Goal: Information Seeking & Learning: Learn about a topic

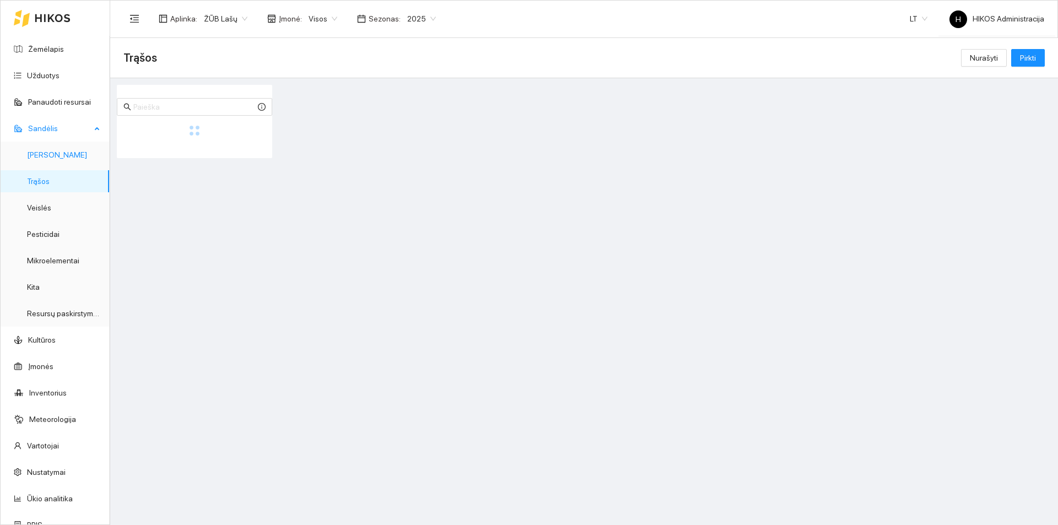
click at [49, 150] on link "[PERSON_NAME]" at bounding box center [57, 154] width 60 height 9
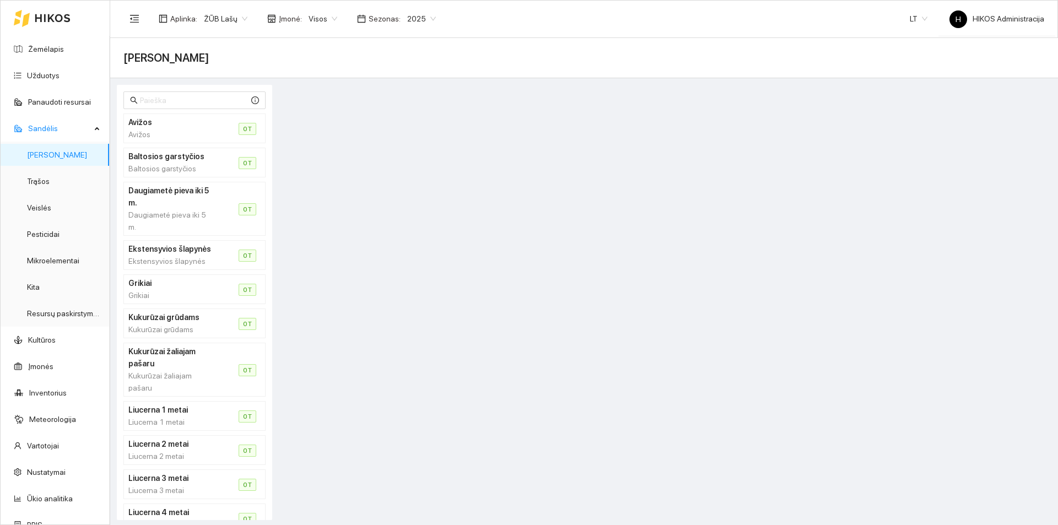
drag, startPoint x: 690, startPoint y: 71, endPoint x: 649, endPoint y: 54, distance: 44.5
click at [690, 68] on div "[PERSON_NAME]" at bounding box center [584, 58] width 948 height 40
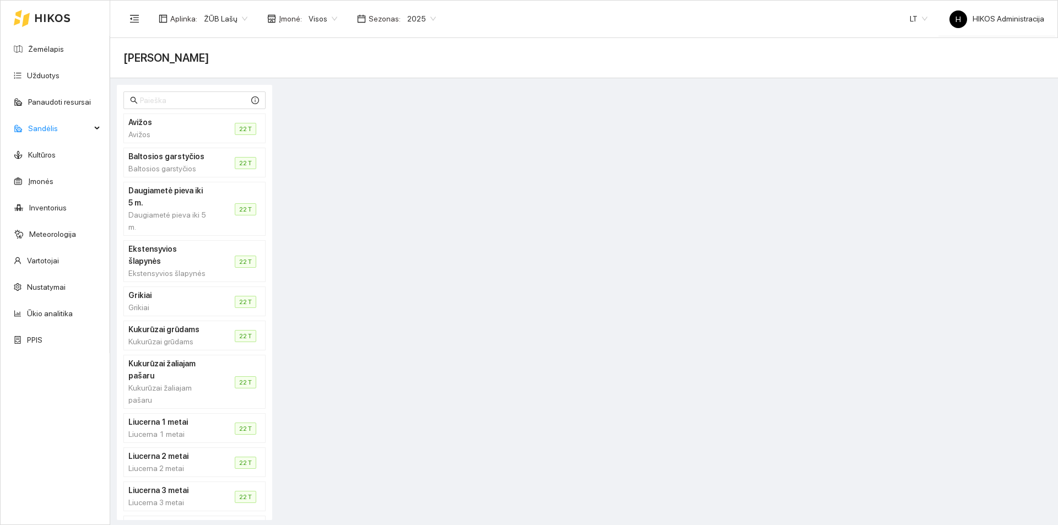
click at [413, 20] on span "2025" at bounding box center [421, 18] width 29 height 17
click at [417, 137] on div "2025" at bounding box center [414, 129] width 42 height 18
click at [416, 24] on span "2025" at bounding box center [421, 18] width 29 height 17
click at [412, 144] on div "2026" at bounding box center [414, 146] width 29 height 12
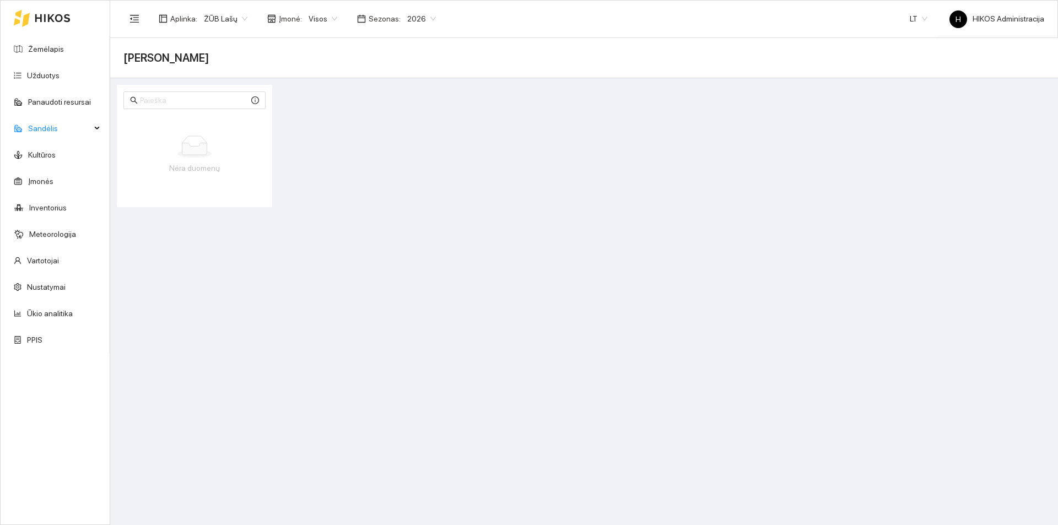
click at [585, 212] on main "Derlius Nėra duomenų" at bounding box center [584, 281] width 948 height 487
click at [421, 25] on span "2026" at bounding box center [421, 18] width 29 height 17
click at [417, 127] on div "2025" at bounding box center [414, 128] width 29 height 12
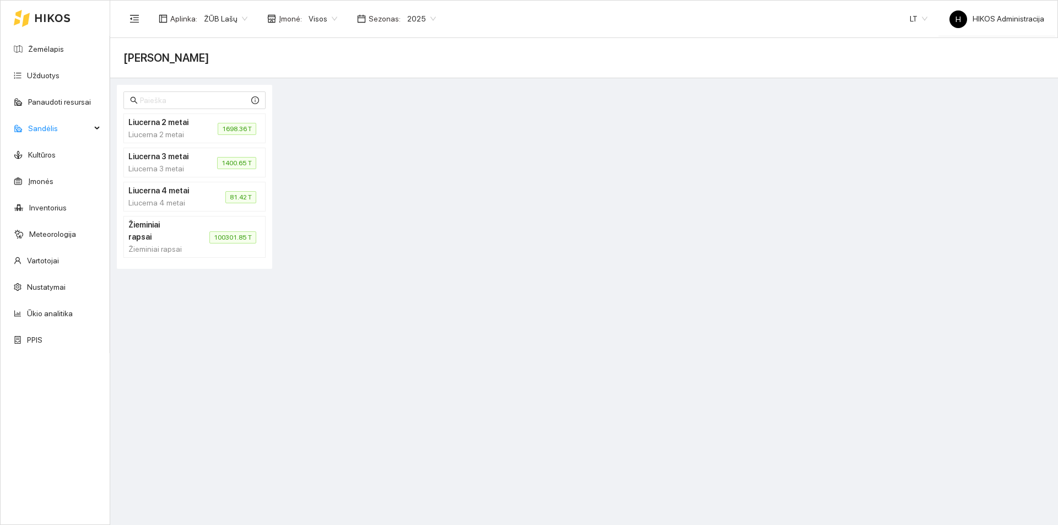
click at [217, 235] on span "100301.85 T" at bounding box center [232, 237] width 47 height 12
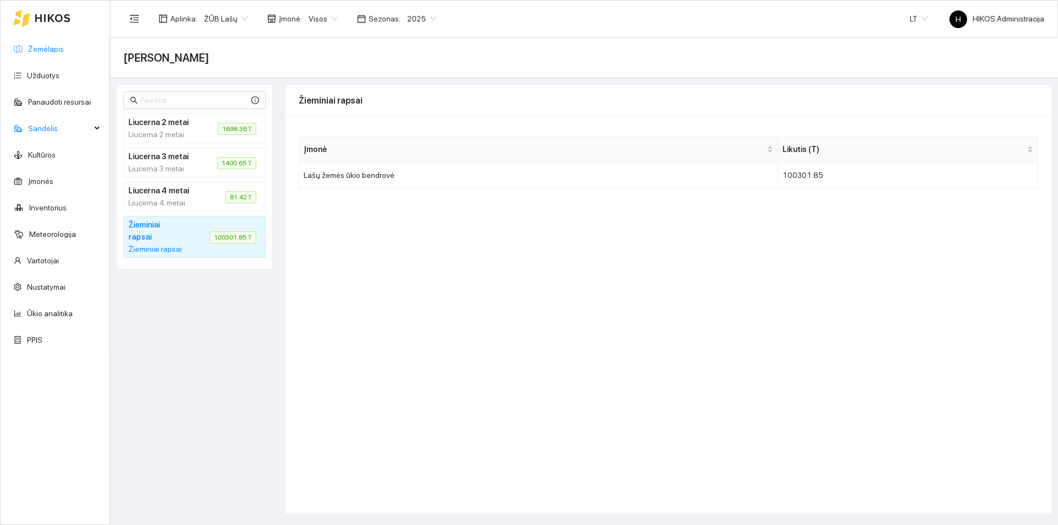
click at [64, 45] on link "Žemėlapis" at bounding box center [46, 49] width 36 height 9
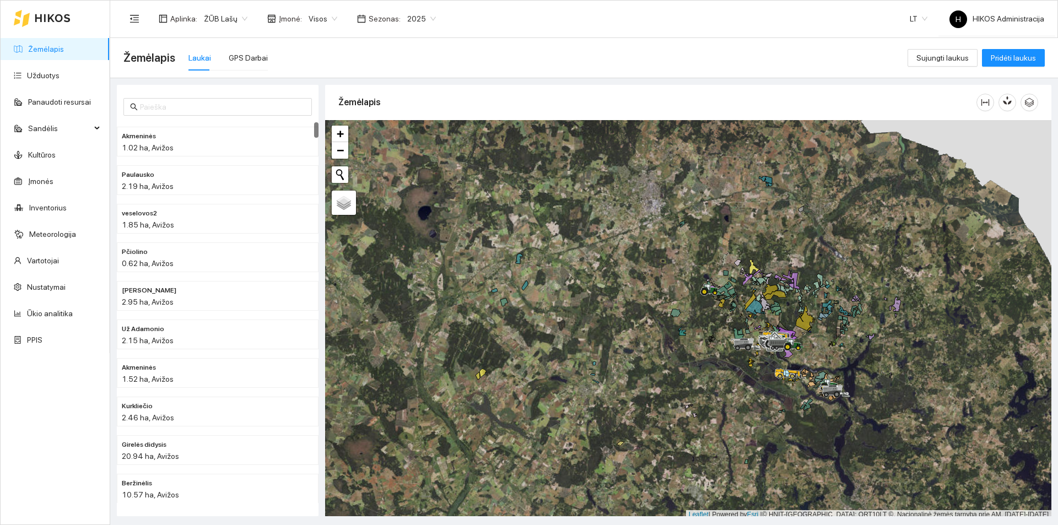
scroll to position [3, 0]
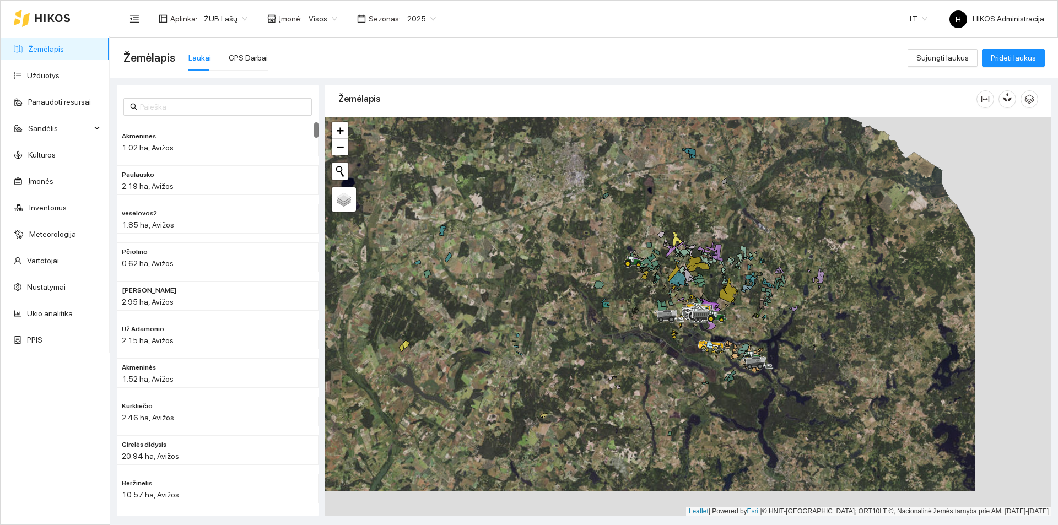
drag, startPoint x: 884, startPoint y: 369, endPoint x: 746, endPoint y: 340, distance: 140.4
click at [815, 346] on div at bounding box center [688, 317] width 726 height 400
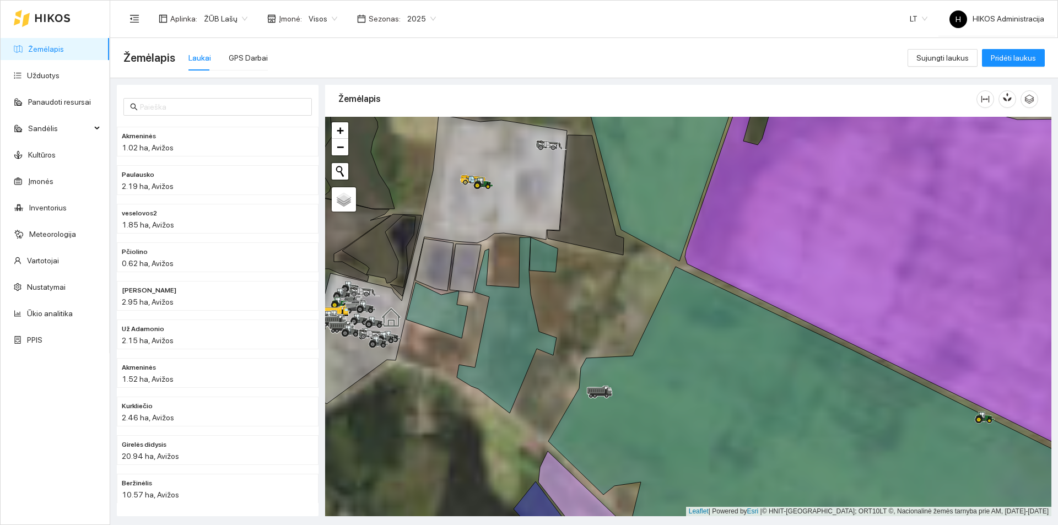
drag, startPoint x: 559, startPoint y: 253, endPoint x: 693, endPoint y: 314, distance: 146.5
click at [692, 314] on div at bounding box center [688, 317] width 726 height 400
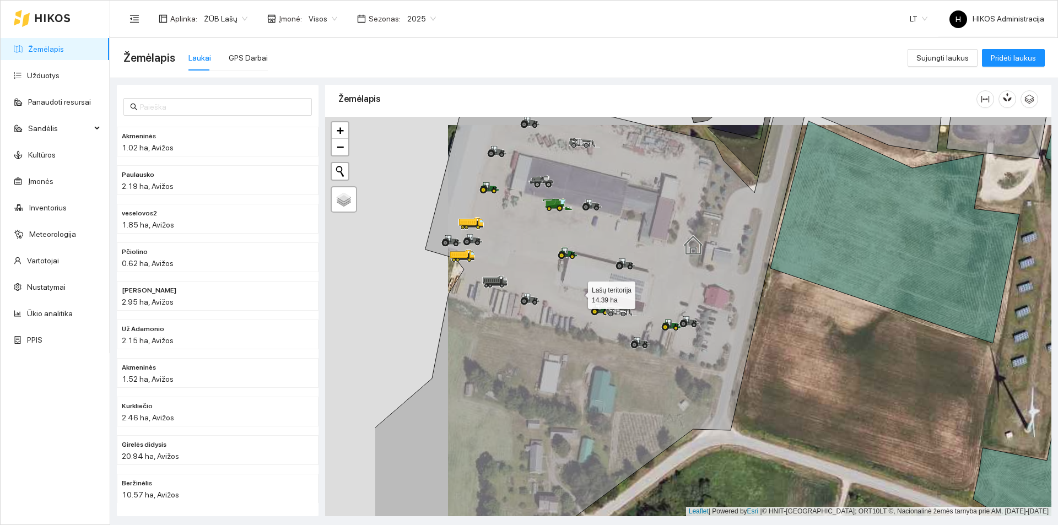
drag, startPoint x: 455, startPoint y: 284, endPoint x: 578, endPoint y: 293, distance: 123.2
click at [578, 293] on icon at bounding box center [593, 325] width 437 height 481
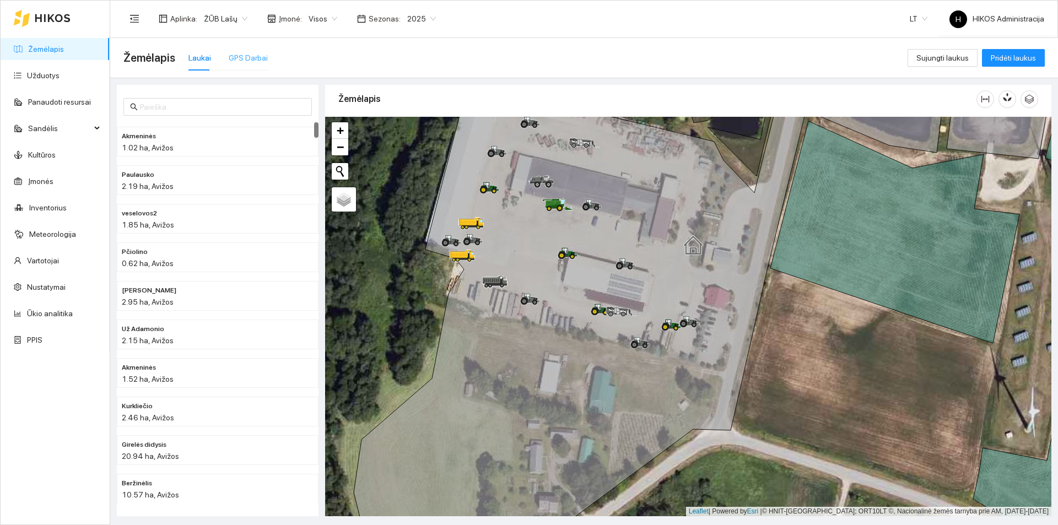
click at [260, 49] on div "GPS Darbai" at bounding box center [248, 57] width 39 height 25
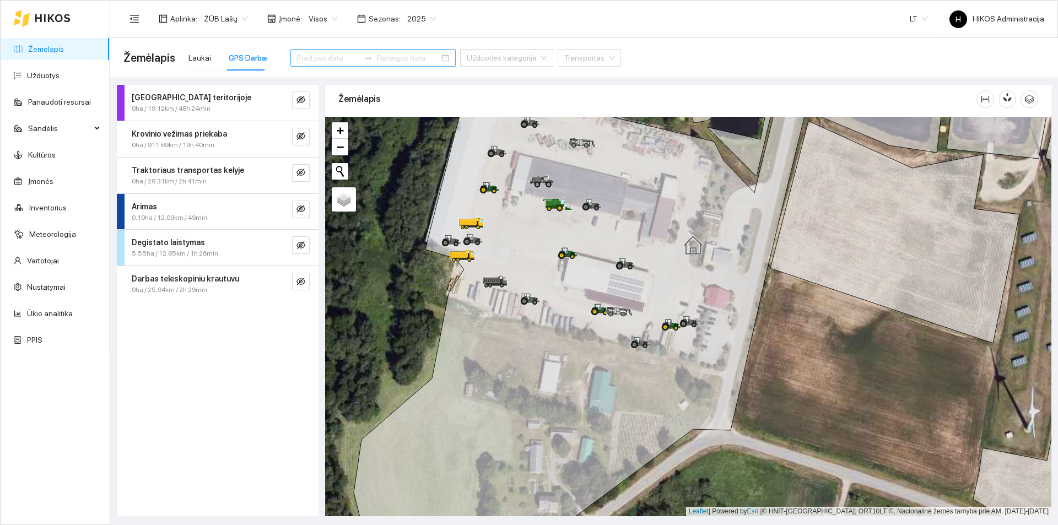
click at [323, 57] on input at bounding box center [328, 58] width 62 height 12
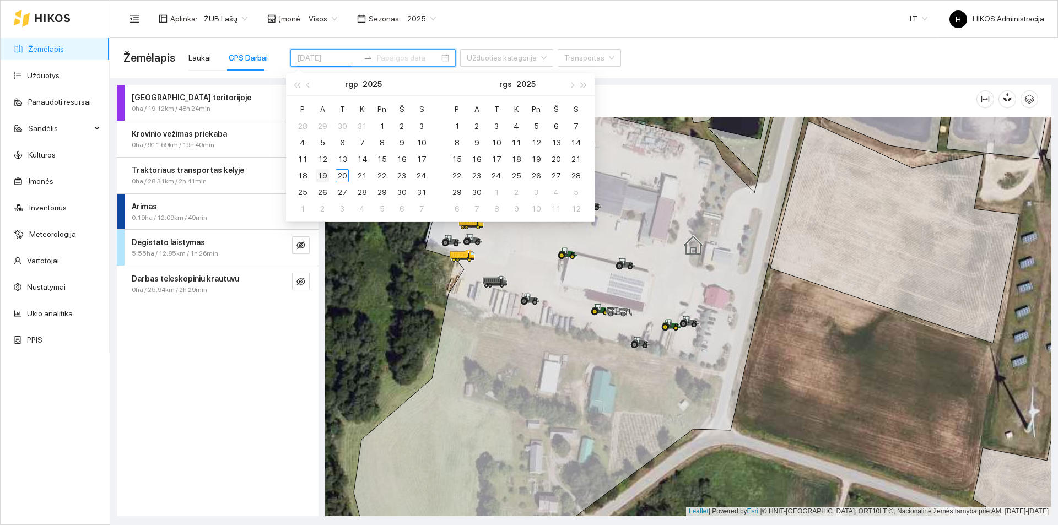
type input "2025-08-19"
click at [320, 174] on div "19" at bounding box center [322, 175] width 13 height 13
type input "2025-08-19"
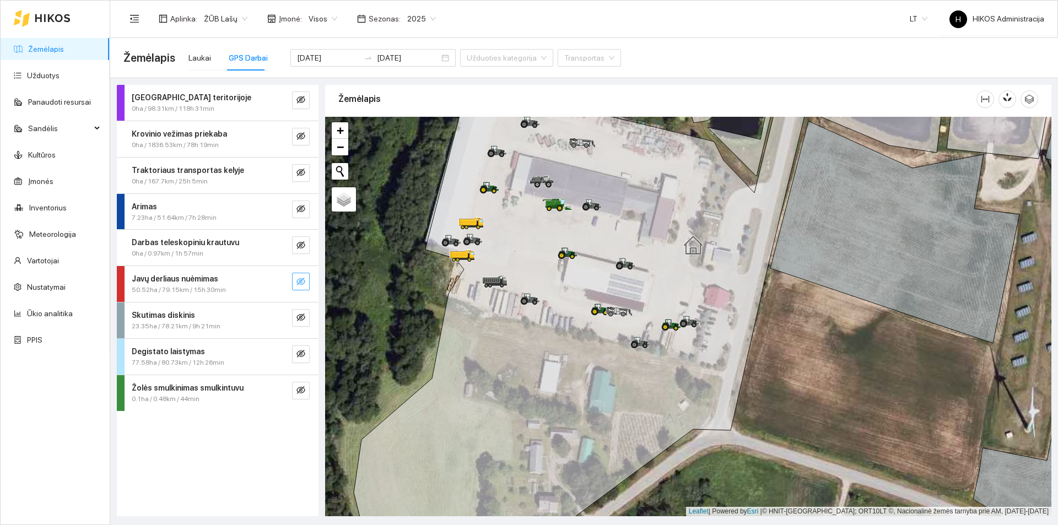
click at [308, 277] on button "button" at bounding box center [301, 282] width 18 height 18
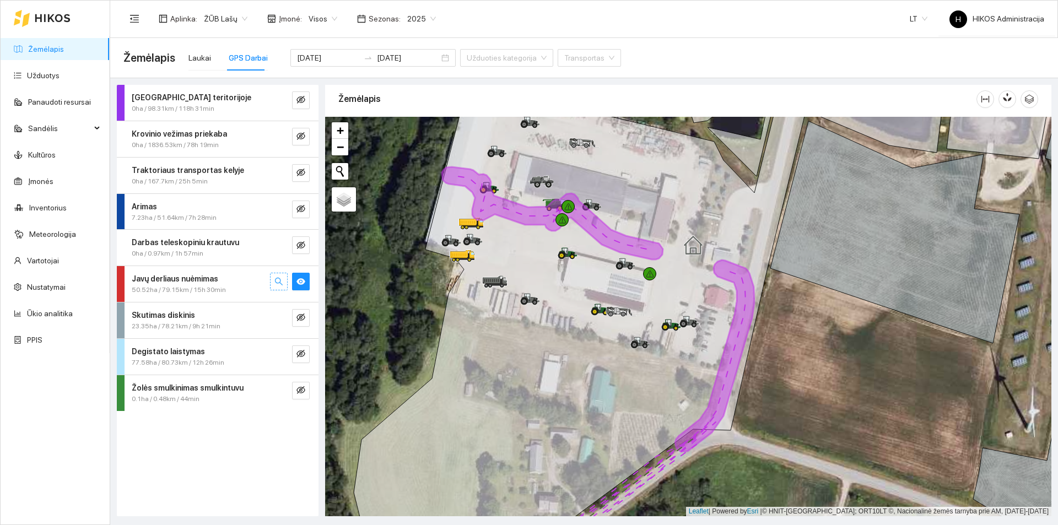
click at [284, 281] on button "button" at bounding box center [279, 282] width 18 height 18
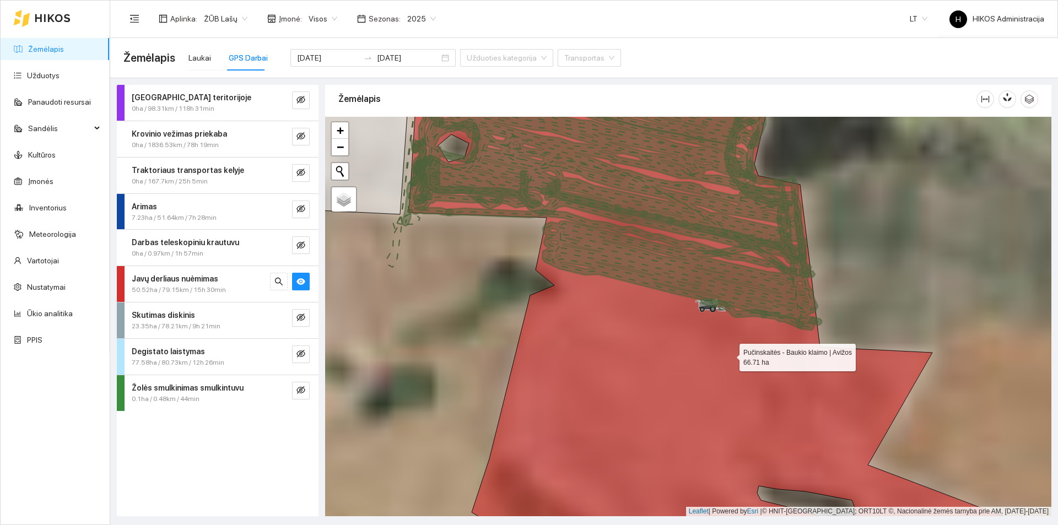
drag, startPoint x: 816, startPoint y: 341, endPoint x: 723, endPoint y: 357, distance: 95.0
click at [723, 357] on icon at bounding box center [709, 339] width 600 height 481
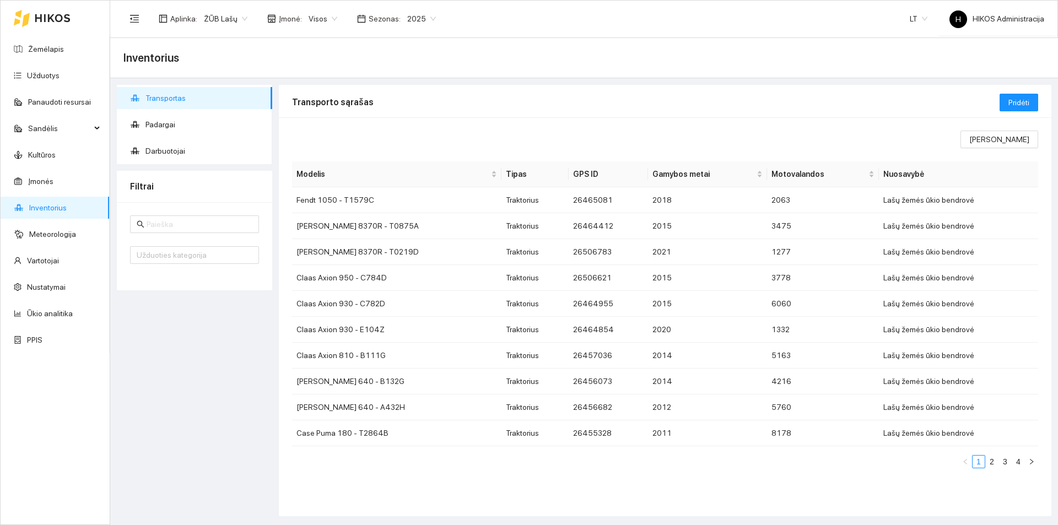
click at [229, 234] on form "Užduoties kategorija" at bounding box center [194, 240] width 129 height 49
click at [230, 230] on input "text" at bounding box center [200, 224] width 106 height 12
type input "f"
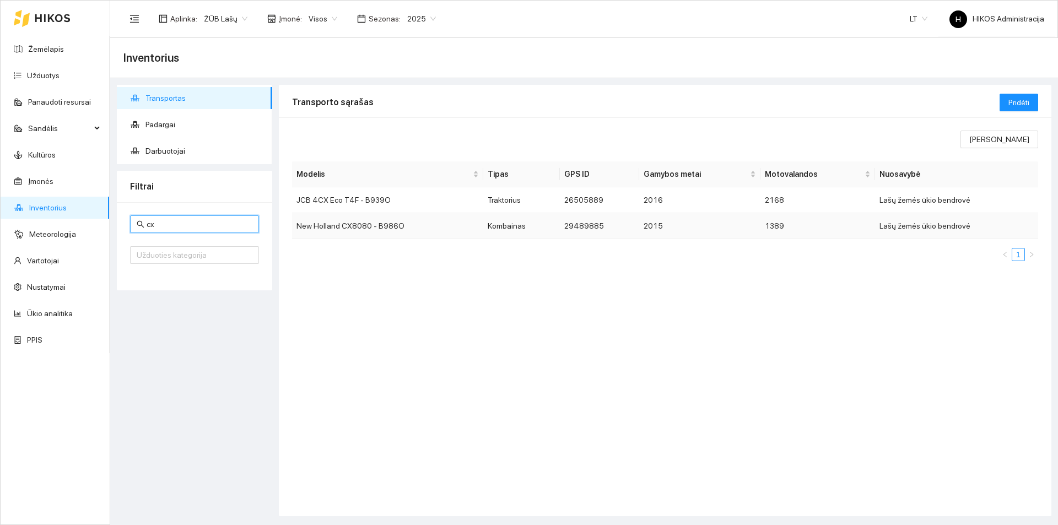
type input "cx"
click at [337, 228] on td "New Holland CX8080 - B986O" at bounding box center [387, 226] width 191 height 26
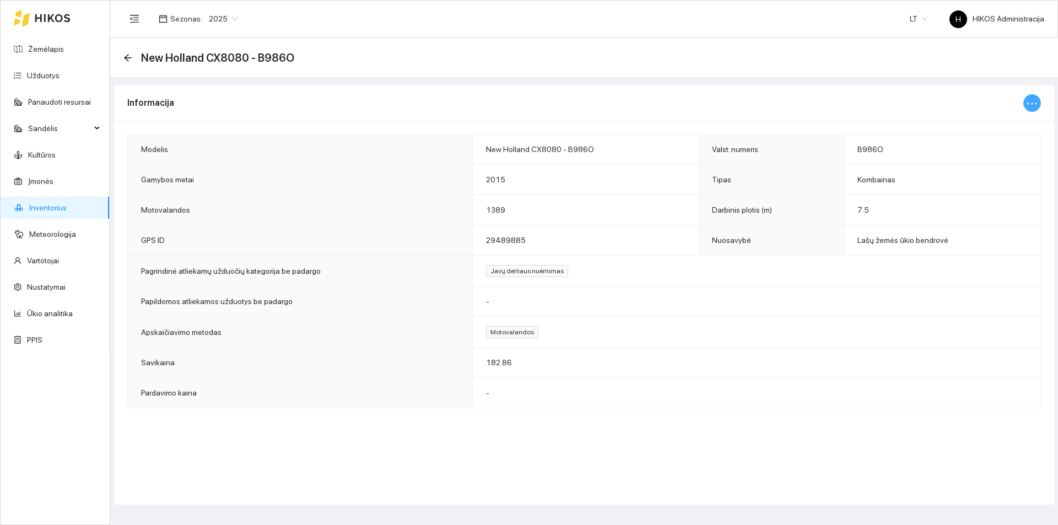
click at [1030, 101] on icon "ellipsis" at bounding box center [1032, 103] width 13 height 13
click at [1024, 120] on span "Keisti informaciją" at bounding box center [1009, 125] width 57 height 12
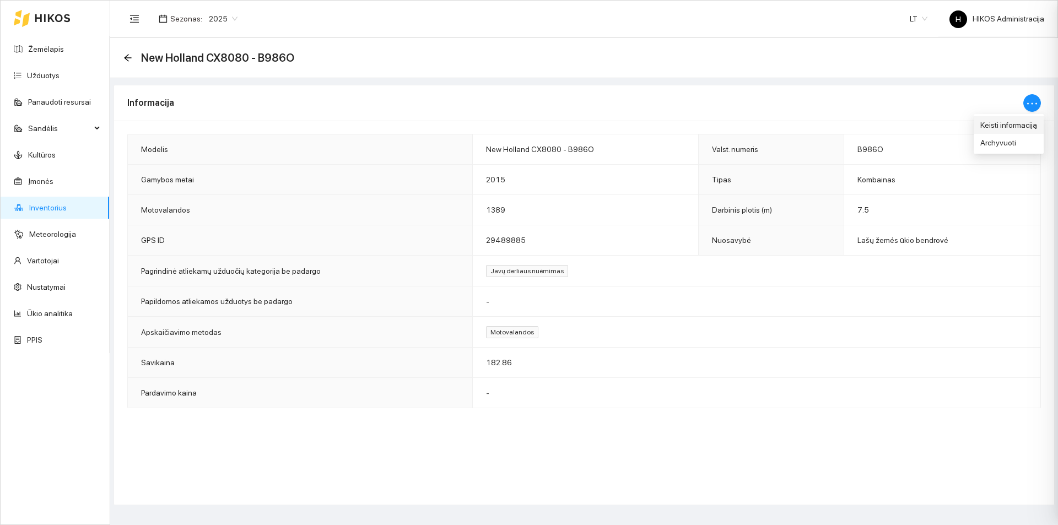
type input "New Holland CX8080 - B986O"
type input "B986O"
type input "7.5"
type input "2015"
type input "1389"
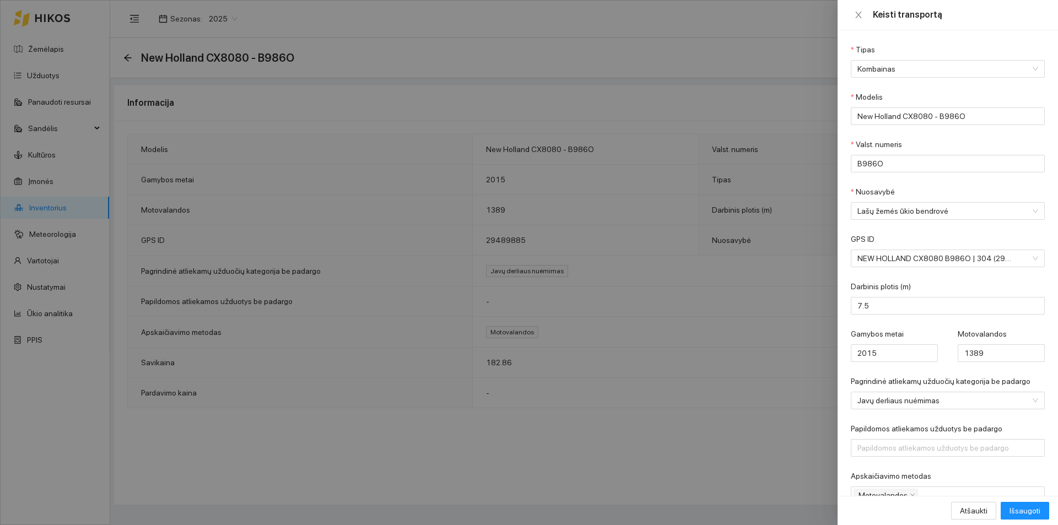
click at [331, 105] on div at bounding box center [529, 262] width 1058 height 525
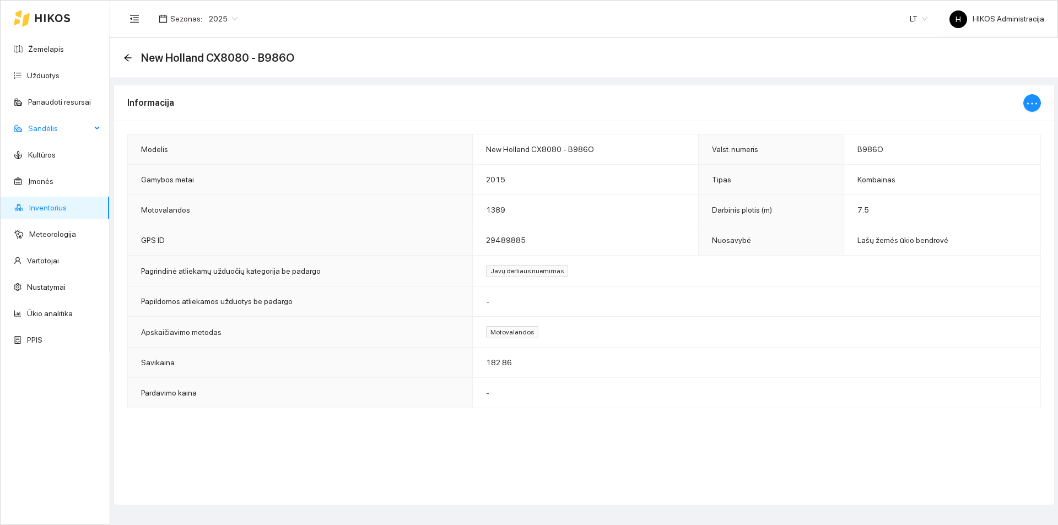
click at [66, 130] on span "Sandėlis" at bounding box center [59, 128] width 63 height 22
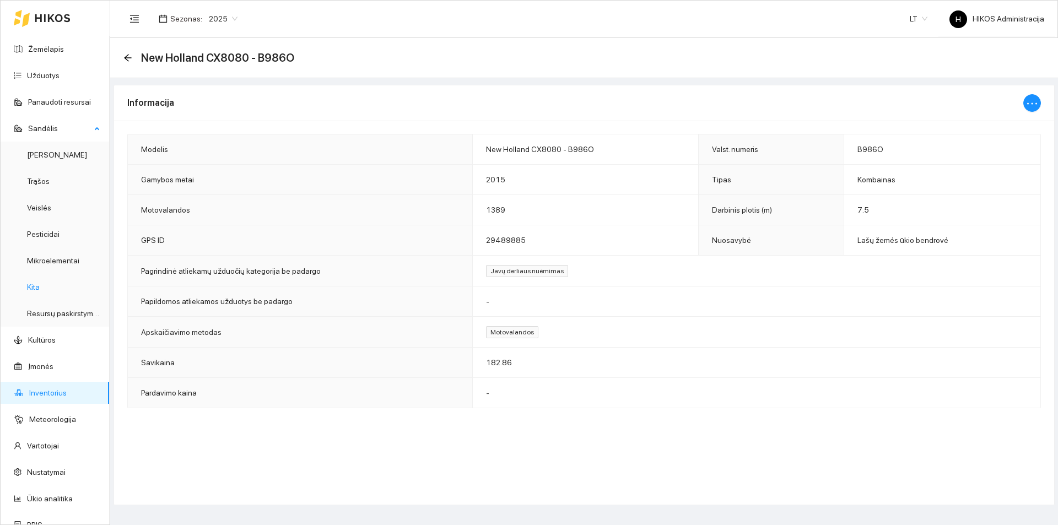
click at [40, 290] on link "Kita" at bounding box center [33, 287] width 13 height 9
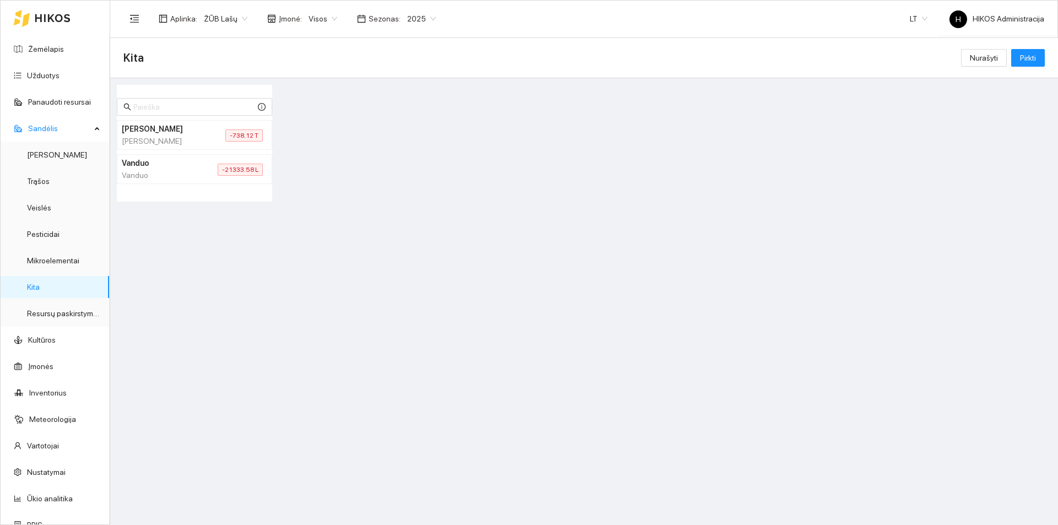
click at [206, 134] on li "Derlius Derlius -738.12 T" at bounding box center [194, 135] width 155 height 30
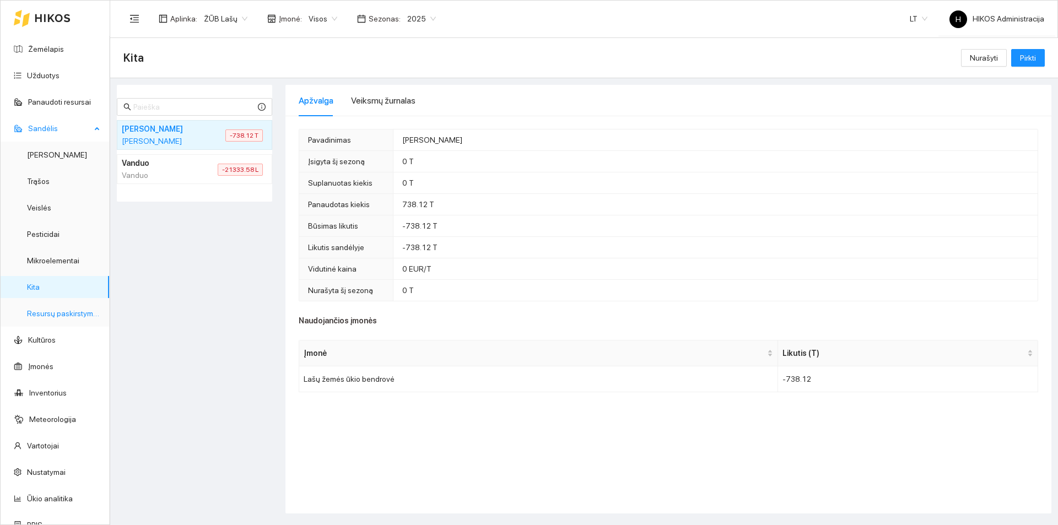
click at [66, 315] on link "Resursų paskirstymas" at bounding box center [64, 313] width 74 height 9
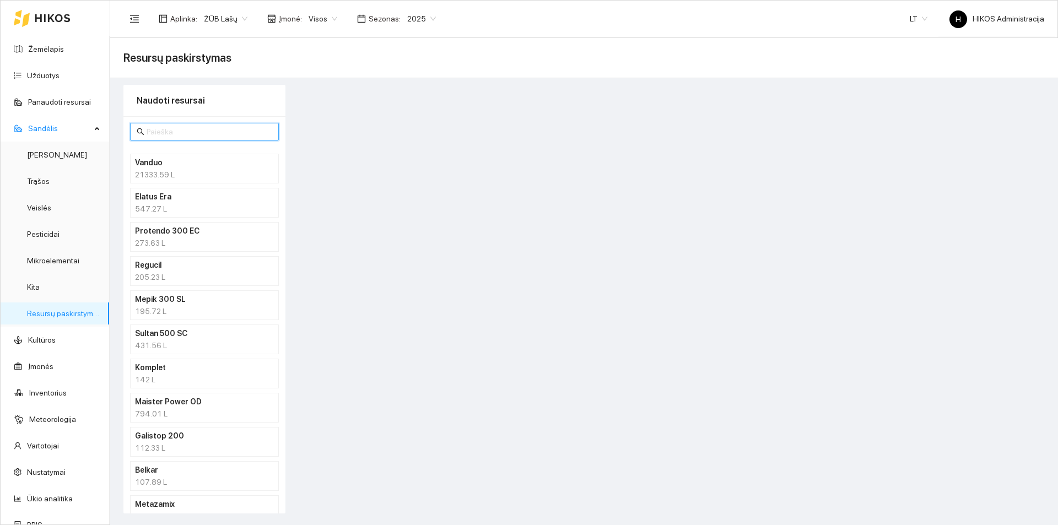
click at [204, 132] on input "text" at bounding box center [210, 132] width 126 height 12
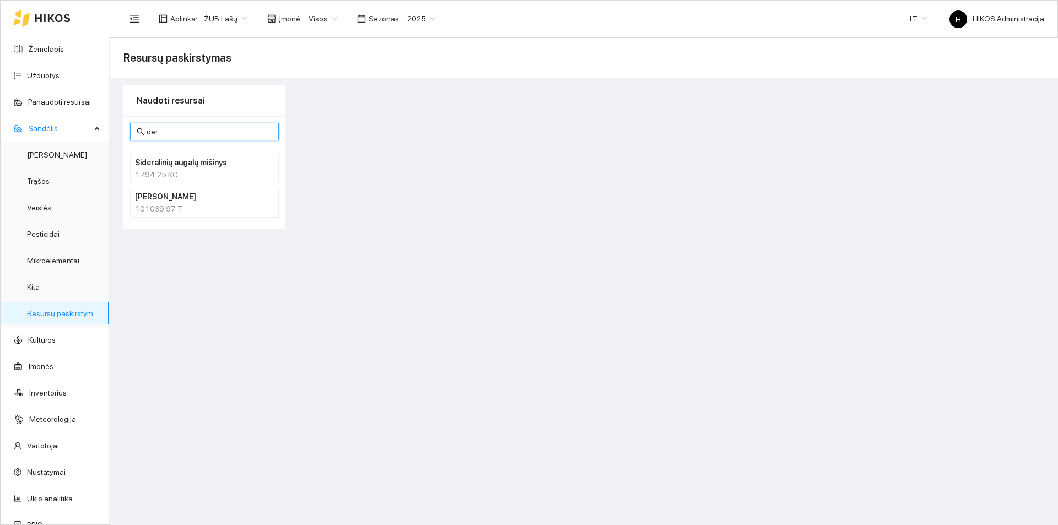
type input "der"
click at [199, 212] on div "101039.97 T" at bounding box center [204, 209] width 139 height 12
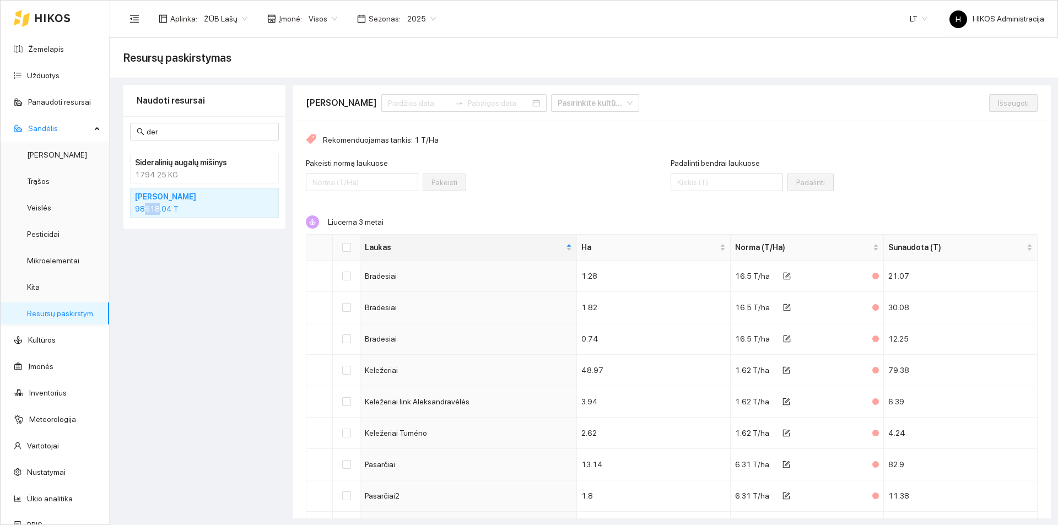
drag, startPoint x: 146, startPoint y: 211, endPoint x: 159, endPoint y: 209, distance: 12.9
click at [159, 209] on div "98618.04 T" at bounding box center [204, 209] width 139 height 12
click at [47, 159] on link "[PERSON_NAME]" at bounding box center [57, 154] width 60 height 9
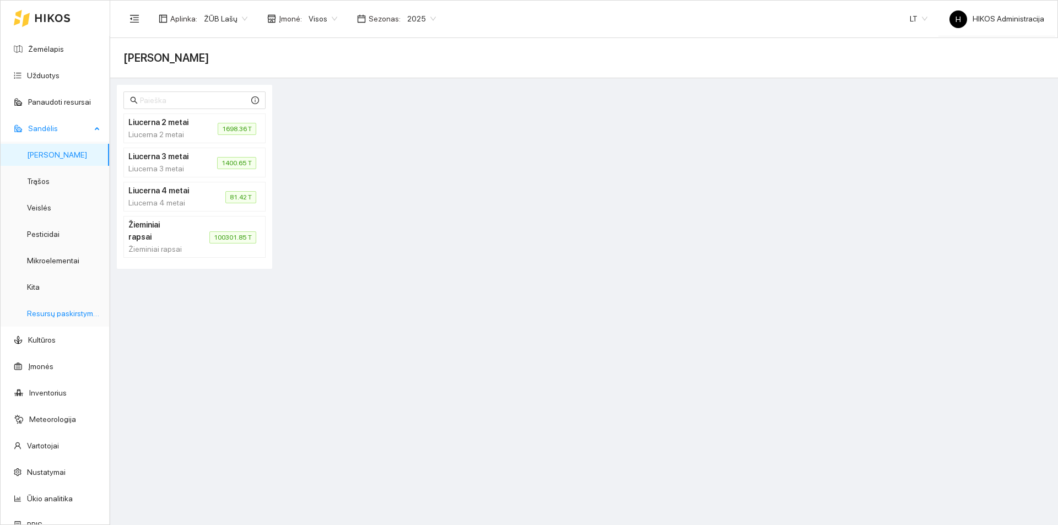
click at [65, 318] on link "Resursų paskirstymas" at bounding box center [64, 313] width 74 height 9
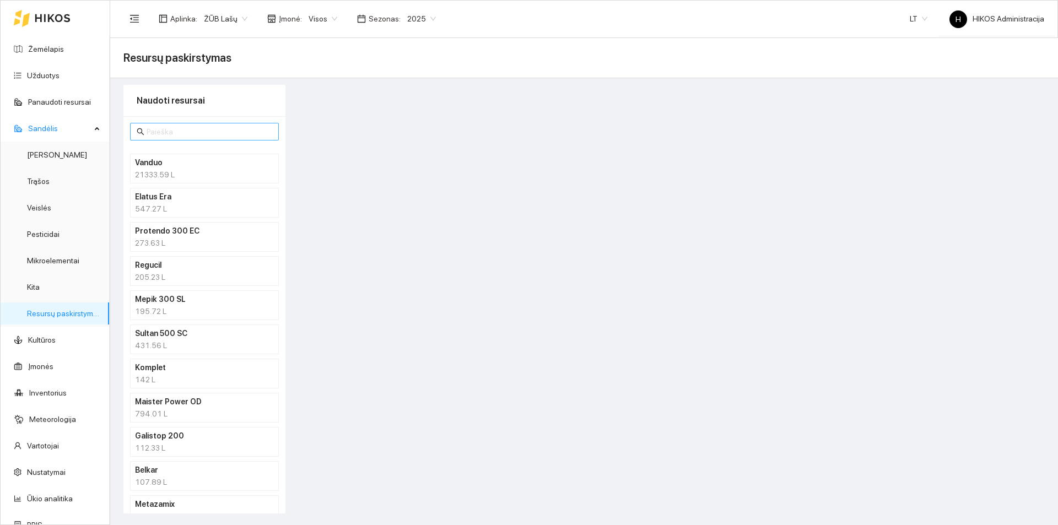
click at [160, 130] on input "text" at bounding box center [210, 132] width 126 height 12
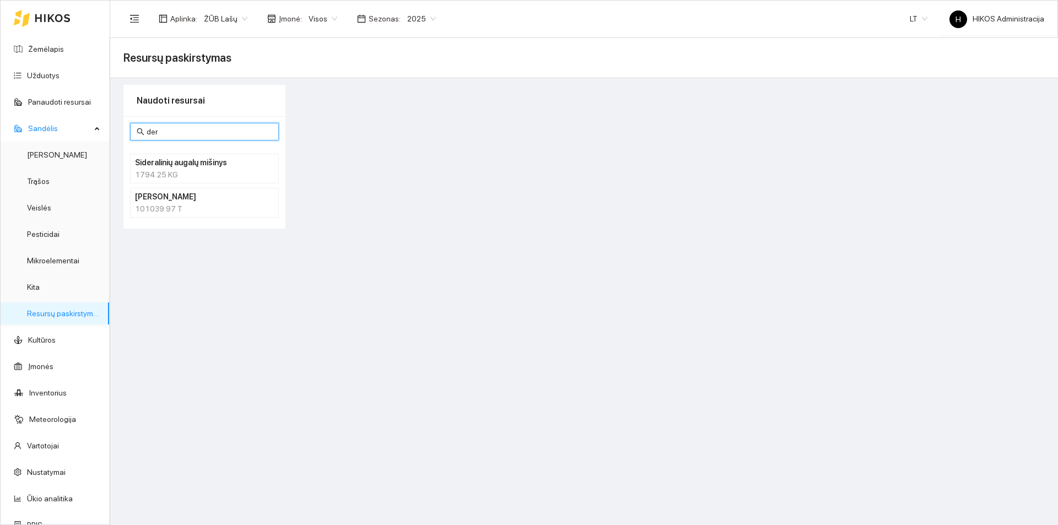
type input "der"
click at [183, 210] on div "101039.97 T" at bounding box center [204, 209] width 139 height 12
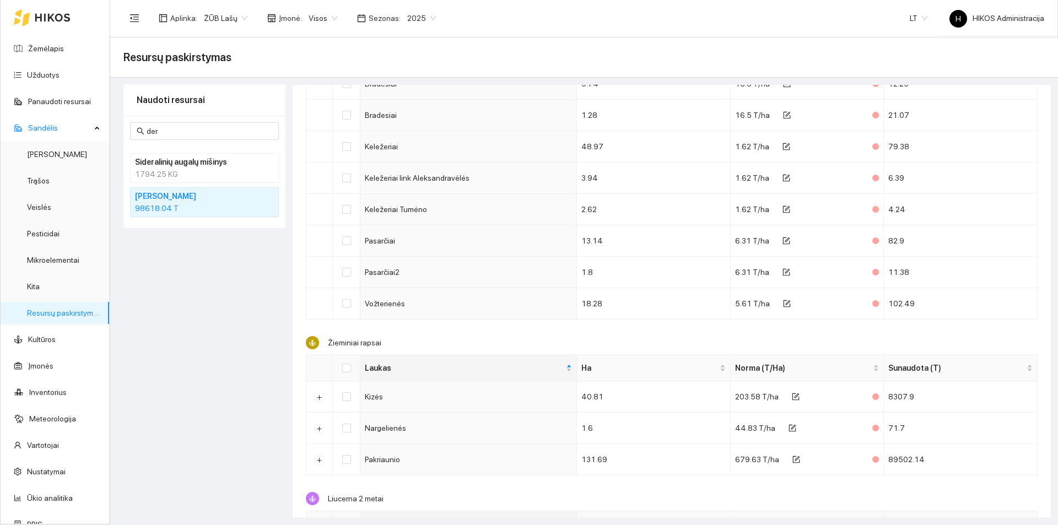
scroll to position [278, 0]
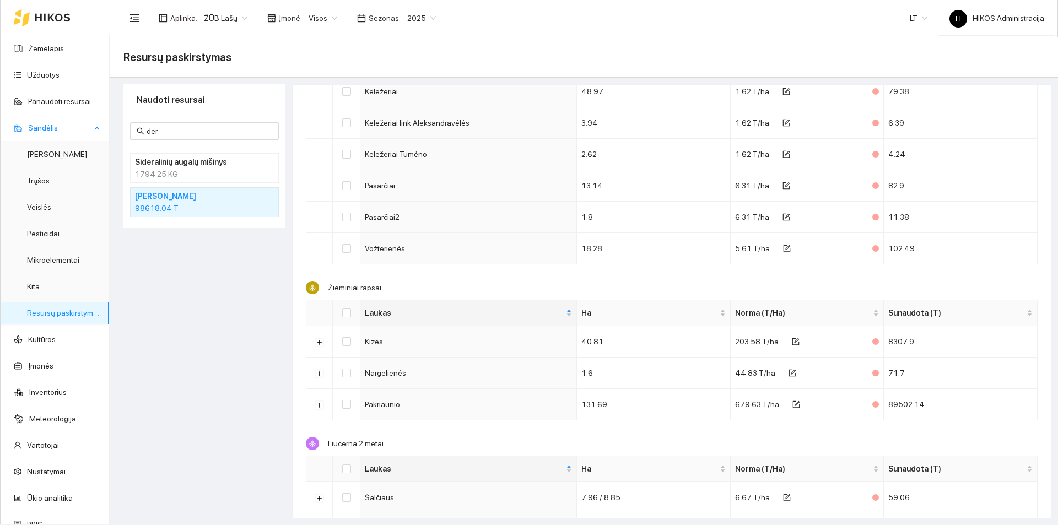
click at [72, 314] on link "Resursų paskirstymas" at bounding box center [64, 313] width 74 height 9
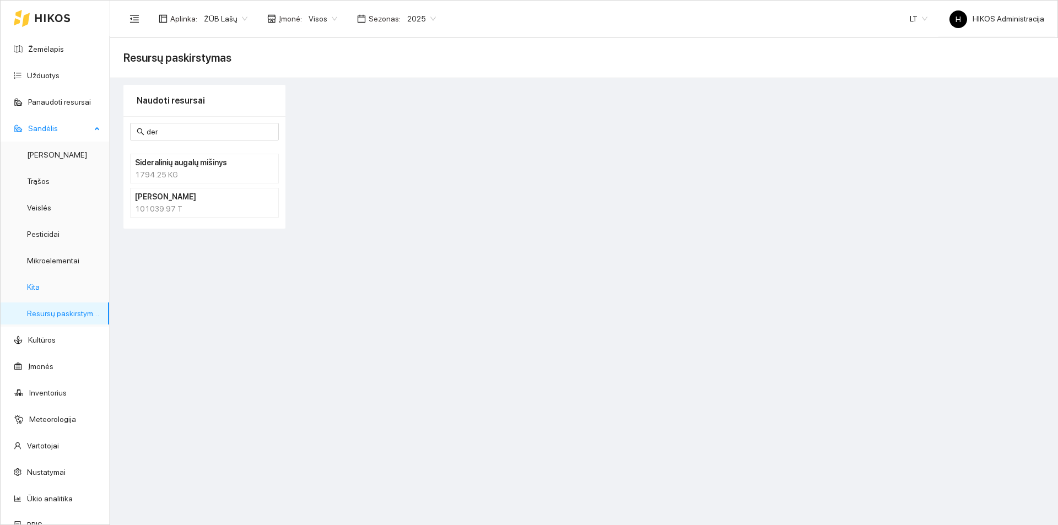
click at [40, 292] on link "Kita" at bounding box center [33, 287] width 13 height 9
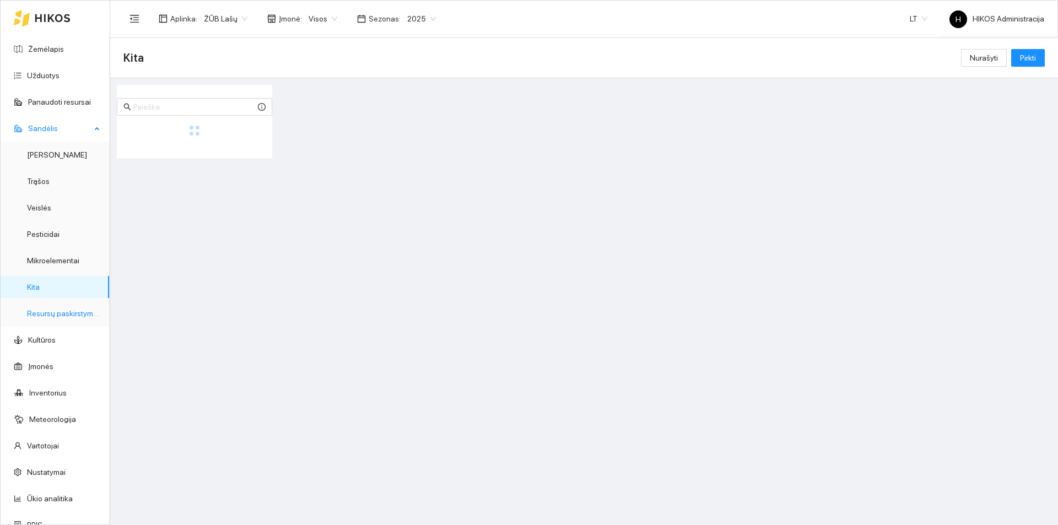
click at [64, 309] on link "Resursų paskirstymas" at bounding box center [64, 313] width 74 height 9
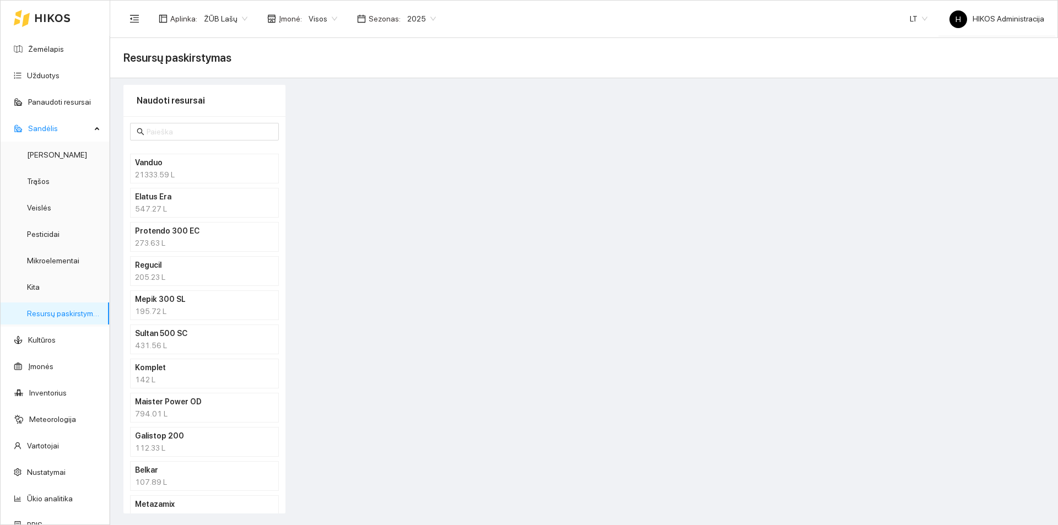
click at [176, 203] on div "547.27 L" at bounding box center [204, 209] width 139 height 12
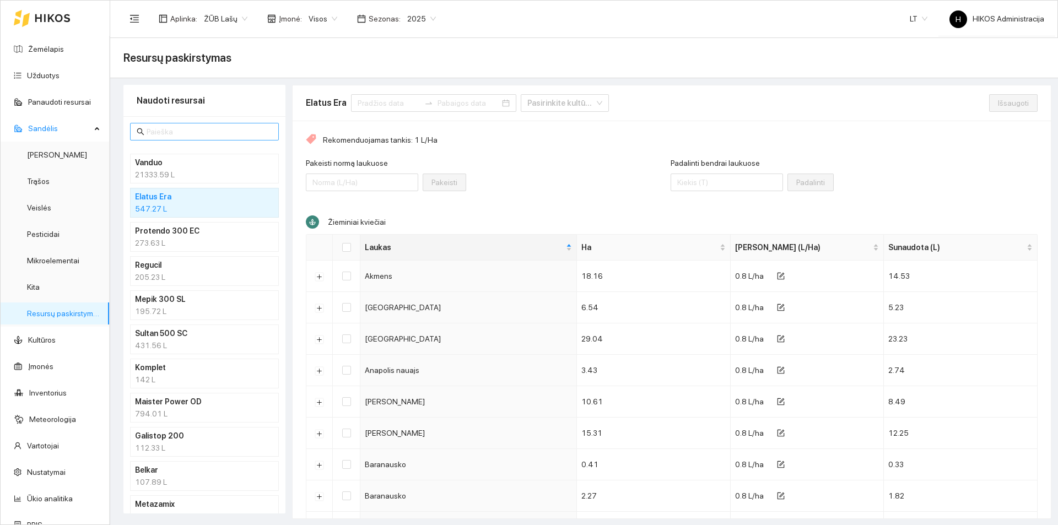
click at [198, 132] on input "text" at bounding box center [210, 132] width 126 height 12
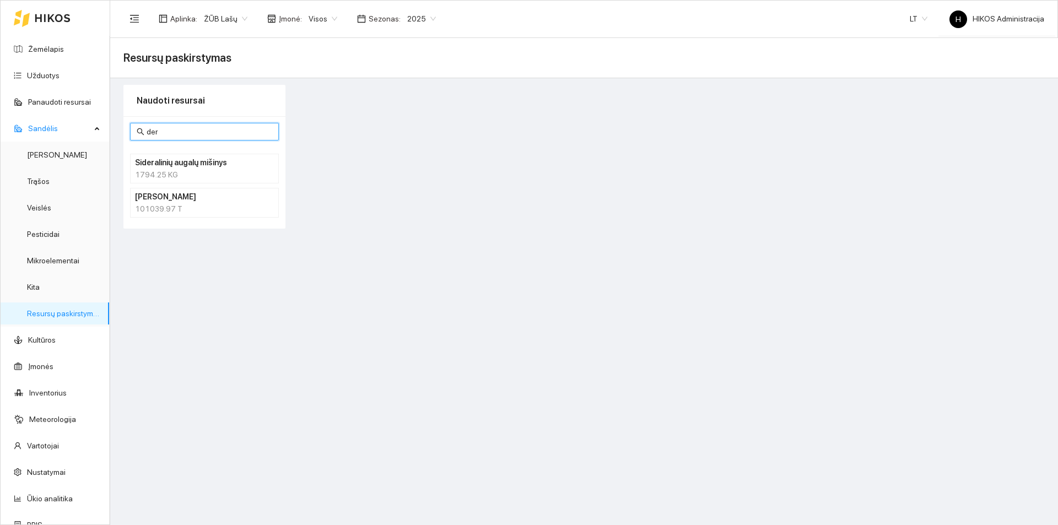
type input "der"
click at [181, 193] on h4 "[PERSON_NAME]" at bounding box center [190, 197] width 110 height 12
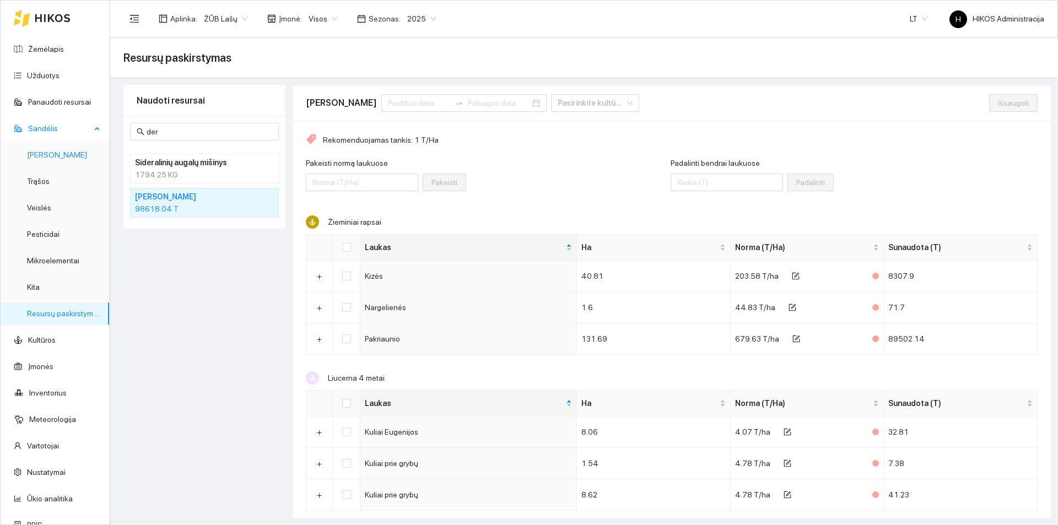
click at [49, 159] on link "Derlius" at bounding box center [57, 154] width 60 height 9
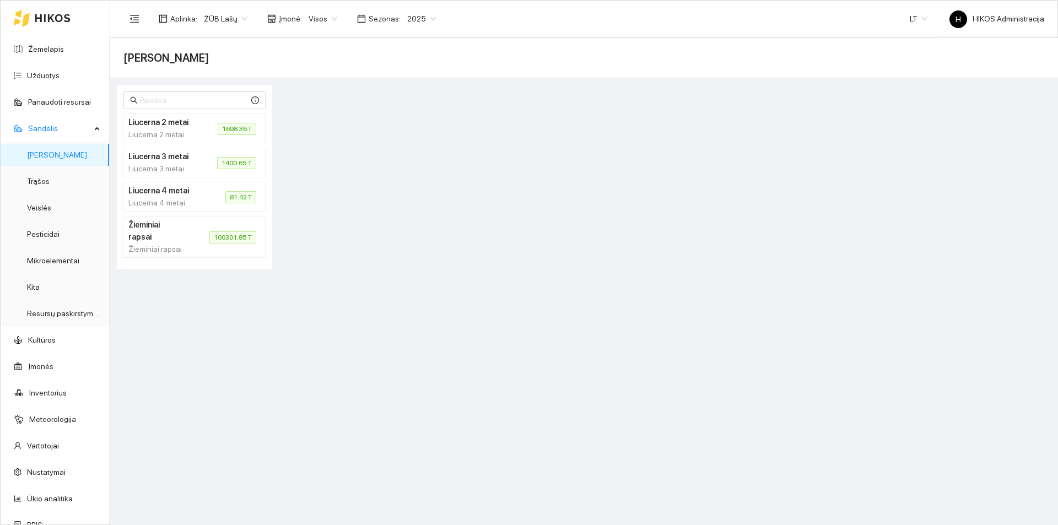
click at [310, 9] on div "Aplinka : ŽŪB Lašų Įmonė : Visos Sezonas : 2025" at bounding box center [282, 19] width 319 height 22
click at [311, 20] on span "Visos" at bounding box center [323, 18] width 29 height 17
click at [333, 74] on div "Paslaugos" at bounding box center [349, 75] width 91 height 12
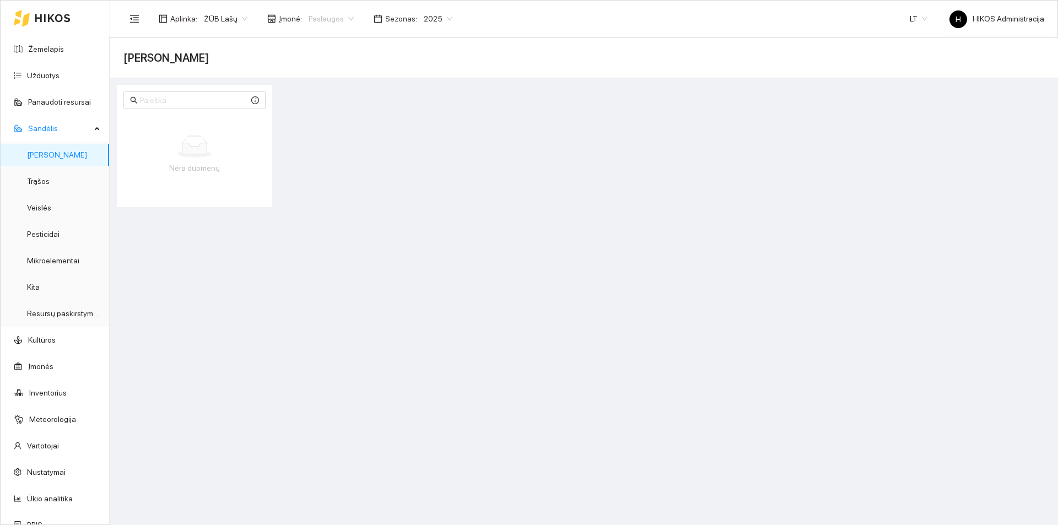
click at [320, 18] on span "Paslaugos" at bounding box center [331, 18] width 45 height 17
click at [330, 42] on div "Visos" at bounding box center [349, 40] width 91 height 12
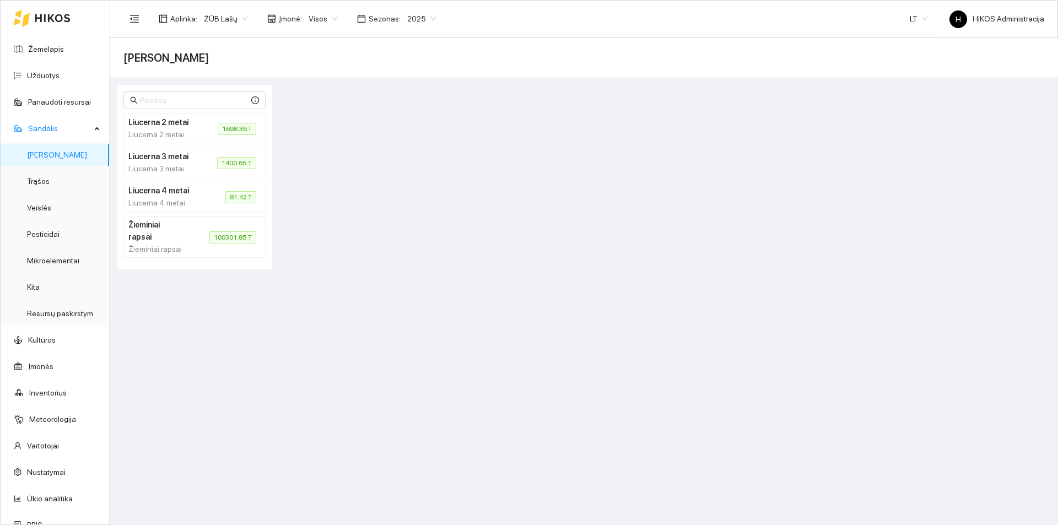
click at [313, 18] on span "Visos" at bounding box center [323, 18] width 29 height 17
click at [339, 58] on div "Lašų žemės ūkio bendrovė" at bounding box center [349, 58] width 91 height 12
click at [63, 312] on link "Resursų paskirstymas" at bounding box center [64, 313] width 74 height 9
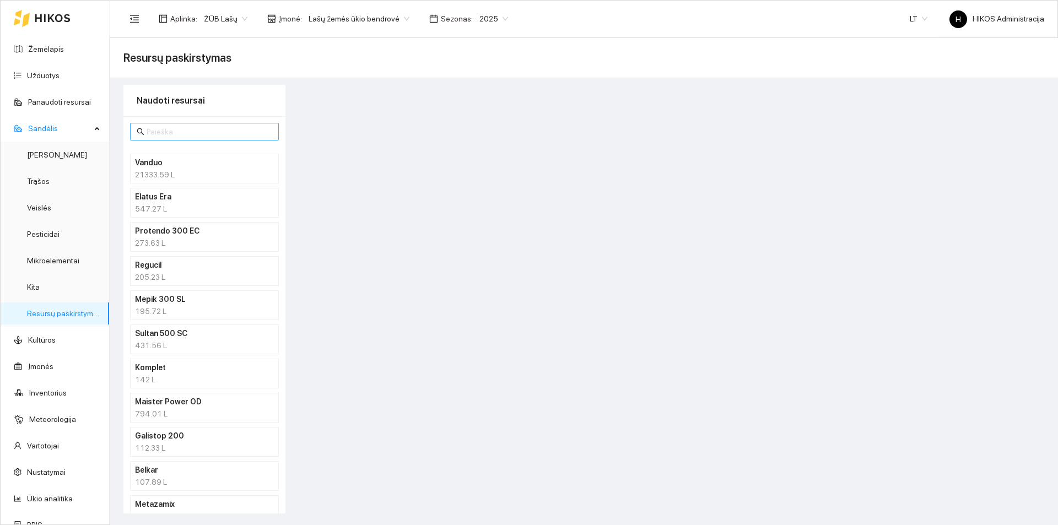
click at [198, 132] on input "text" at bounding box center [210, 132] width 126 height 12
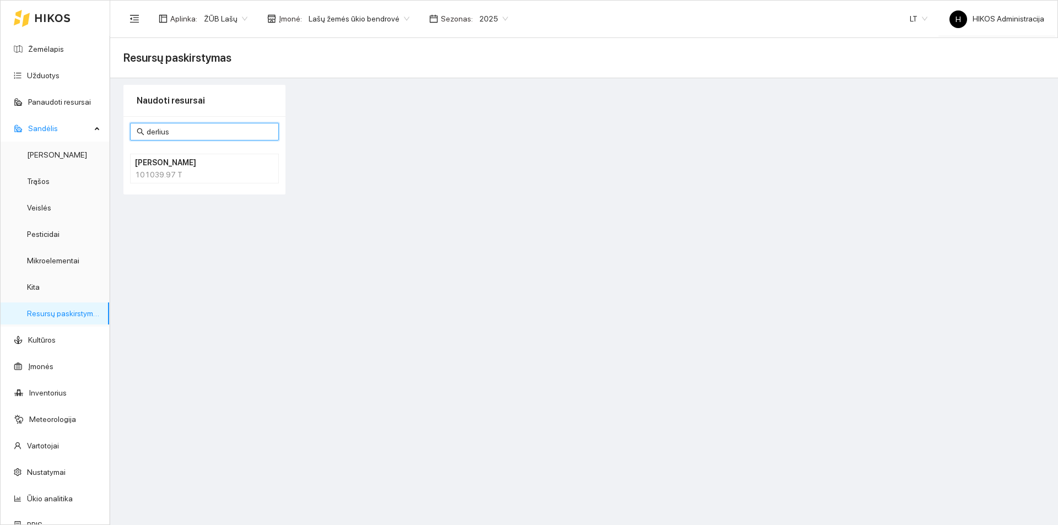
type input "derlius"
click at [182, 167] on h4 "Derlius" at bounding box center [190, 163] width 110 height 12
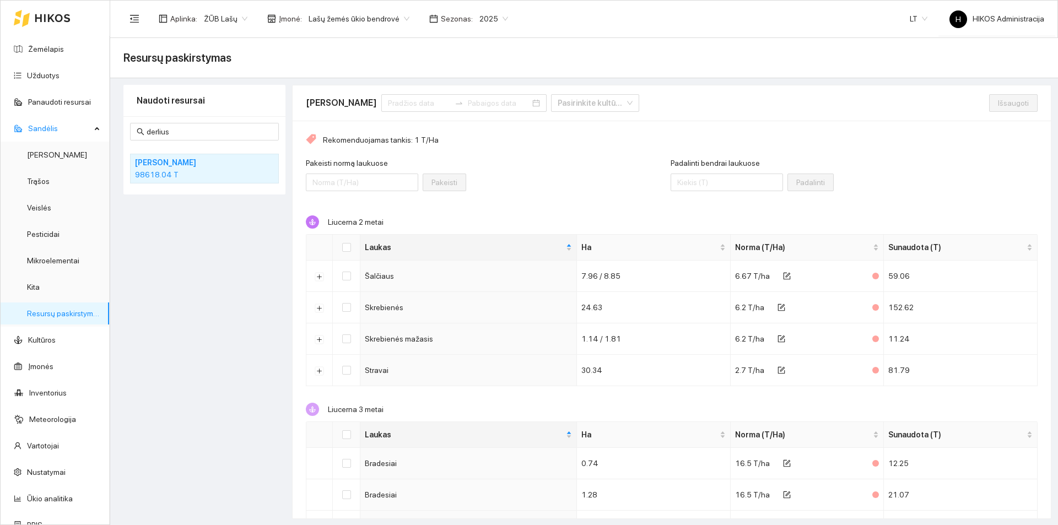
drag, startPoint x: 719, startPoint y: 216, endPoint x: 613, endPoint y: 226, distance: 106.3
click at [719, 216] on div "Liucerna 2 metai Laukas Ha Norma (T/Ha) Sunaudota (T) Šalčiaus 7.96 / 8.85 6.67…" at bounding box center [672, 301] width 732 height 171
click at [319, 305] on button "Išskleisti" at bounding box center [319, 308] width 9 height 9
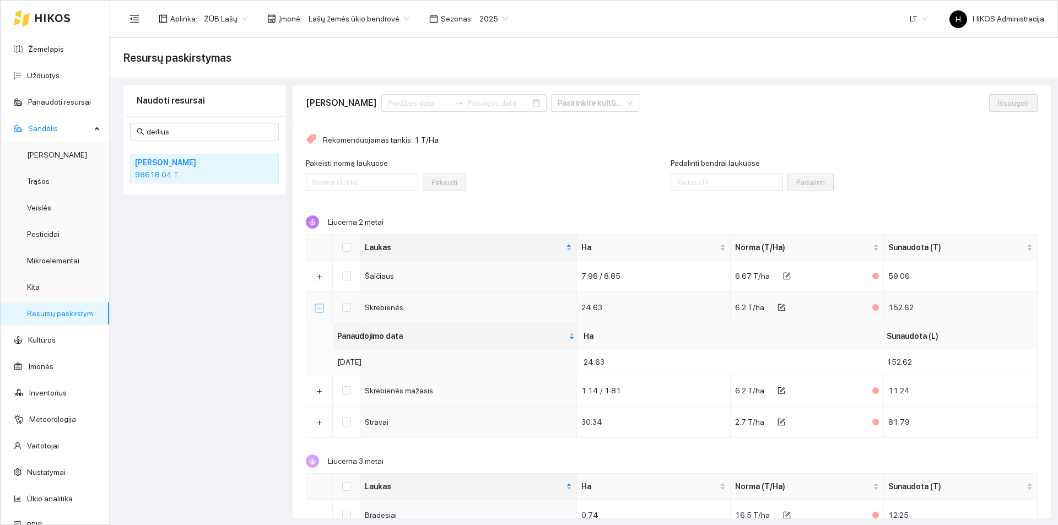
click at [319, 305] on button "Suskleisti" at bounding box center [319, 308] width 9 height 9
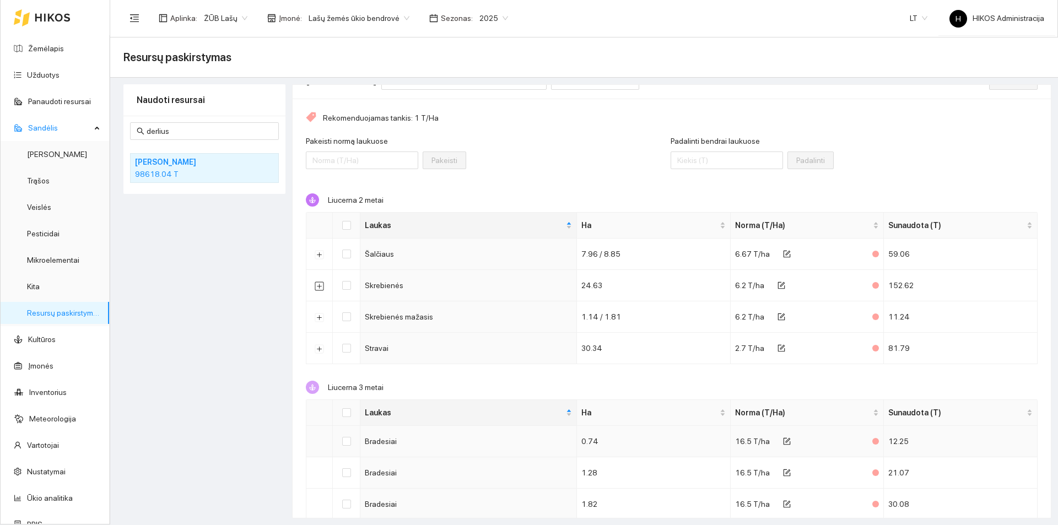
scroll to position [3, 0]
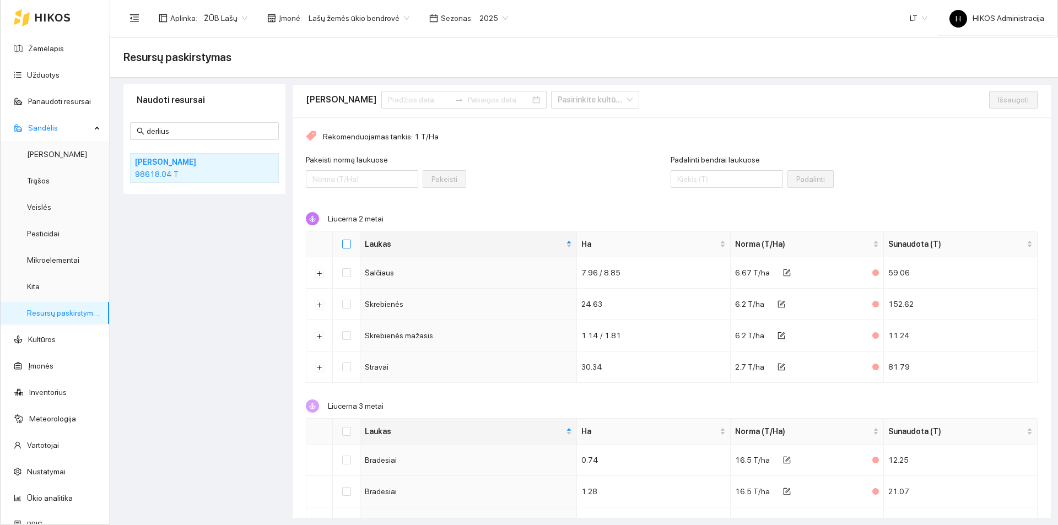
click at [348, 247] on input "Select all" at bounding box center [346, 244] width 9 height 9
checkbox input "true"
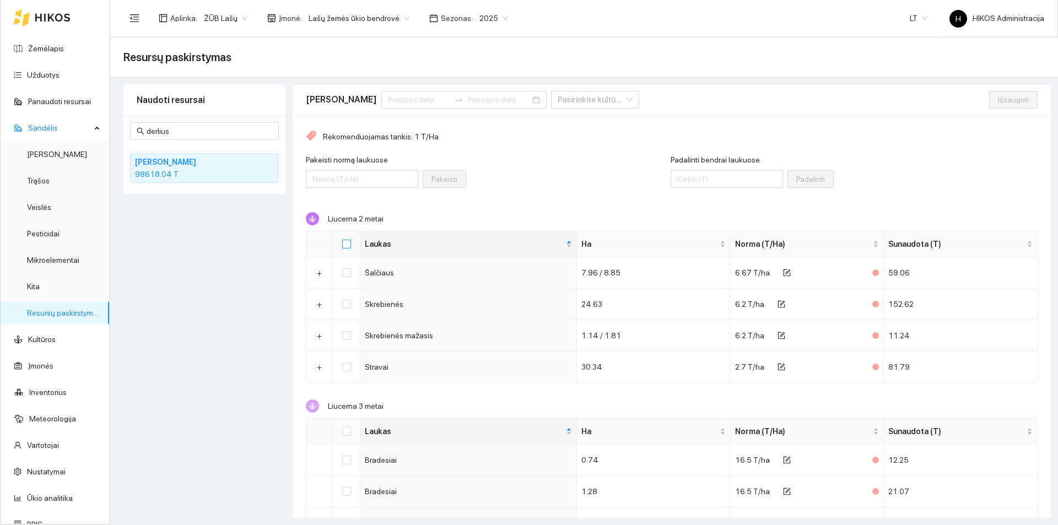
checkbox input "true"
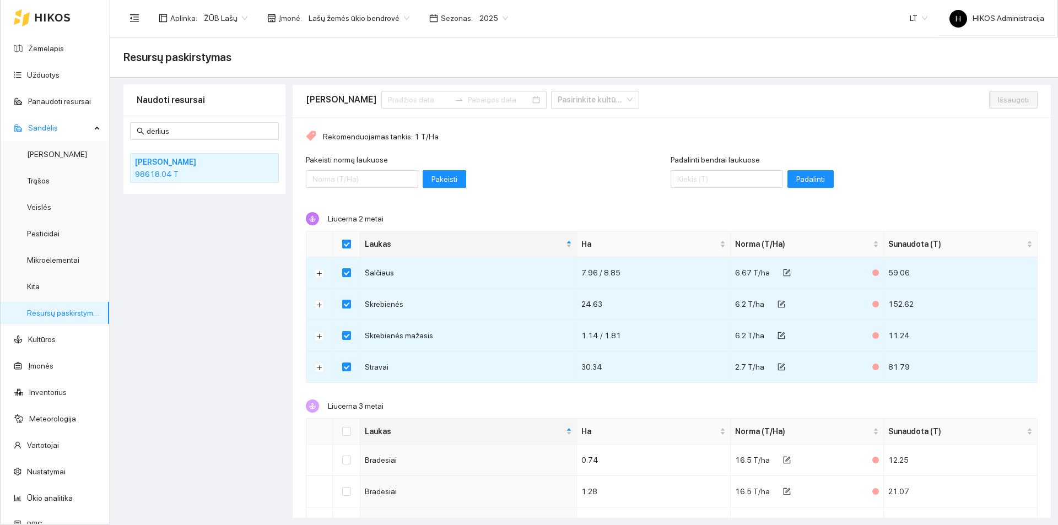
click at [348, 247] on input "Select all" at bounding box center [346, 244] width 9 height 9
checkbox input "false"
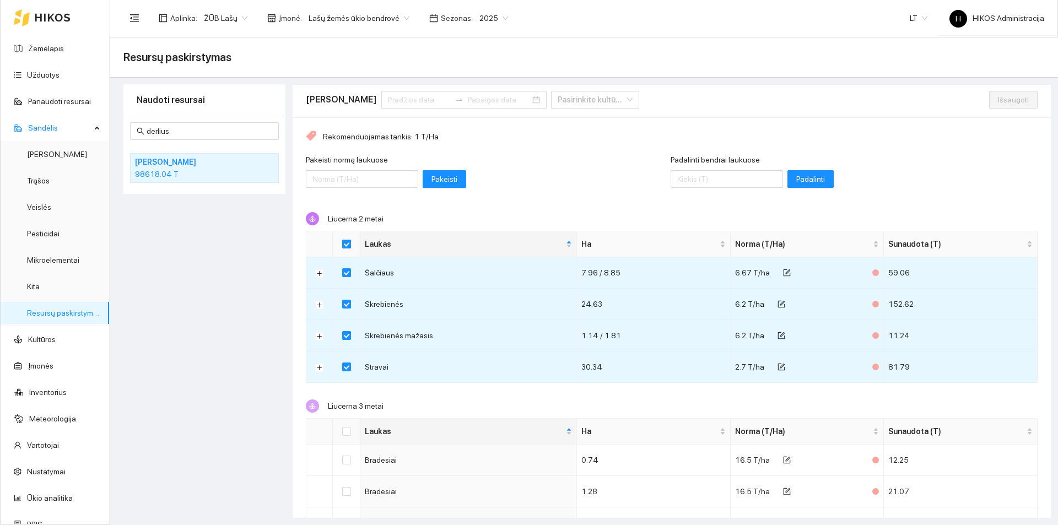
checkbox input "false"
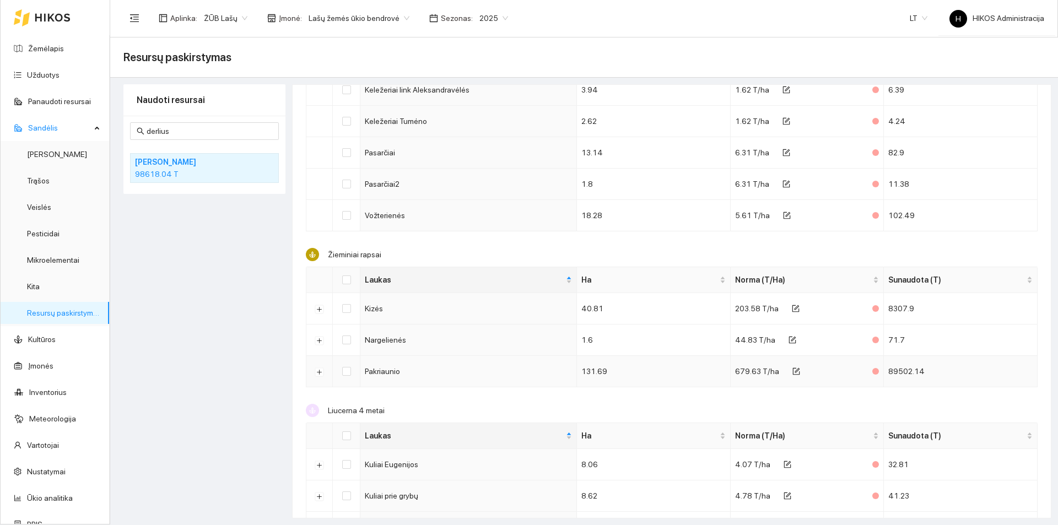
scroll to position [554, 0]
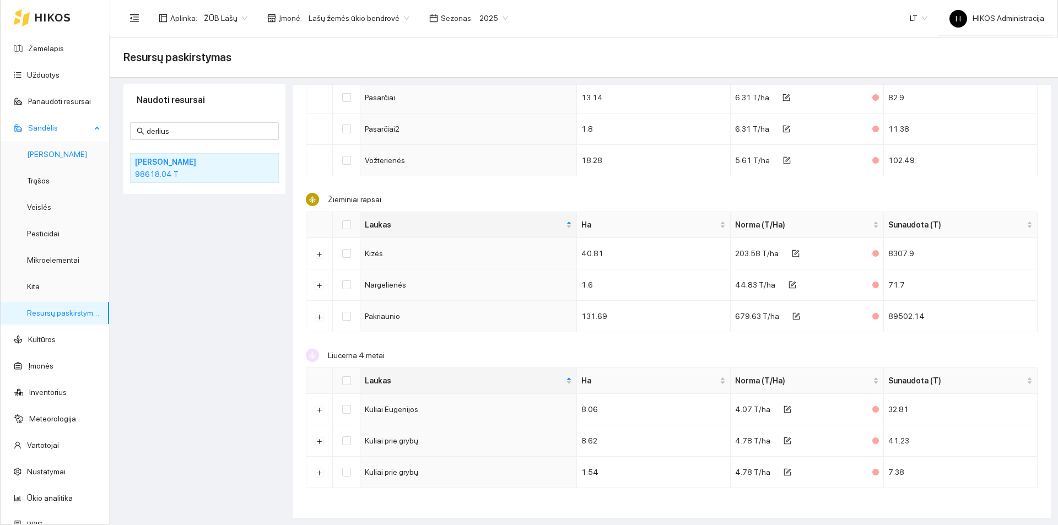
click at [46, 155] on link "Derlius" at bounding box center [57, 154] width 60 height 9
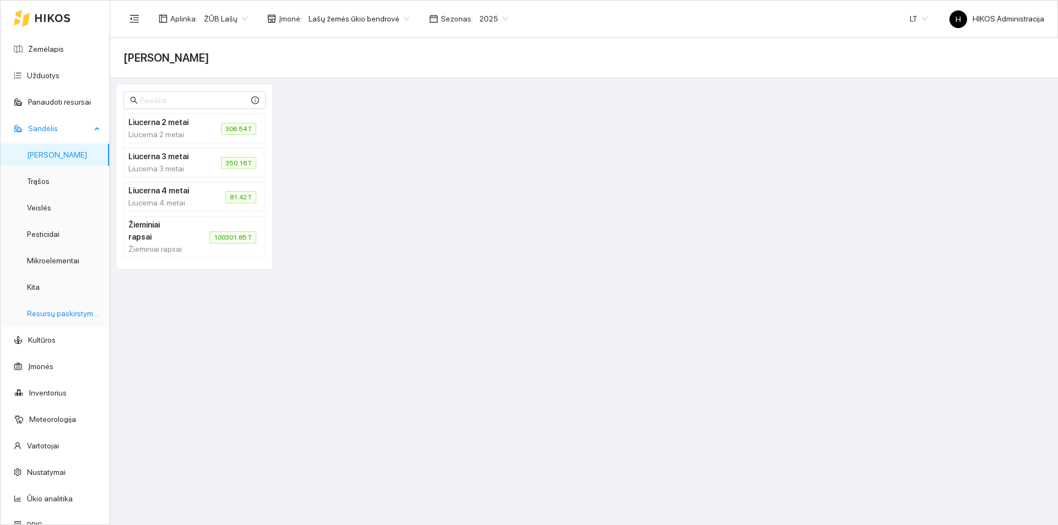
click at [63, 312] on link "Resursų paskirstymas" at bounding box center [64, 313] width 74 height 9
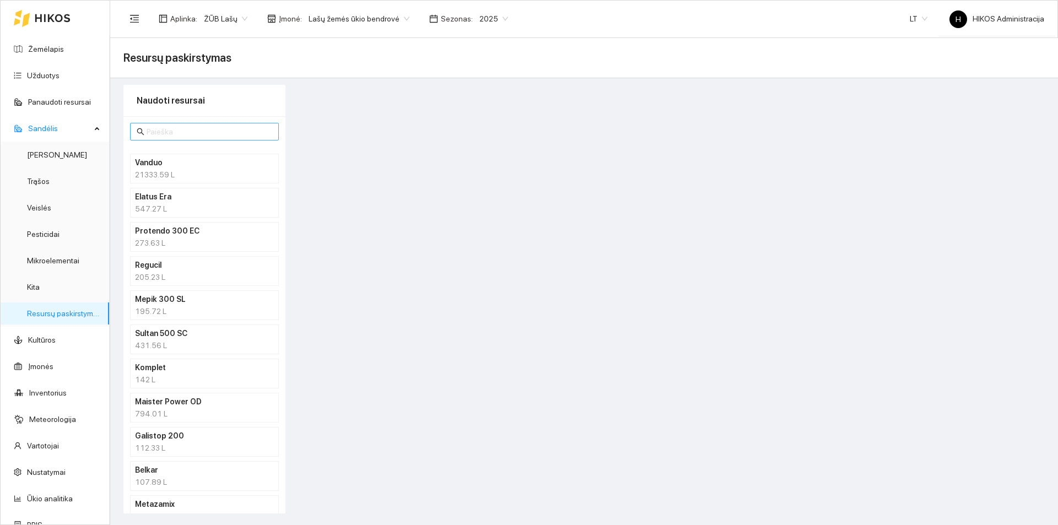
click at [179, 123] on span at bounding box center [204, 132] width 149 height 18
click at [181, 128] on input "text" at bounding box center [210, 132] width 126 height 12
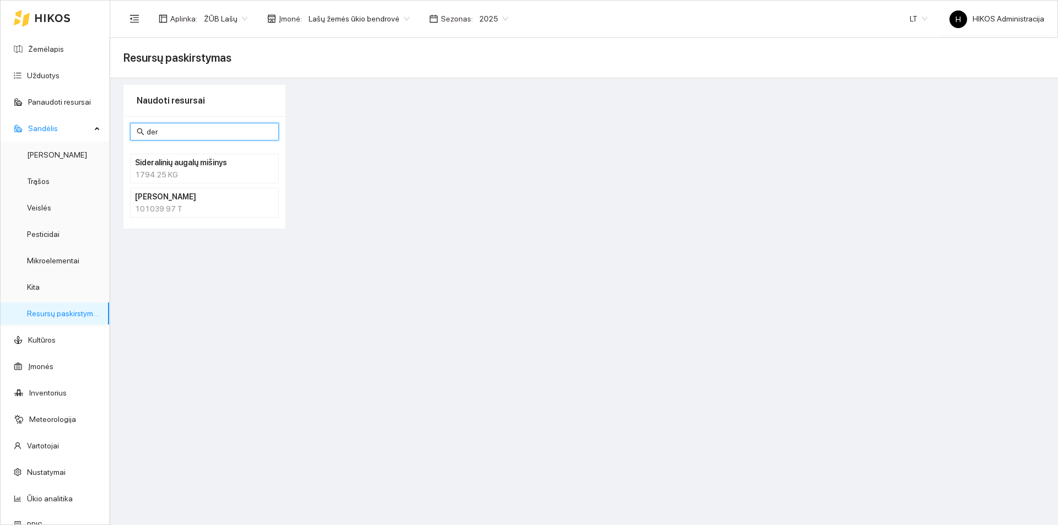
type input "der"
click at [141, 199] on h4 "Derlius" at bounding box center [190, 197] width 110 height 12
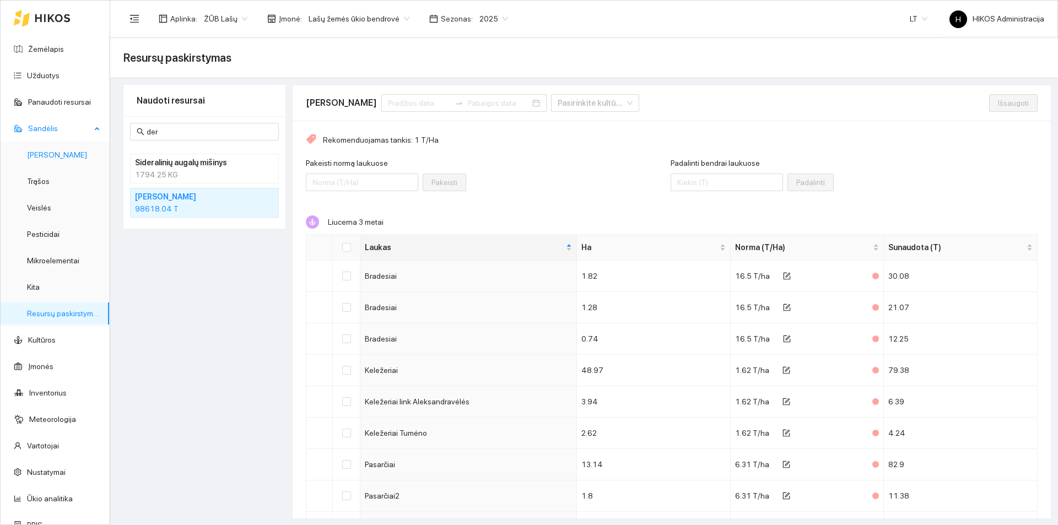
click at [52, 150] on link "Derlius" at bounding box center [57, 154] width 60 height 9
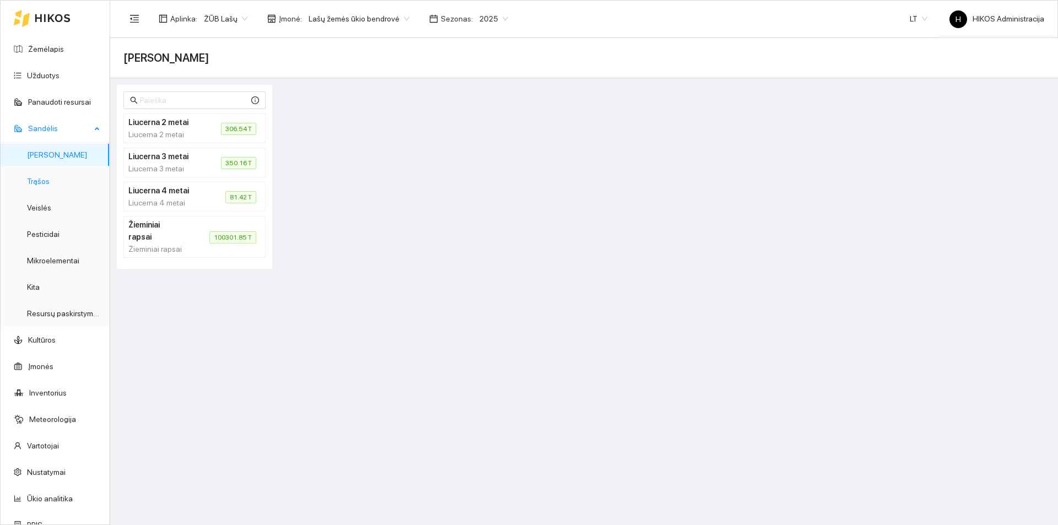
click at [50, 179] on link "Trąšos" at bounding box center [38, 181] width 23 height 9
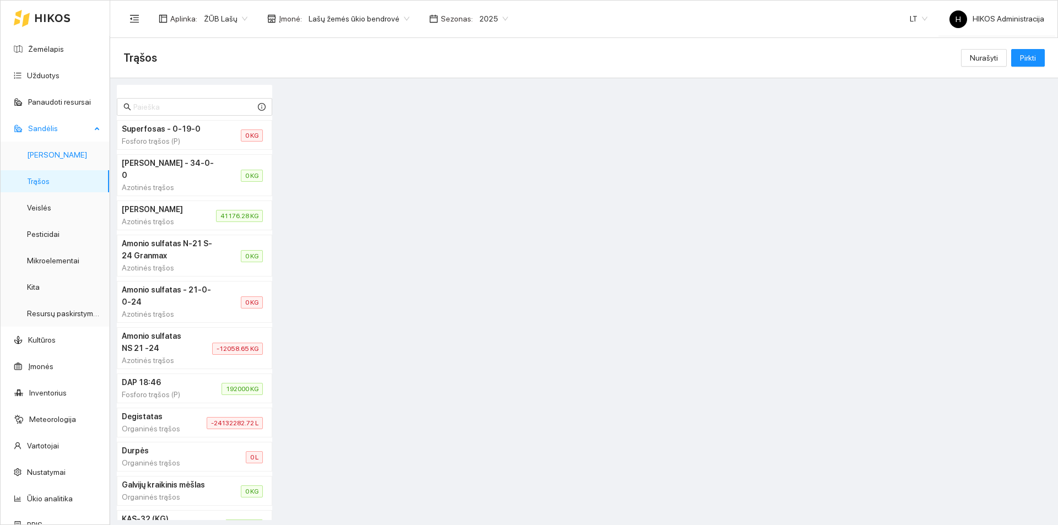
click at [62, 153] on link "Derlius" at bounding box center [57, 154] width 60 height 9
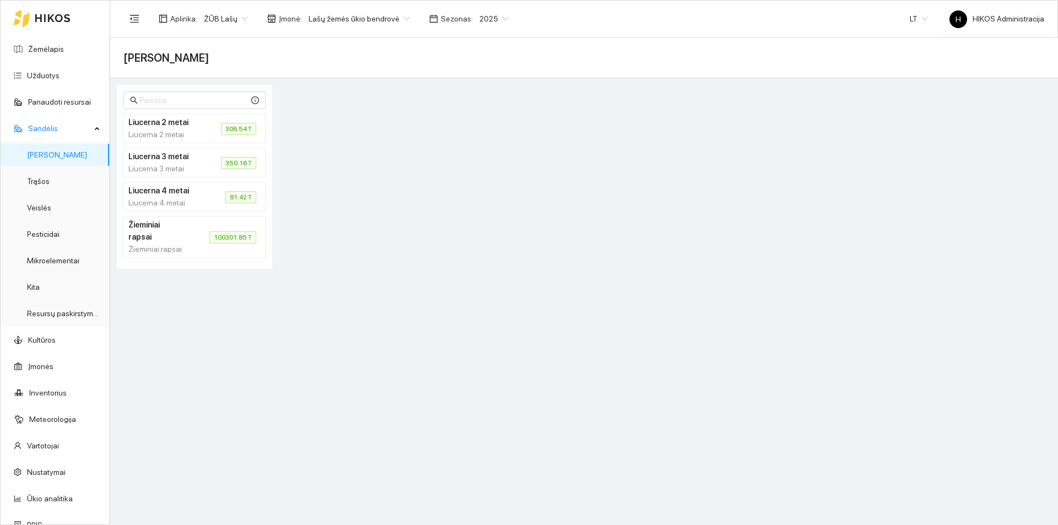
click at [179, 167] on div "Liucerna 3 metai" at bounding box center [161, 169] width 66 height 12
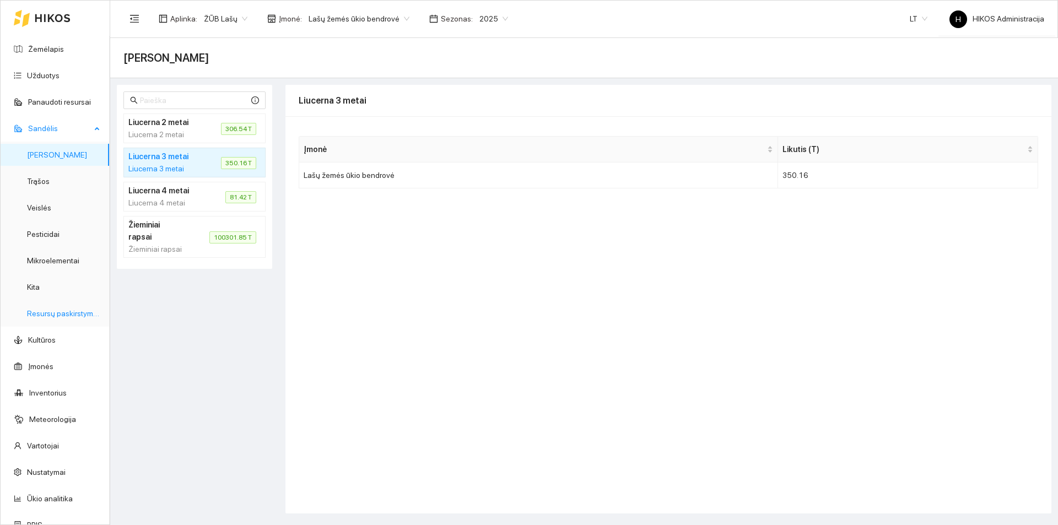
click at [72, 316] on link "Resursų paskirstymas" at bounding box center [64, 313] width 74 height 9
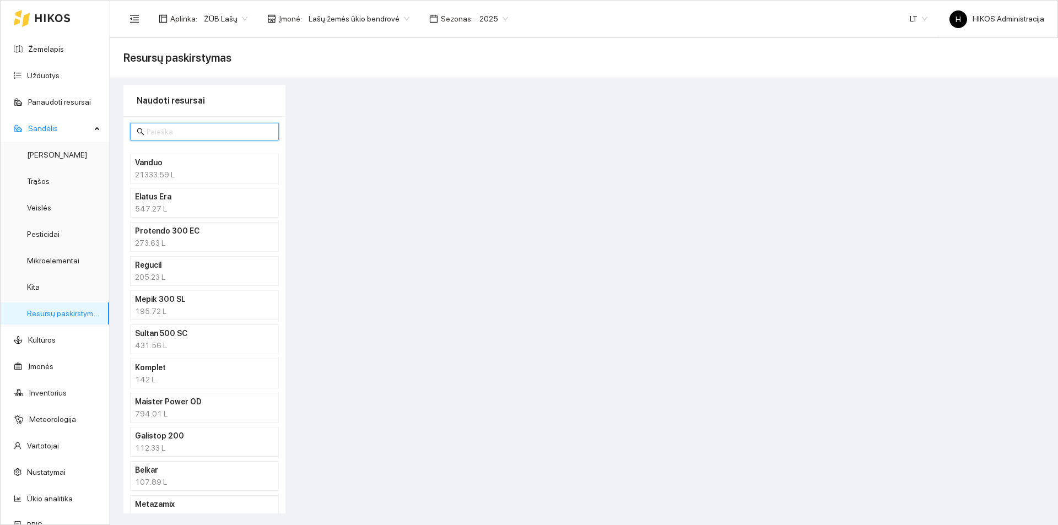
click at [169, 132] on input "text" at bounding box center [210, 132] width 126 height 12
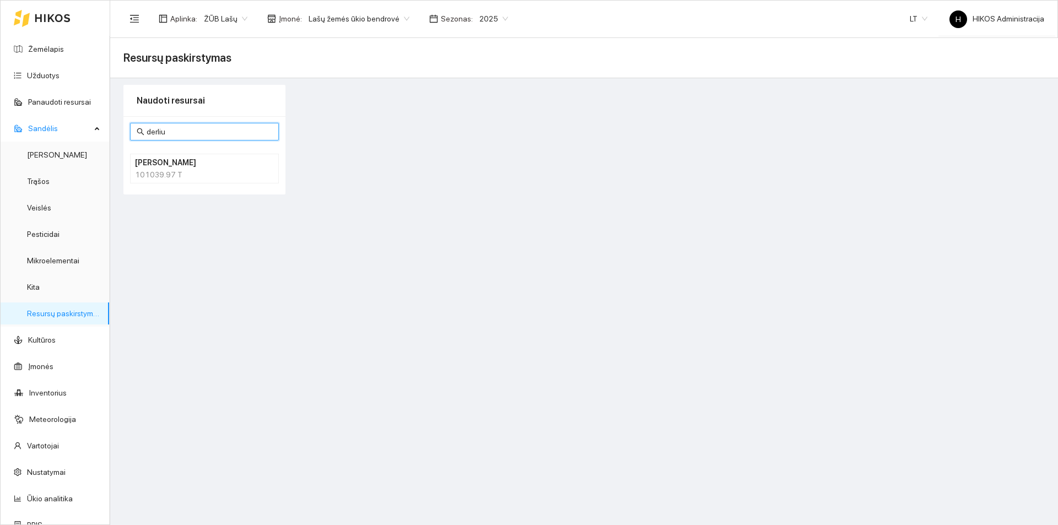
type input "derliu"
click at [161, 160] on h4 "Derlius" at bounding box center [190, 163] width 110 height 12
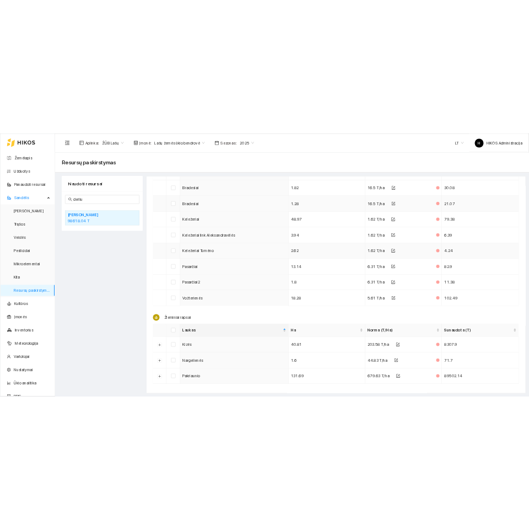
scroll to position [554, 0]
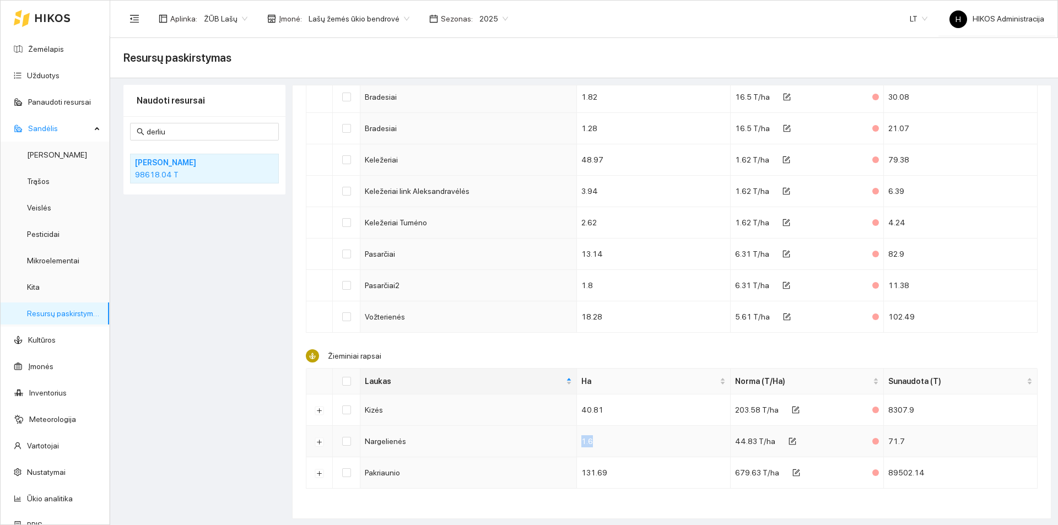
drag, startPoint x: 592, startPoint y: 446, endPoint x: 572, endPoint y: 440, distance: 20.6
click at [577, 440] on td "1.6" at bounding box center [654, 441] width 154 height 31
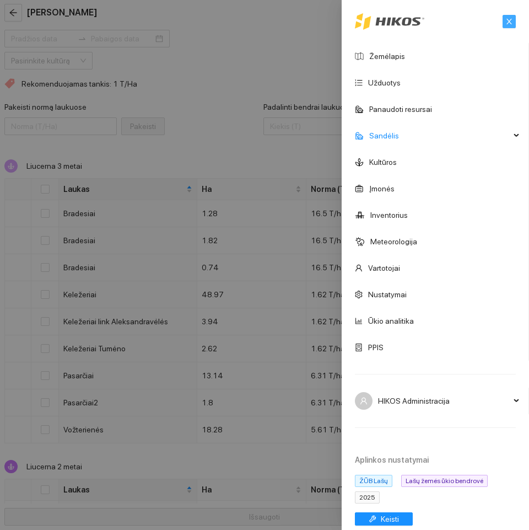
drag, startPoint x: 499, startPoint y: 21, endPoint x: 518, endPoint y: 40, distance: 26.5
click at [505, 21] on icon "close" at bounding box center [509, 22] width 8 height 8
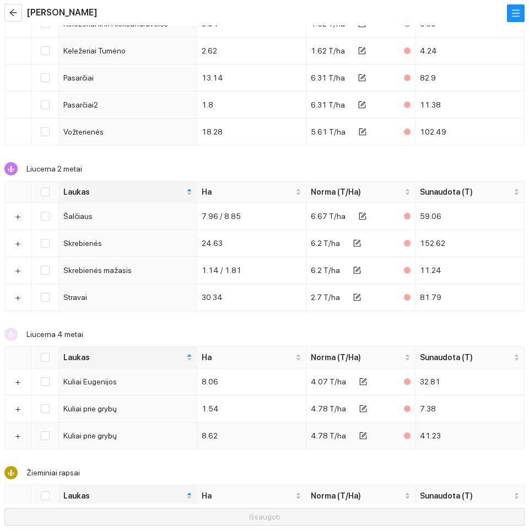
scroll to position [403, 0]
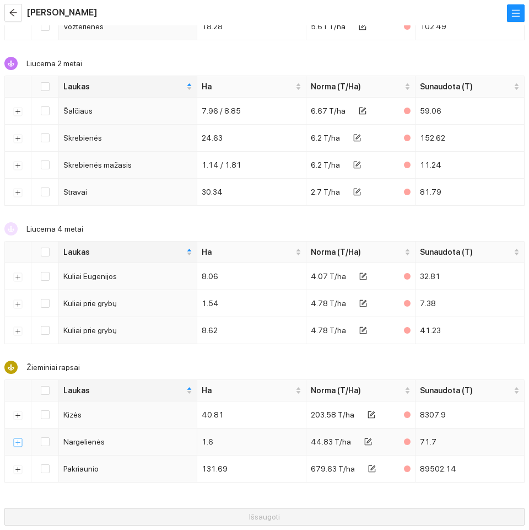
click at [17, 445] on button "Išskleisti" at bounding box center [18, 442] width 9 height 9
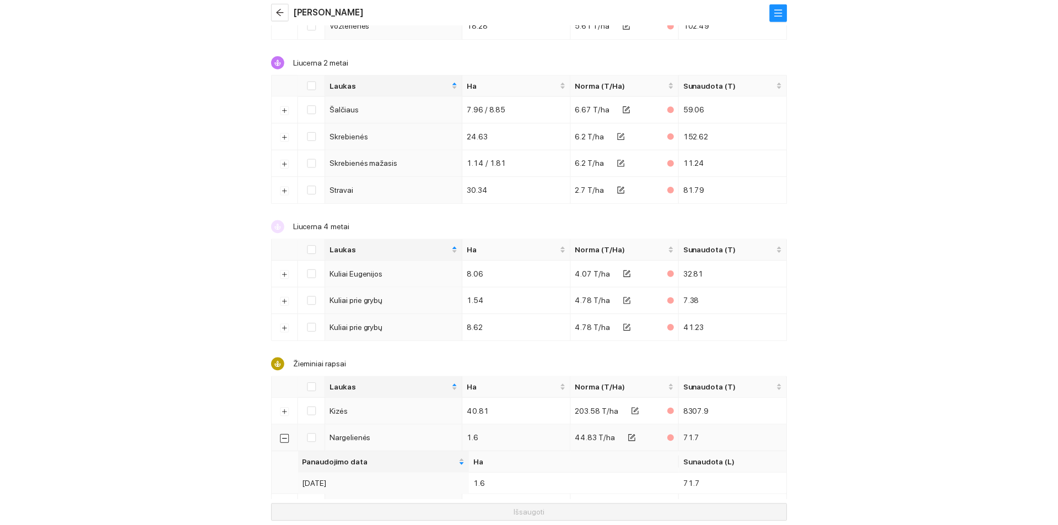
scroll to position [446, 0]
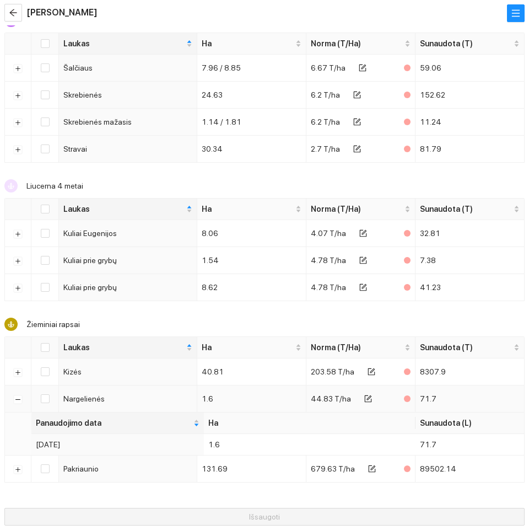
click at [91, 396] on td "Nargelienės" at bounding box center [128, 398] width 138 height 27
copy td "Nargelienės"
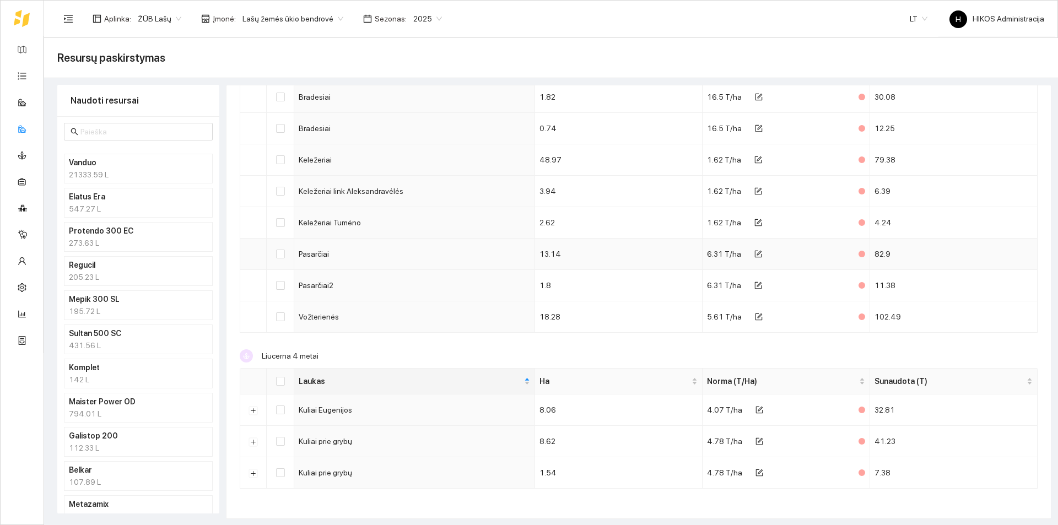
scroll to position [223, 0]
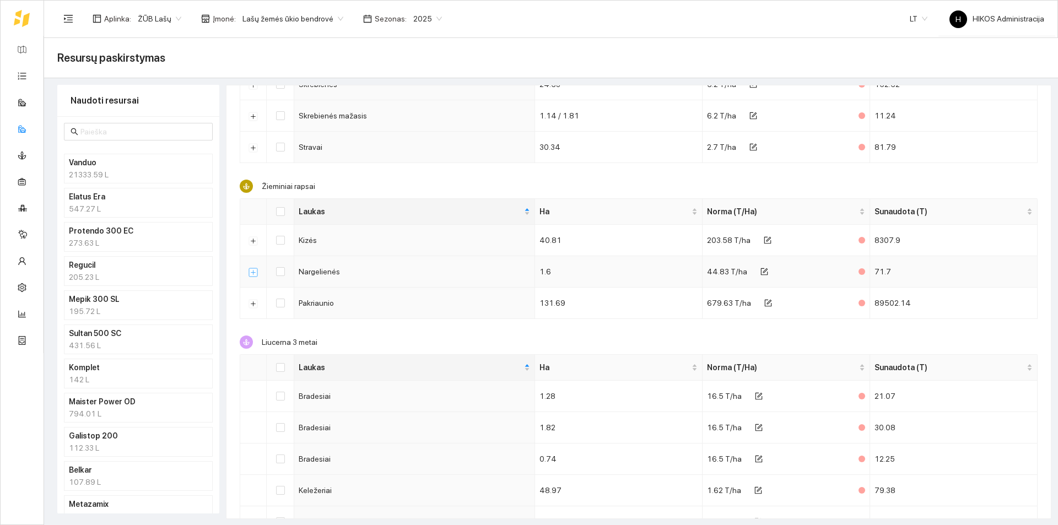
click at [254, 272] on button "Išskleisti" at bounding box center [253, 272] width 9 height 9
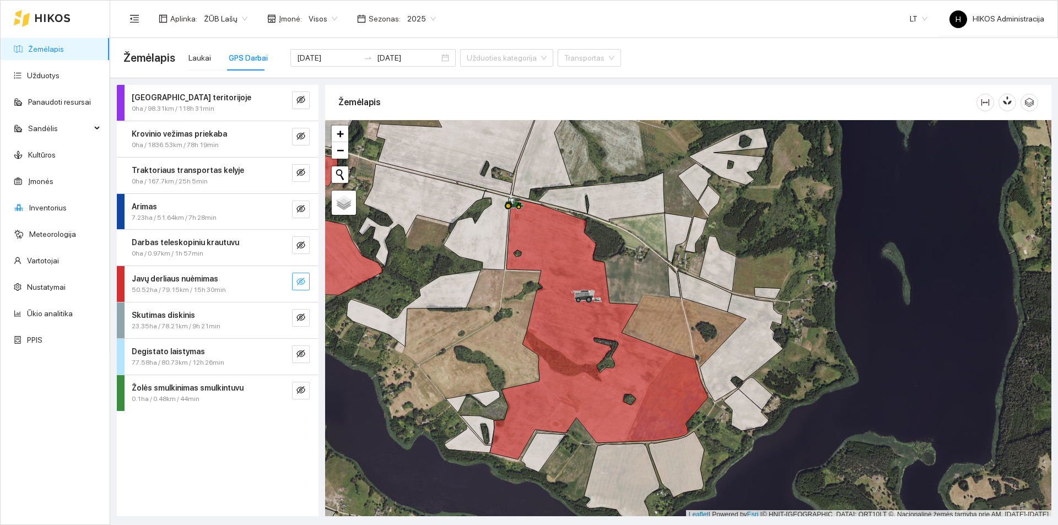
scroll to position [3, 0]
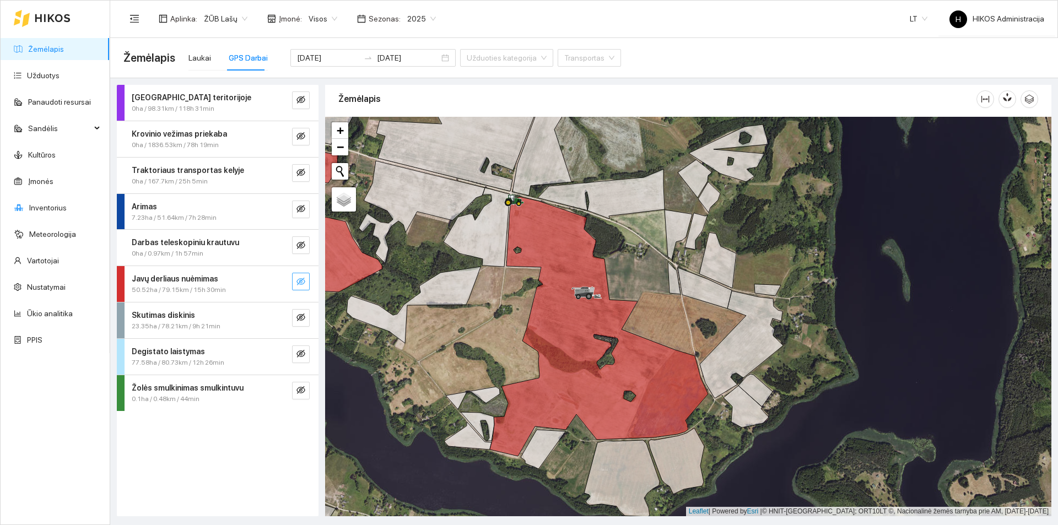
click at [301, 276] on button "button" at bounding box center [301, 282] width 18 height 18
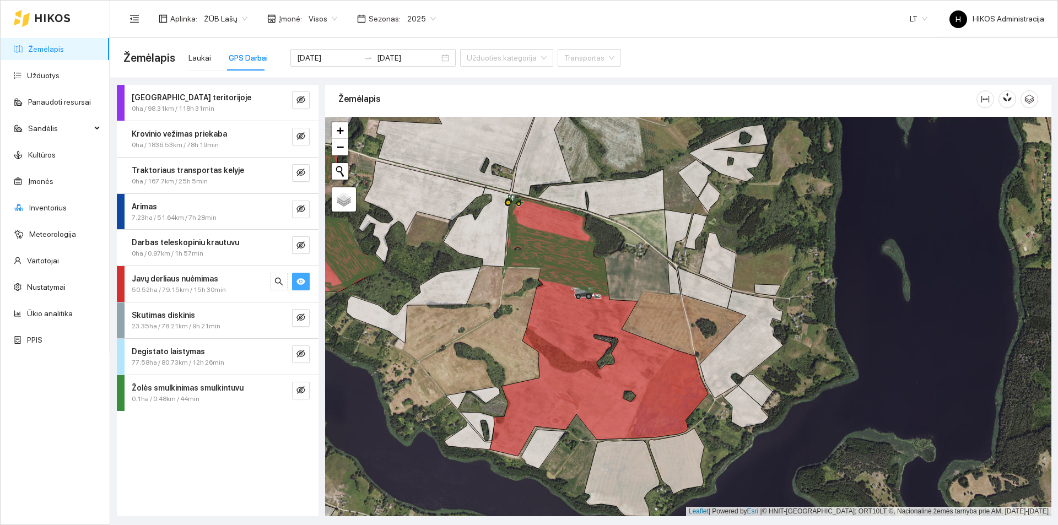
drag, startPoint x: 301, startPoint y: 276, endPoint x: 462, endPoint y: 299, distance: 162.1
click at [301, 276] on button "button" at bounding box center [301, 282] width 18 height 18
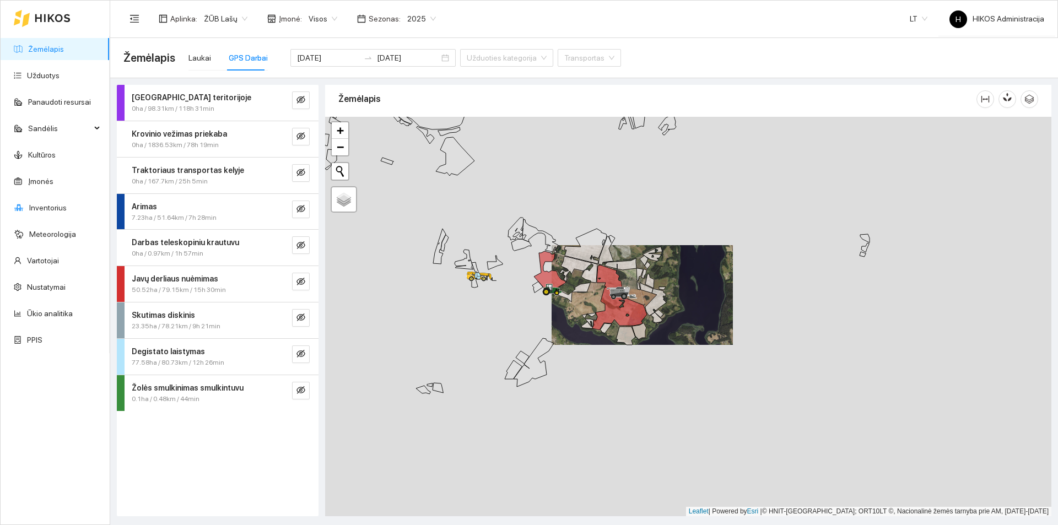
drag, startPoint x: 527, startPoint y: 300, endPoint x: 581, endPoint y: 300, distance: 53.5
click at [581, 300] on div at bounding box center [688, 317] width 726 height 400
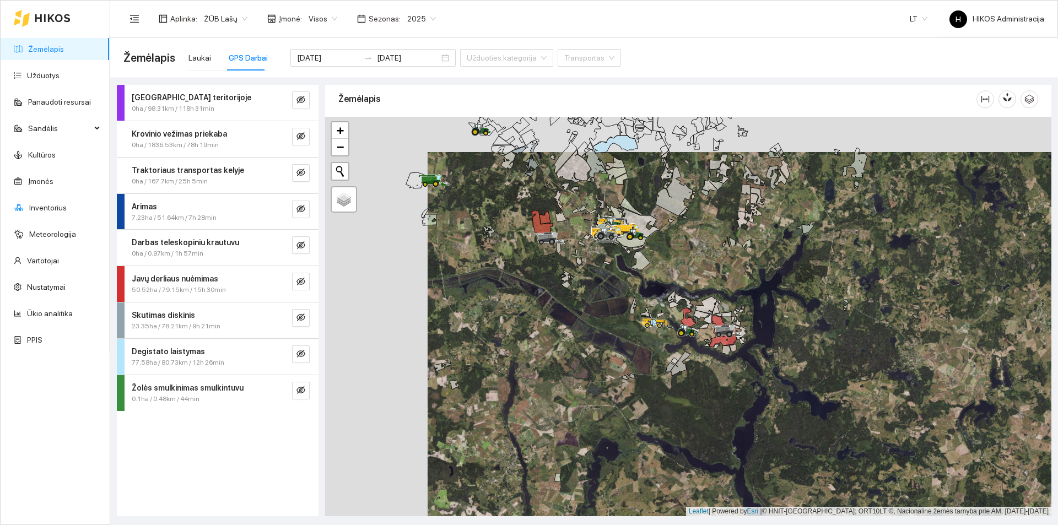
drag, startPoint x: 513, startPoint y: 238, endPoint x: 624, endPoint y: 274, distance: 117.3
click at [624, 274] on div at bounding box center [688, 317] width 726 height 400
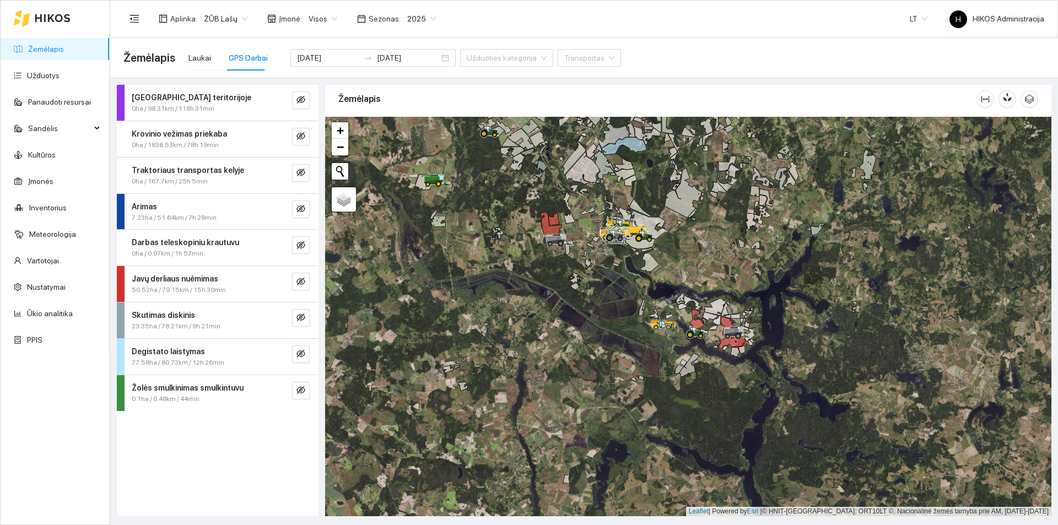
click at [64, 52] on link "Žemėlapis" at bounding box center [46, 49] width 36 height 9
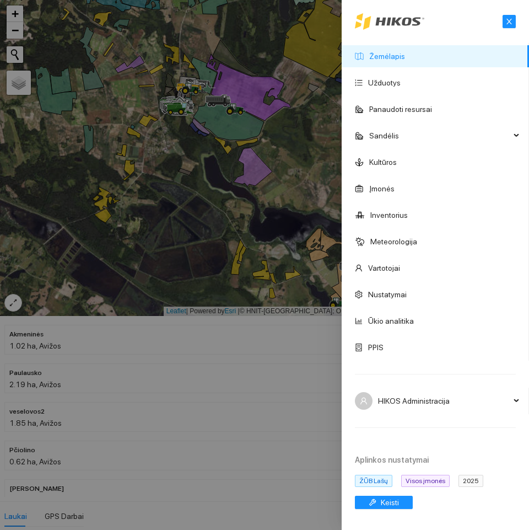
click at [219, 378] on div at bounding box center [264, 265] width 529 height 530
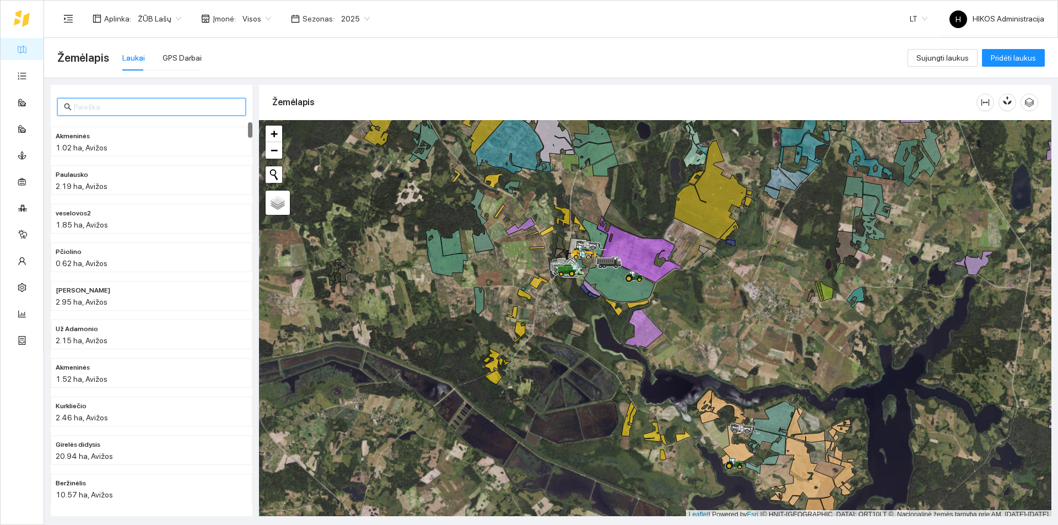
click at [152, 107] on input "text" at bounding box center [156, 107] width 165 height 12
paste input "Nargelienės"
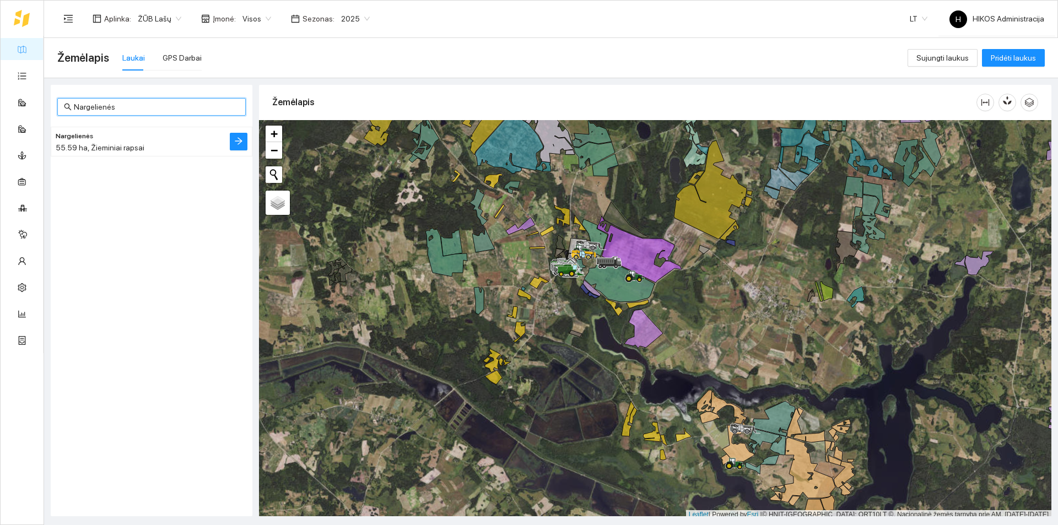
type input "Nargelienės"
click at [128, 143] on div "55.59 ha, Žieminiai rapsai" at bounding box center [130, 148] width 148 height 12
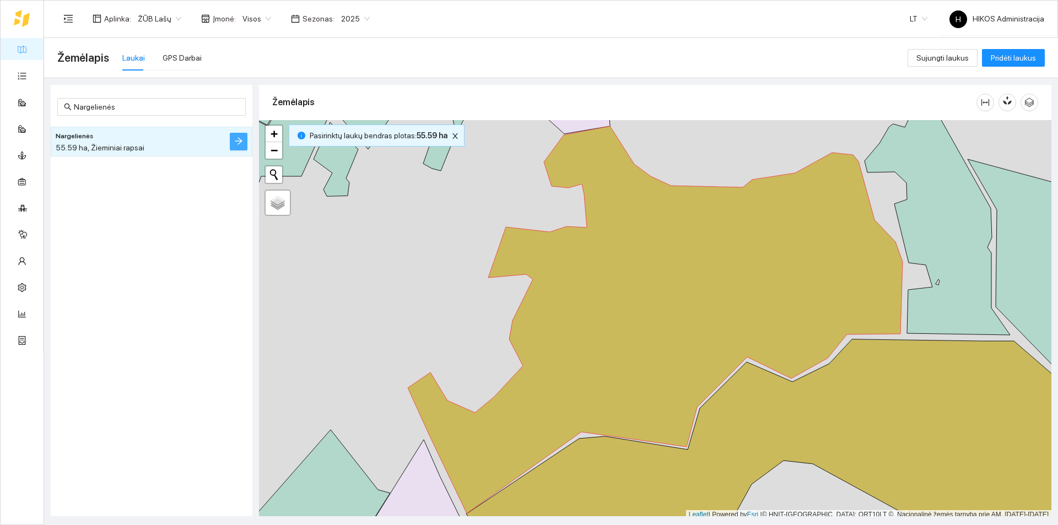
click at [240, 143] on icon "arrow-right" at bounding box center [238, 141] width 9 height 9
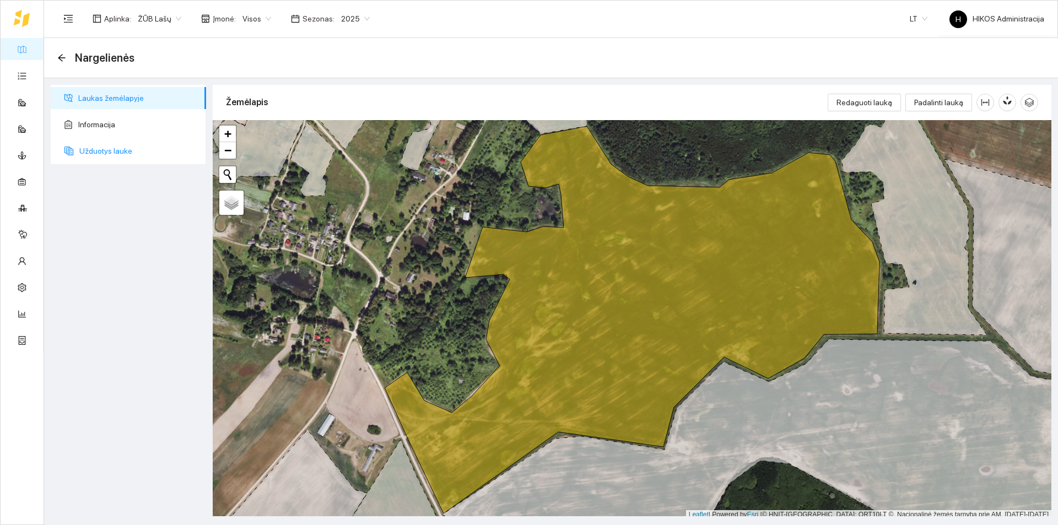
click at [128, 155] on span "Užduotys lauke" at bounding box center [138, 151] width 118 height 22
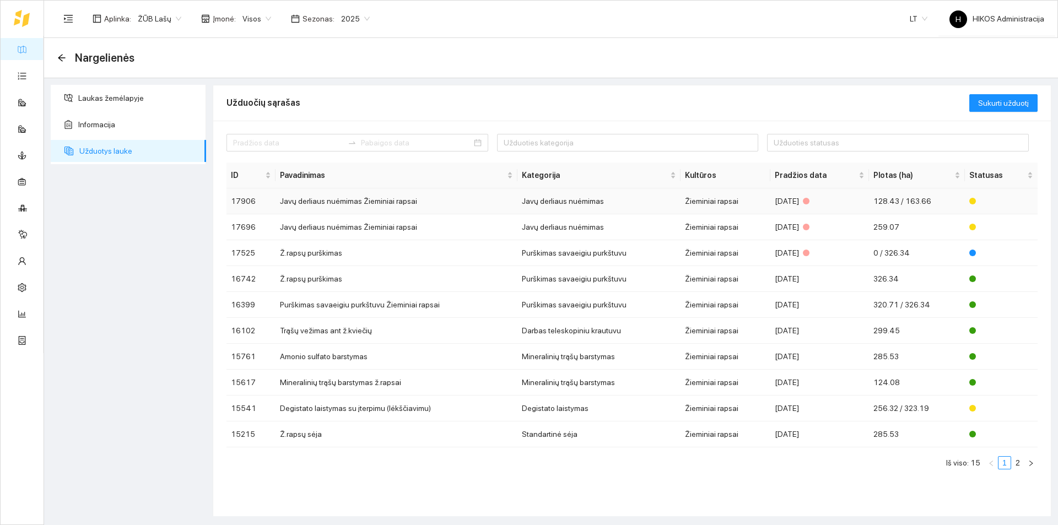
click at [372, 208] on td "Javų derliaus nuėmimas Žieminiai rapsai" at bounding box center [397, 201] width 242 height 26
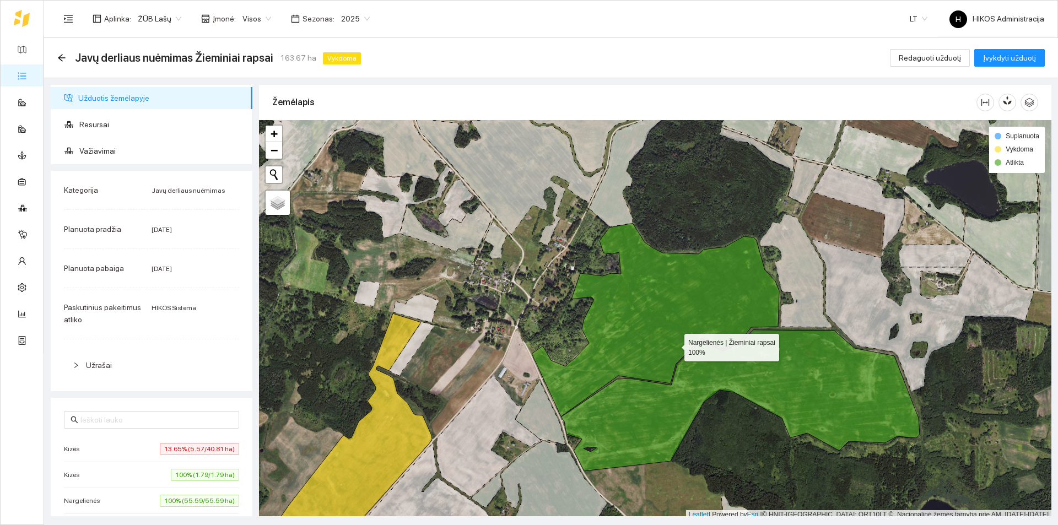
click at [675, 345] on icon at bounding box center [655, 319] width 247 height 193
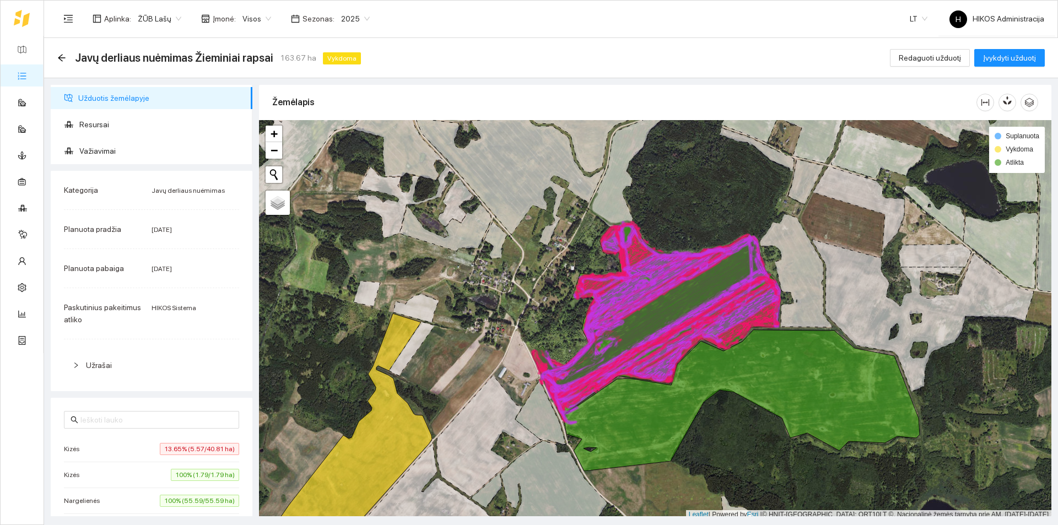
scroll to position [3, 0]
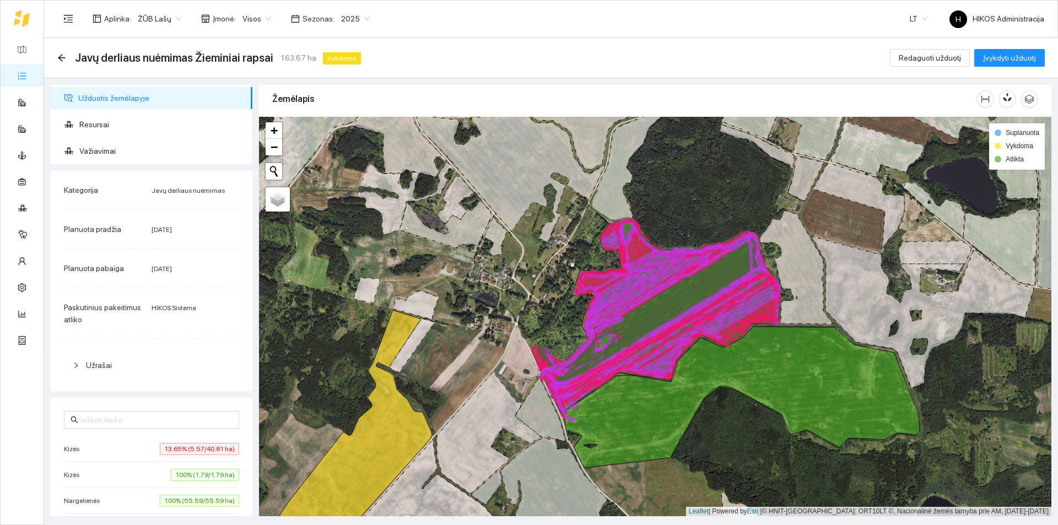
click at [675, 345] on icon at bounding box center [661, 311] width 238 height 187
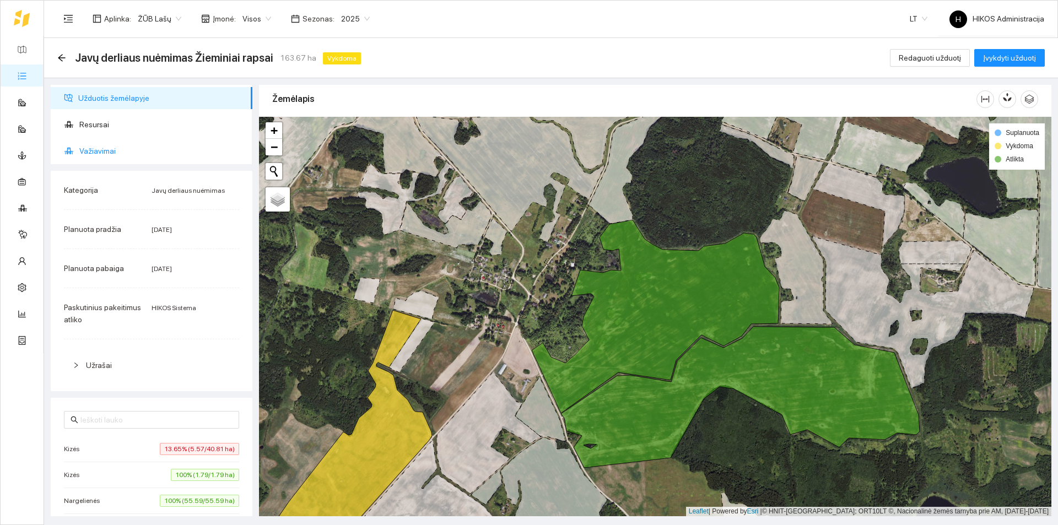
click at [147, 149] on span "Važiavimai" at bounding box center [161, 151] width 164 height 22
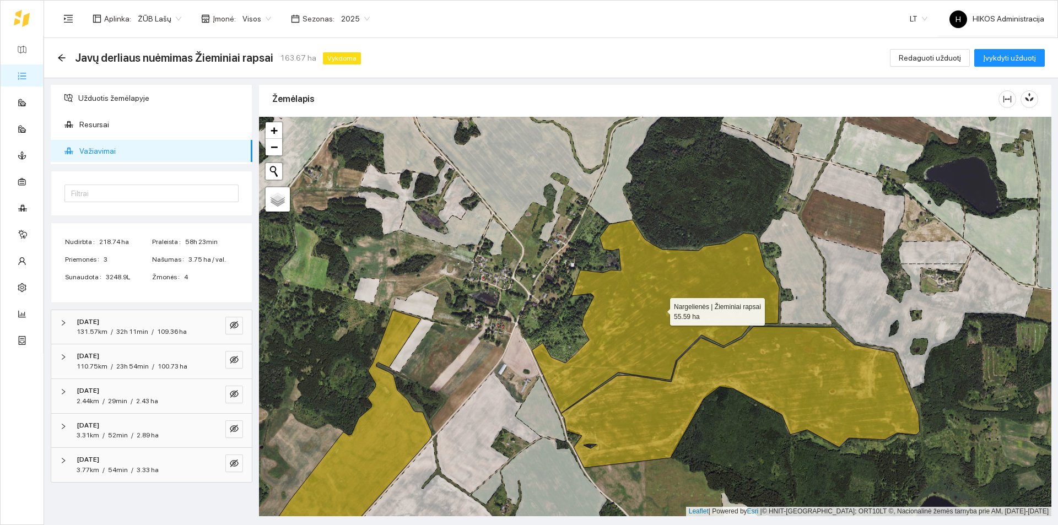
click at [716, 280] on icon at bounding box center [655, 316] width 247 height 193
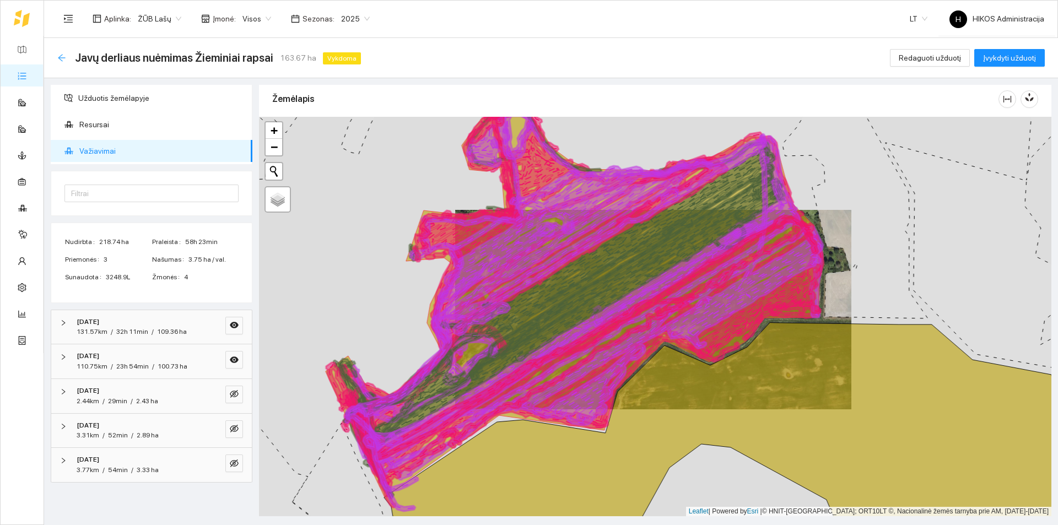
click at [61, 57] on icon "arrow-left" at bounding box center [61, 57] width 9 height 9
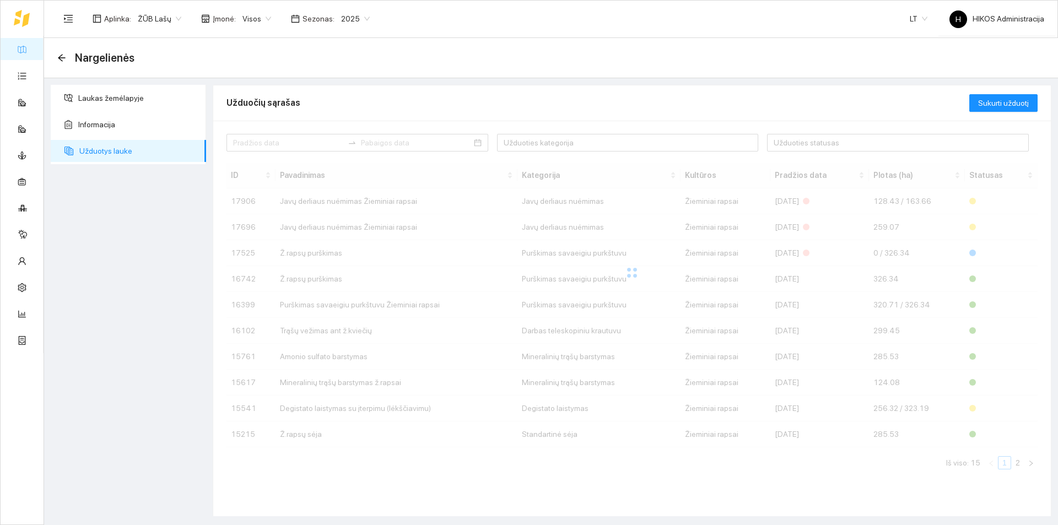
click at [391, 224] on div at bounding box center [632, 273] width 811 height 220
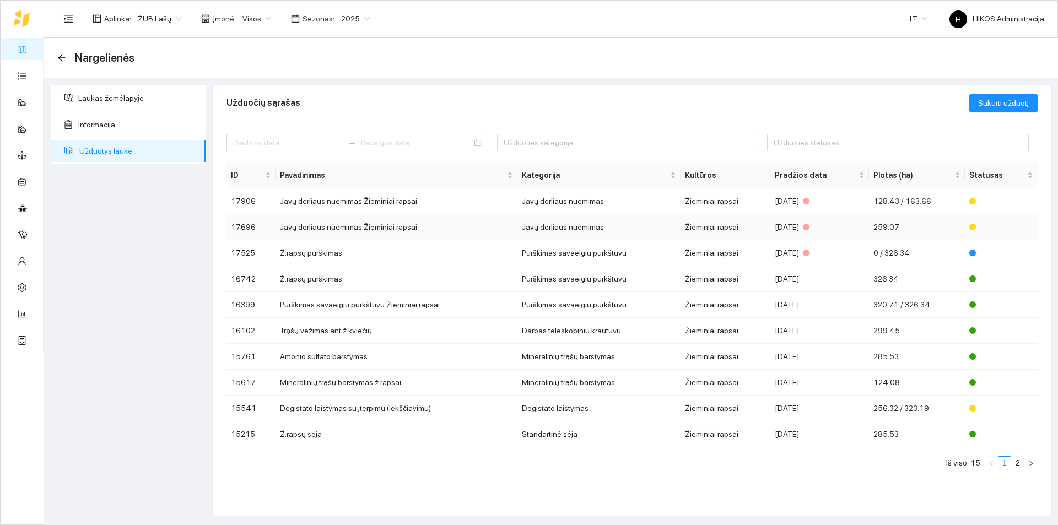
click at [387, 225] on td "Javų derliaus nuėmimas Žieminiai rapsai" at bounding box center [397, 227] width 242 height 26
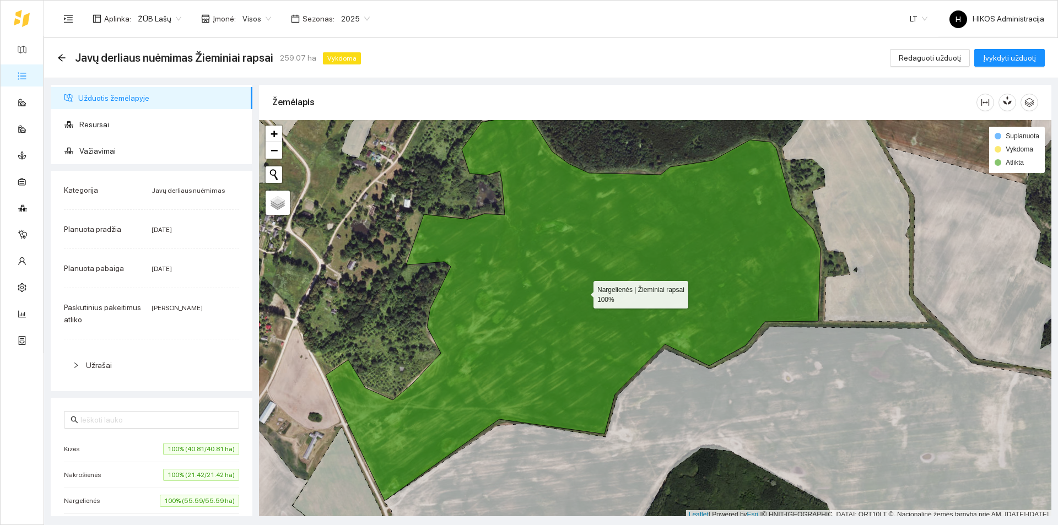
click at [594, 295] on icon at bounding box center [573, 307] width 495 height 387
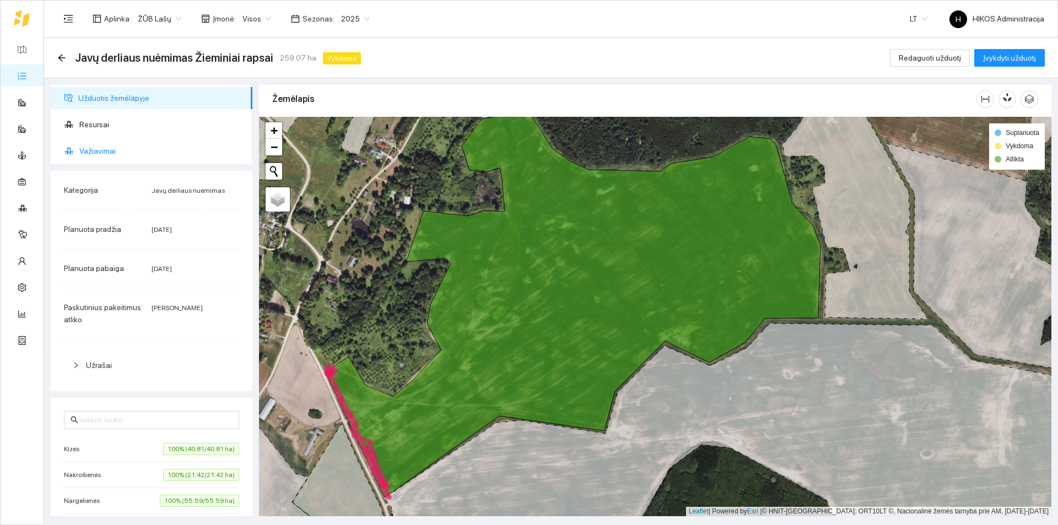
click at [145, 152] on span "Važiavimai" at bounding box center [161, 151] width 164 height 22
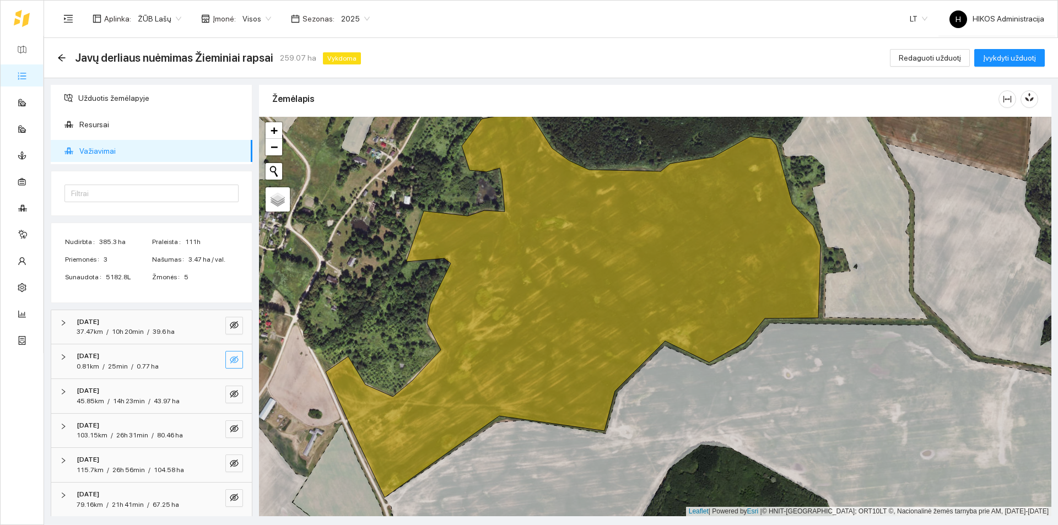
click at [230, 357] on icon "eye-invisible" at bounding box center [234, 360] width 9 height 8
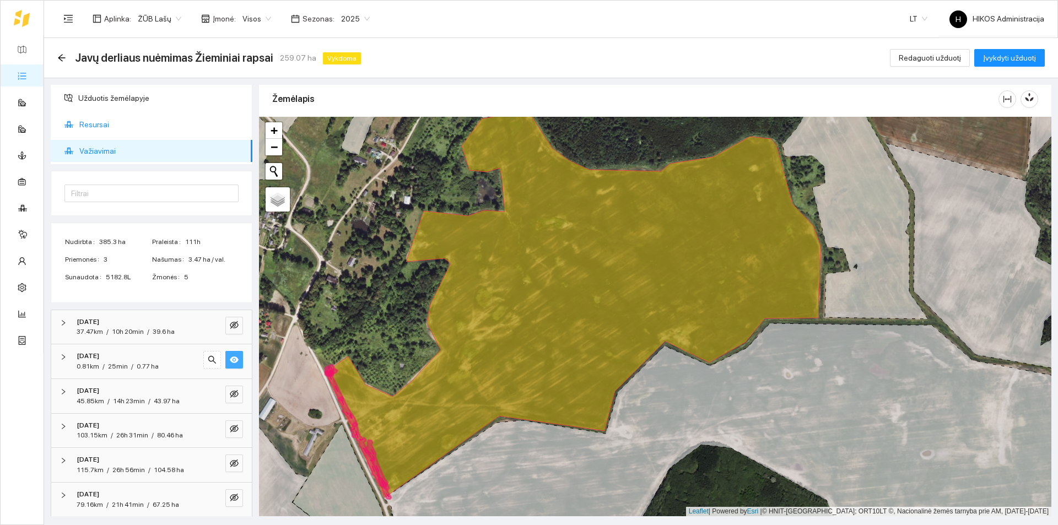
click at [116, 132] on span "Resursai" at bounding box center [161, 125] width 164 height 22
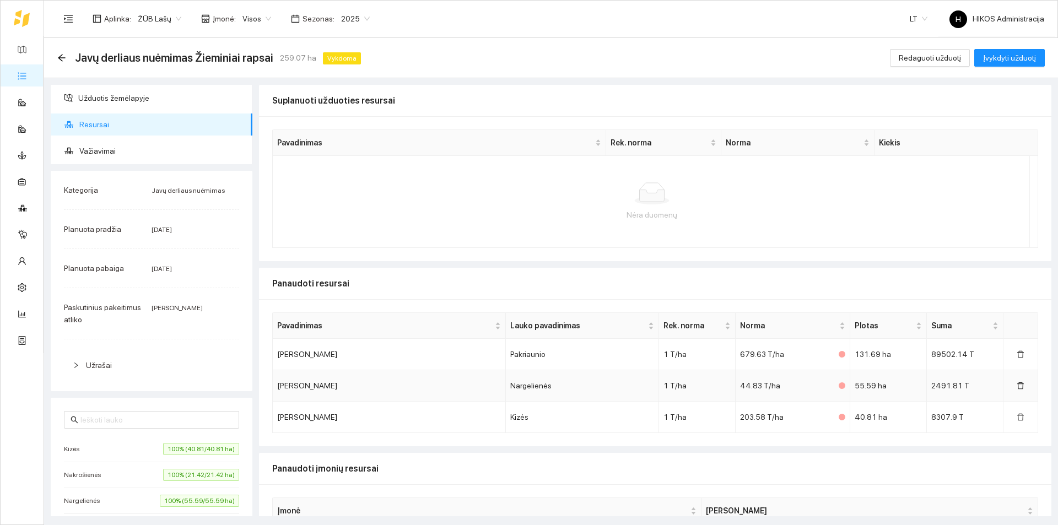
click at [543, 386] on td "Nargelienės" at bounding box center [582, 385] width 153 height 31
click at [57, 61] on icon "arrow-left" at bounding box center [61, 57] width 9 height 9
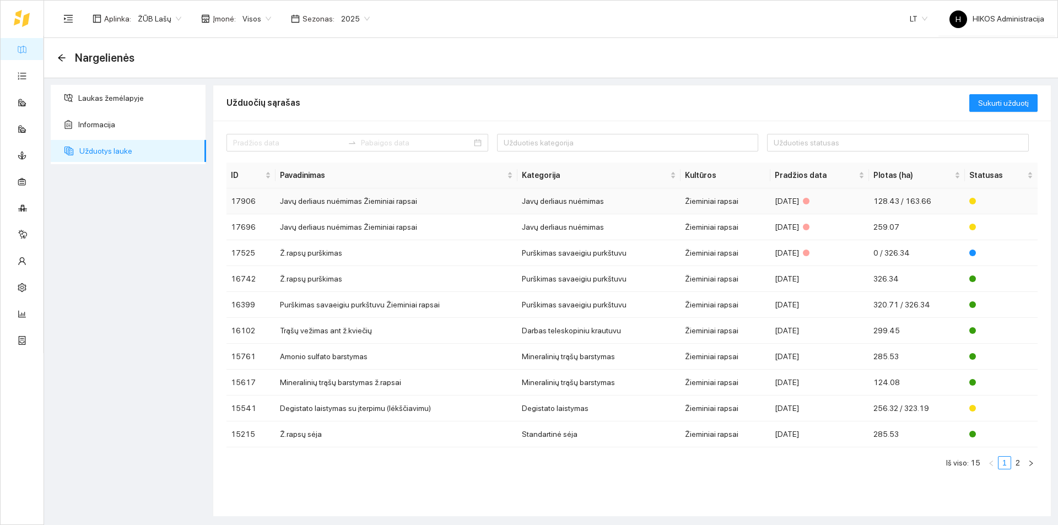
click at [369, 206] on td "Javų derliaus nuėmimas Žieminiai rapsai" at bounding box center [397, 201] width 242 height 26
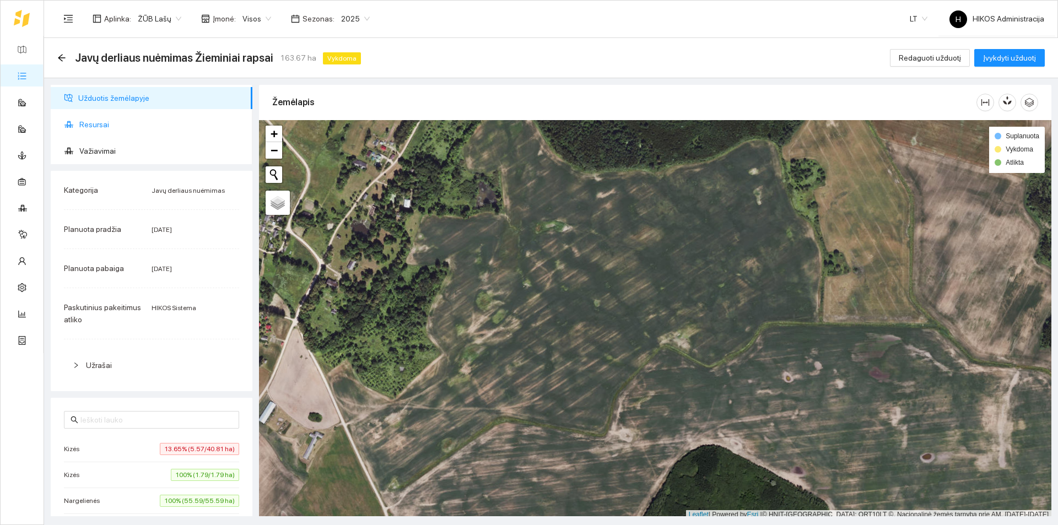
click at [152, 122] on span "Resursai" at bounding box center [161, 125] width 164 height 22
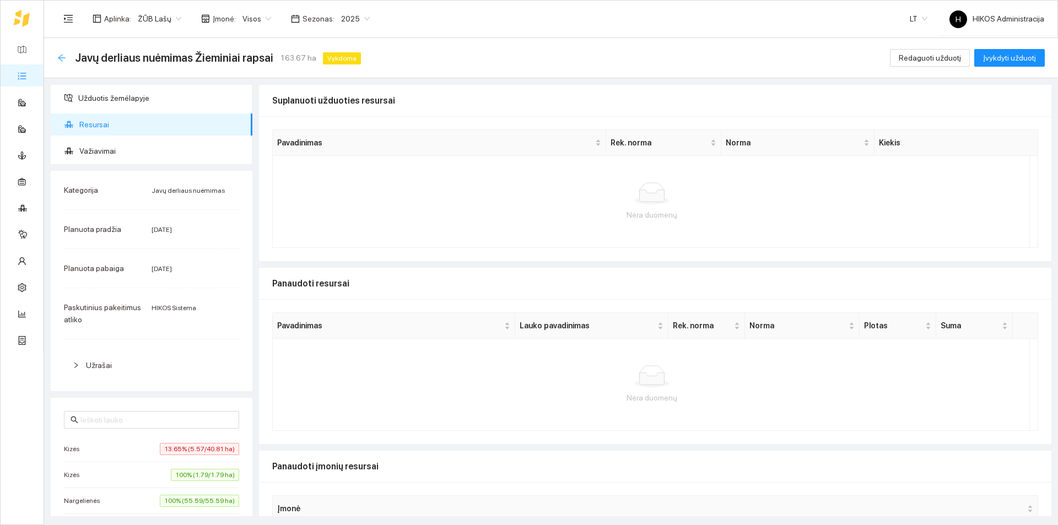
click at [59, 59] on icon "arrow-left" at bounding box center [61, 57] width 9 height 9
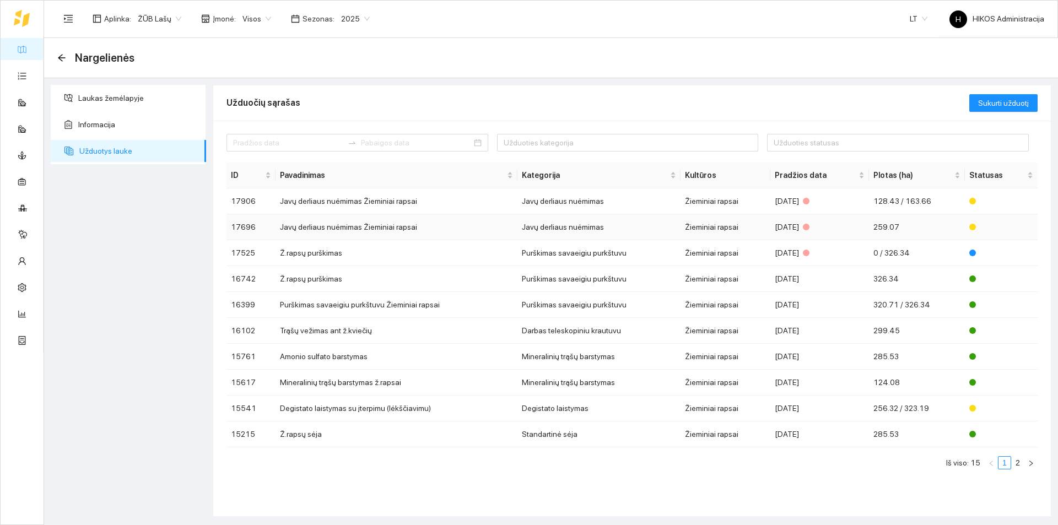
click at [391, 231] on td "Javų derliaus nuėmimas Žieminiai rapsai" at bounding box center [397, 227] width 242 height 26
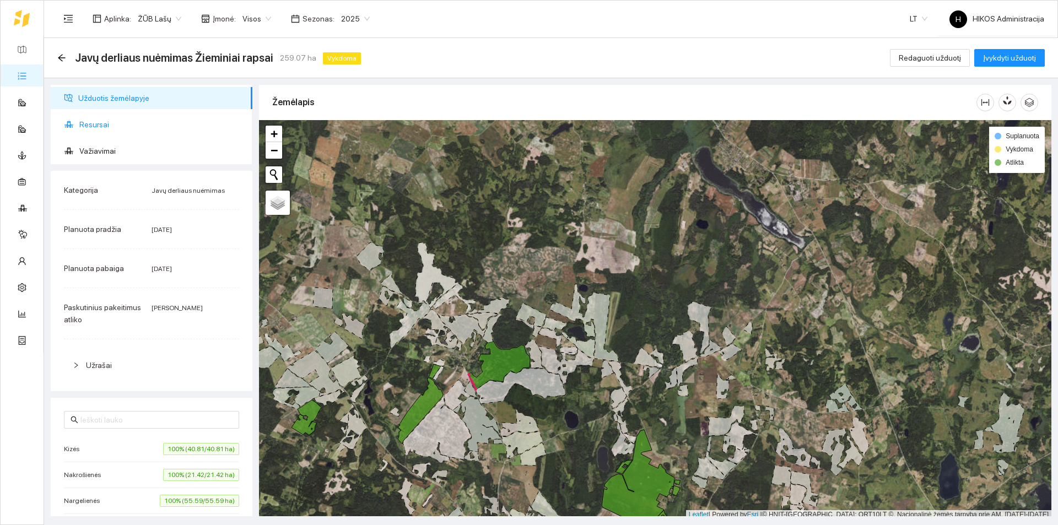
click at [116, 127] on span "Resursai" at bounding box center [161, 125] width 164 height 22
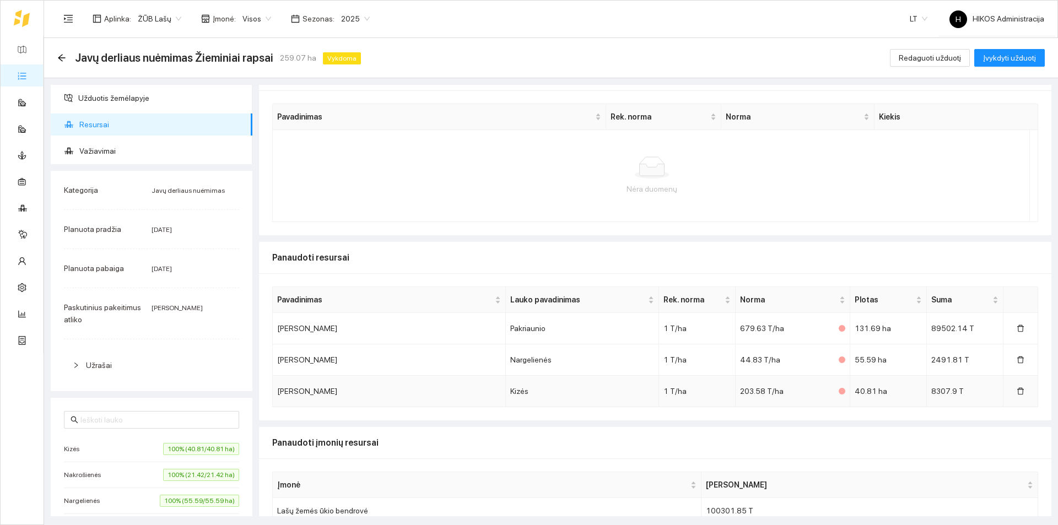
scroll to position [47, 0]
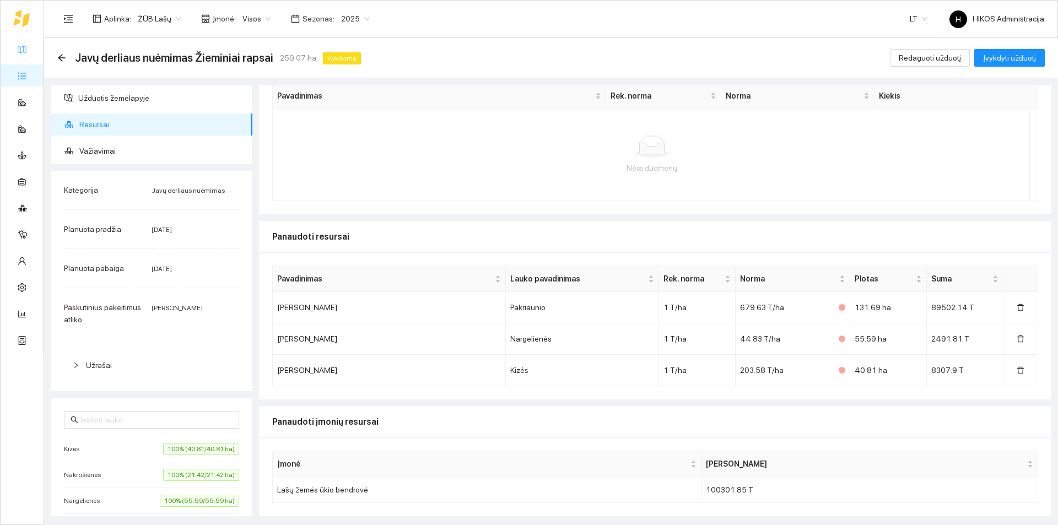
click at [32, 45] on link "Žemėlapis" at bounding box center [50, 49] width 36 height 9
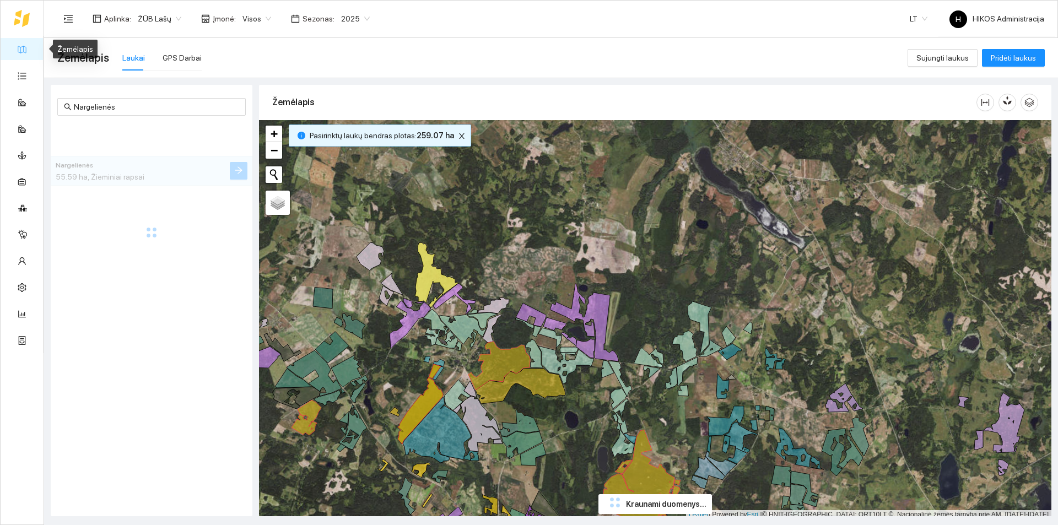
click at [152, 19] on span "ŽŪB Lašų" at bounding box center [160, 18] width 44 height 17
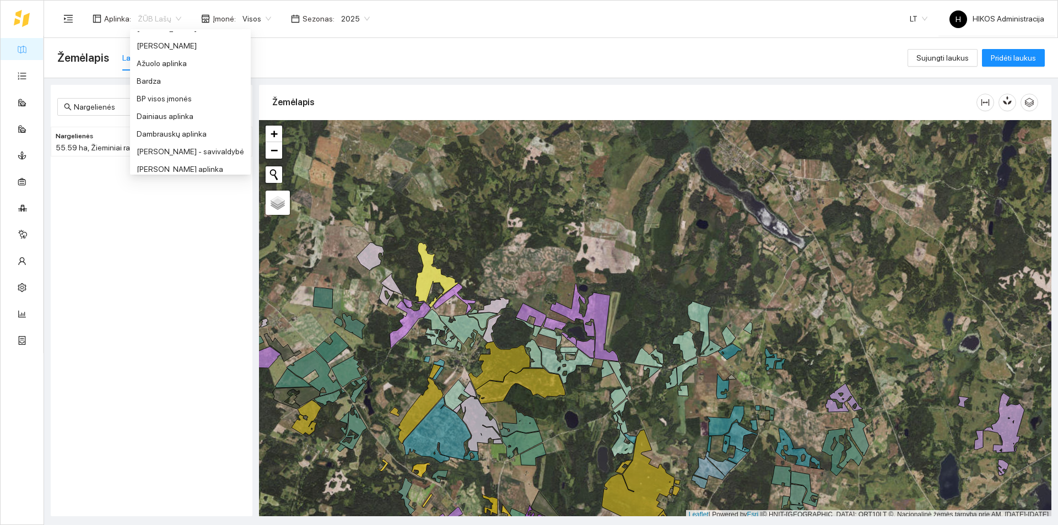
scroll to position [44, 0]
click at [188, 102] on div "BP visos įmonės" at bounding box center [190, 102] width 107 height 12
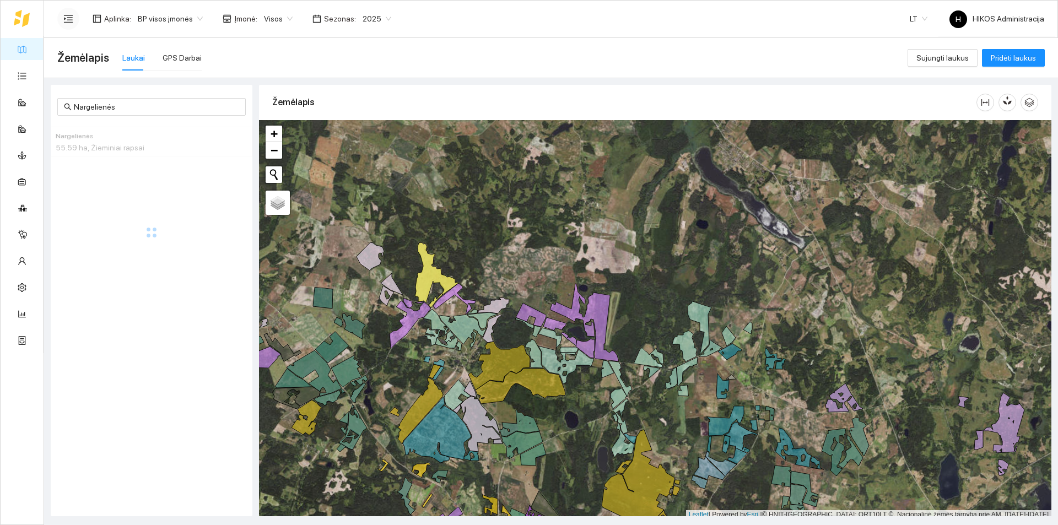
click at [69, 25] on button "button" at bounding box center [68, 19] width 22 height 22
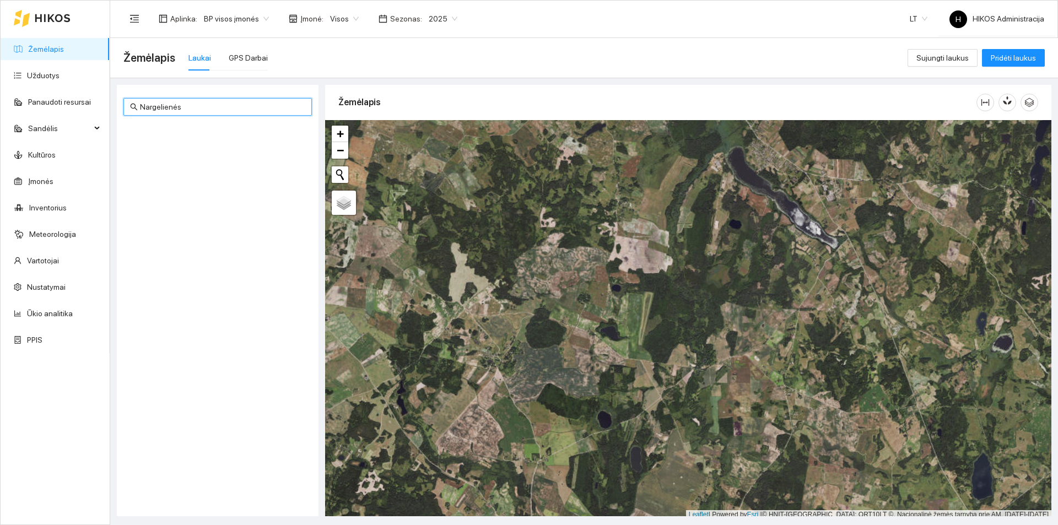
drag, startPoint x: 115, startPoint y: 107, endPoint x: 108, endPoint y: 107, distance: 6.6
click at [109, 107] on section "Žemėlapis Užduotys Panaudoti resursai Sandėlis Kultūros Įmonės Inventorius Mete…" at bounding box center [529, 262] width 1058 height 525
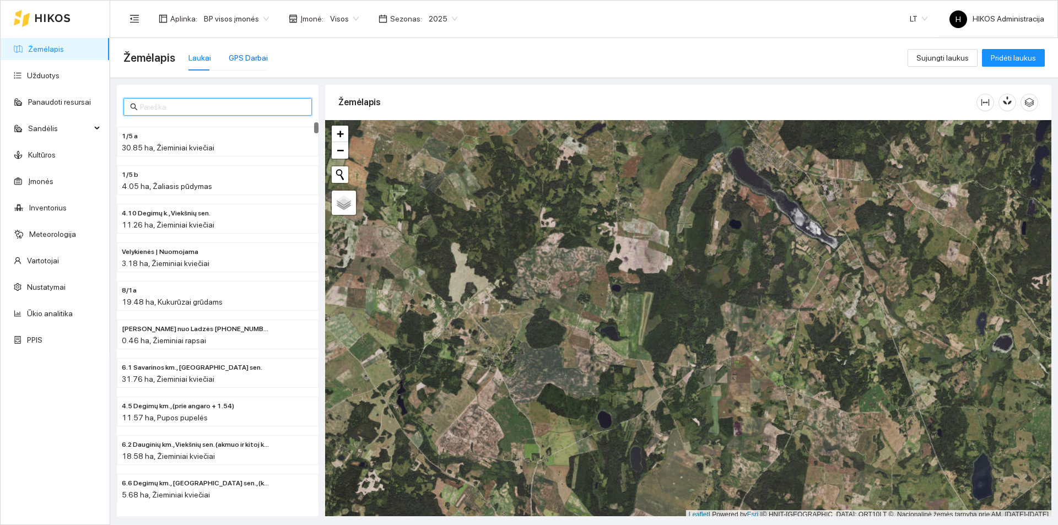
click at [233, 58] on div "GPS Darbai" at bounding box center [248, 58] width 39 height 12
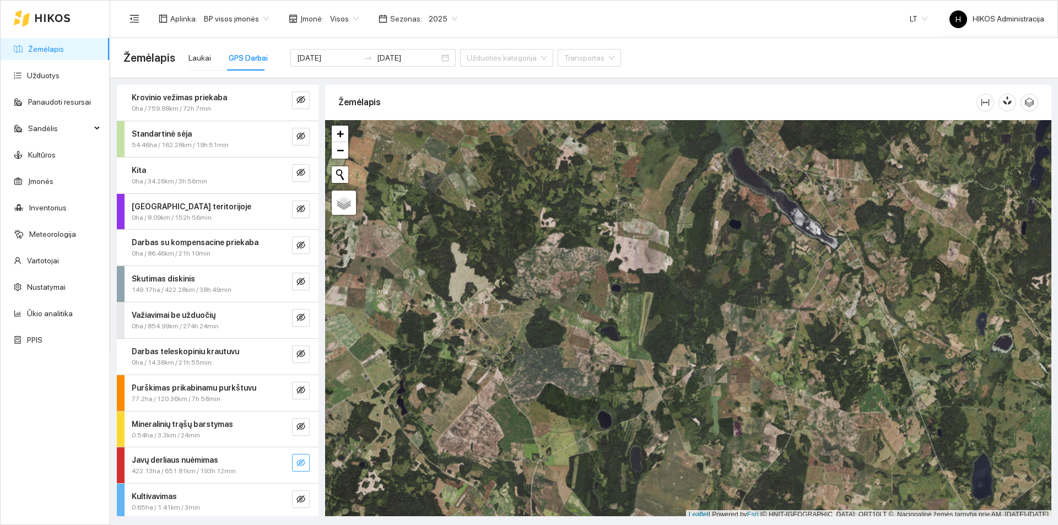
click at [297, 461] on icon "eye-invisible" at bounding box center [301, 463] width 9 height 9
click at [274, 462] on icon "search" at bounding box center [278, 463] width 9 height 9
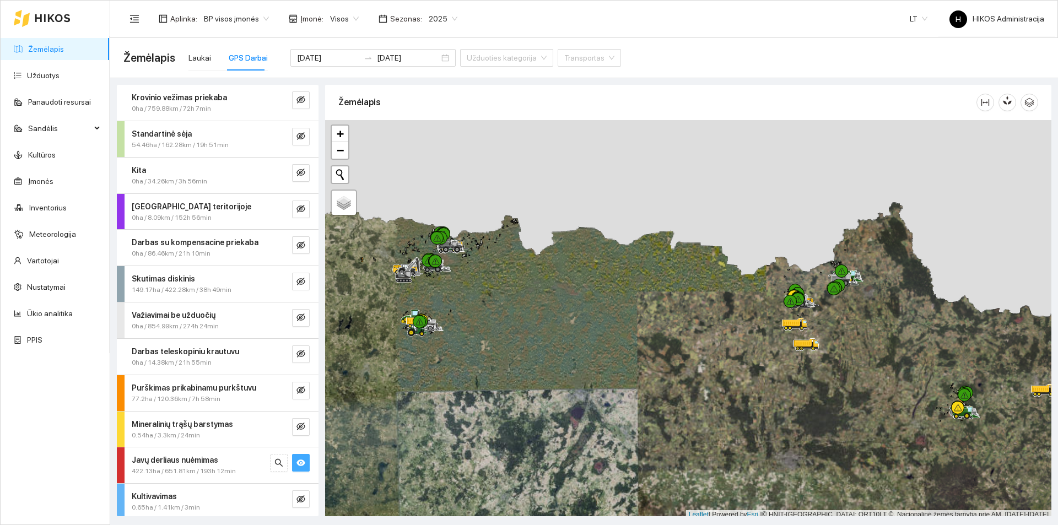
click at [292, 461] on button "button" at bounding box center [301, 463] width 18 height 18
click at [194, 50] on div "Laukai" at bounding box center [199, 57] width 23 height 25
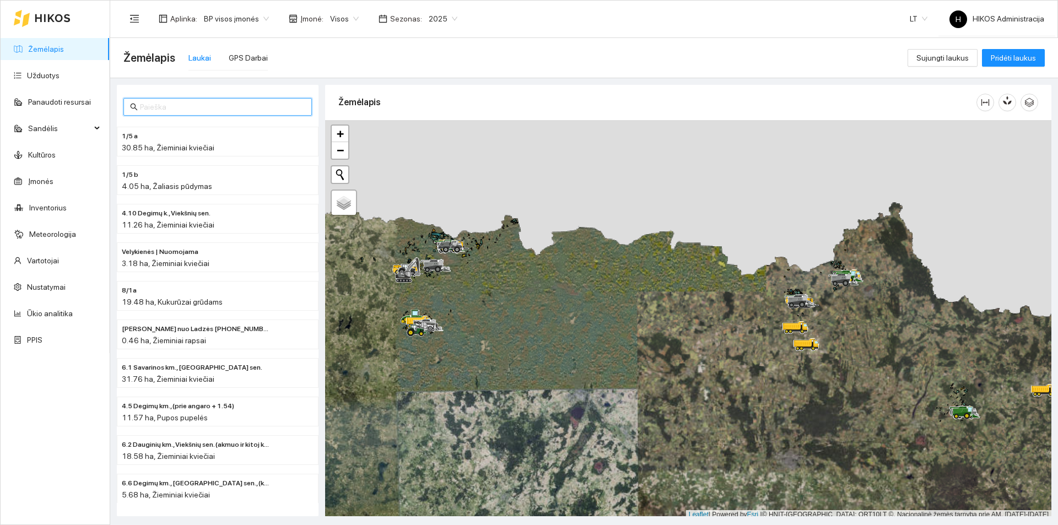
click at [229, 103] on input "text" at bounding box center [222, 107] width 165 height 12
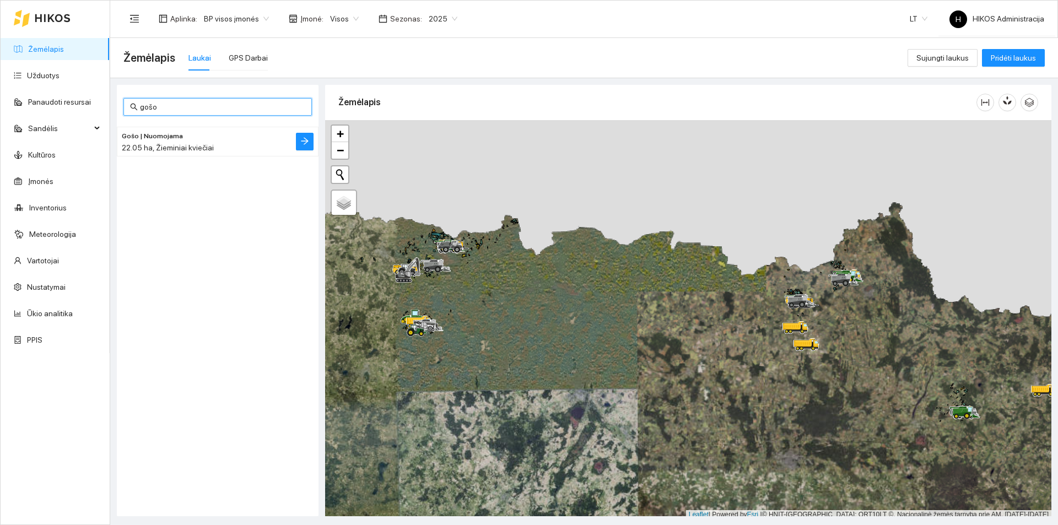
type input "gošo"
click at [220, 142] on div "22.05 ha, Žieminiai kviečiai" at bounding box center [196, 148] width 148 height 12
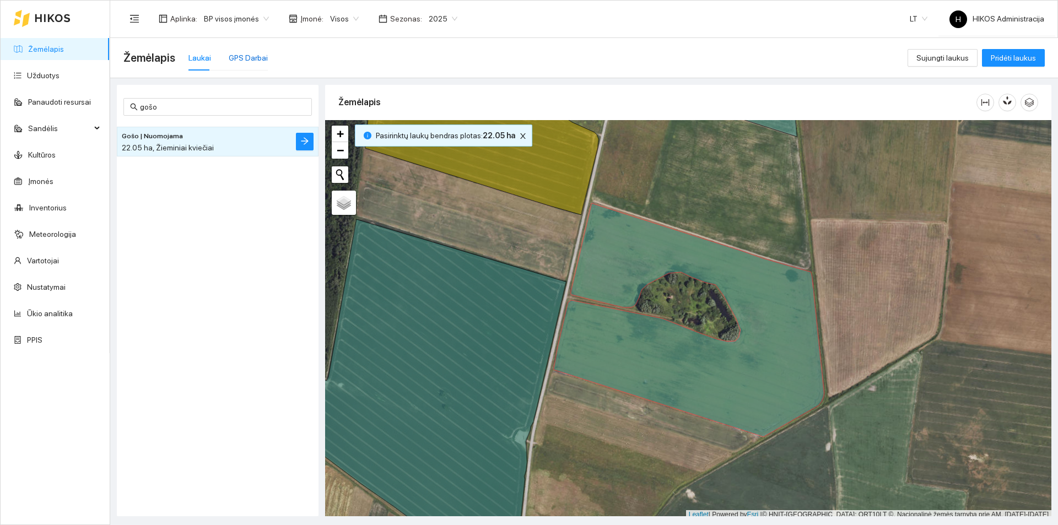
click at [243, 59] on div "GPS Darbai" at bounding box center [248, 58] width 39 height 12
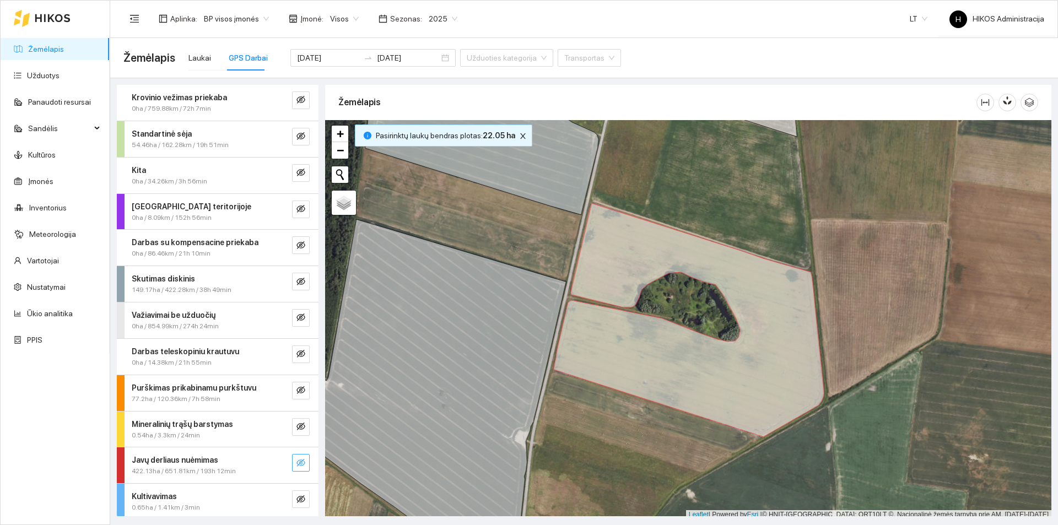
click at [297, 464] on icon "eye-invisible" at bounding box center [301, 463] width 9 height 8
click at [332, 60] on input "2025-08-19" at bounding box center [328, 58] width 62 height 12
type input "2025-09-11"
click at [518, 134] on td "11" at bounding box center [517, 142] width 20 height 17
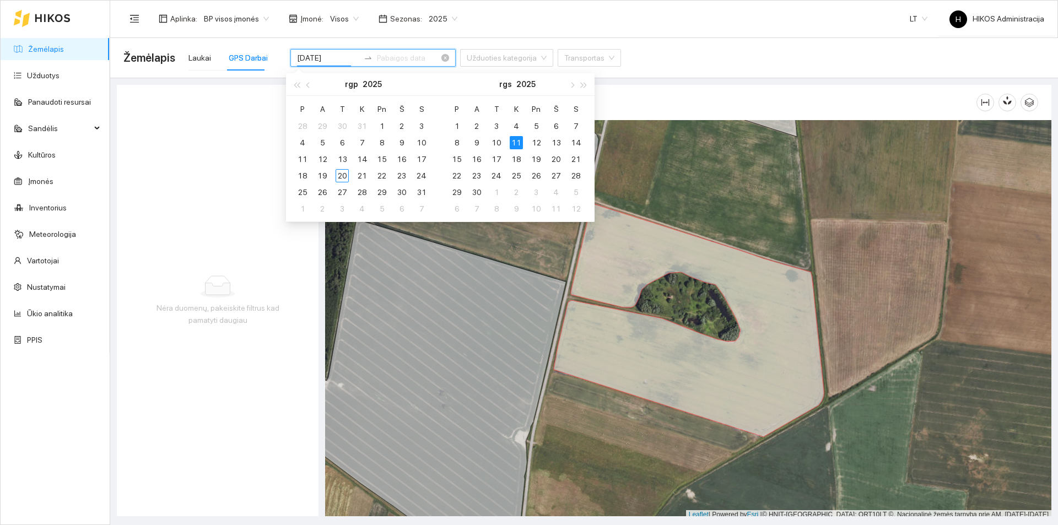
click at [341, 58] on input "2025-09-11" at bounding box center [328, 58] width 62 height 12
type input "2025-08-02"
click at [401, 126] on div "2" at bounding box center [401, 126] width 13 height 13
type input "2025-08-02"
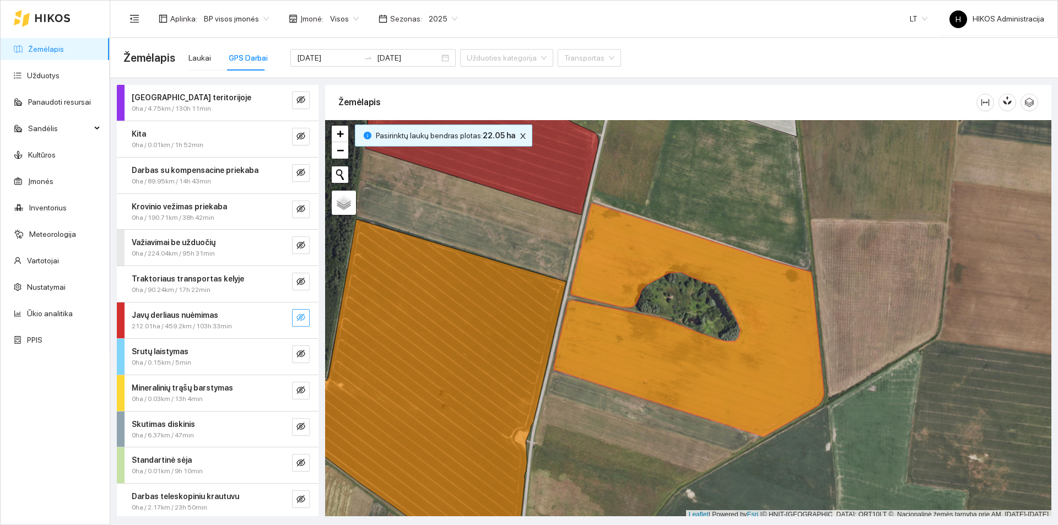
click at [292, 313] on button "button" at bounding box center [301, 318] width 18 height 18
click at [300, 392] on icon "eye-invisible" at bounding box center [301, 391] width 2 height 2
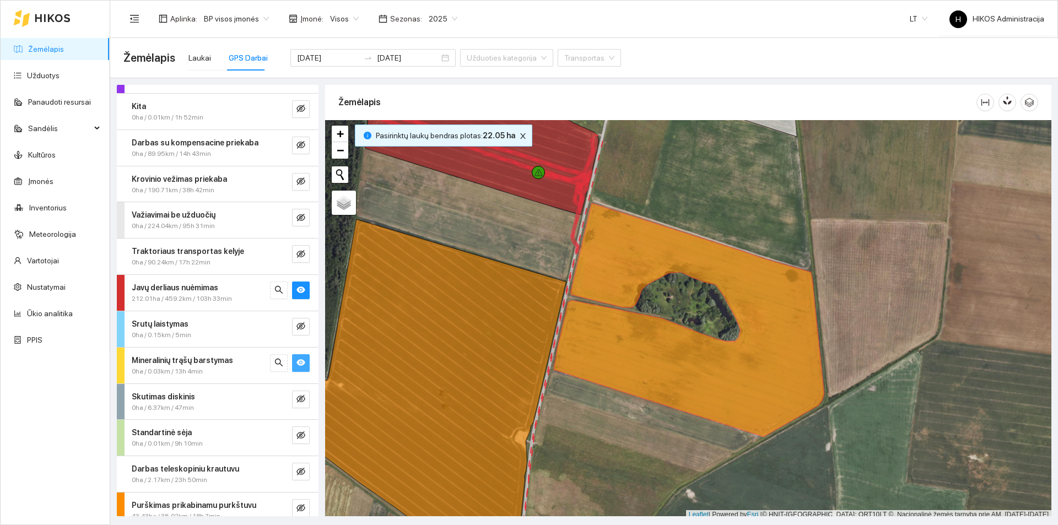
scroll to position [40, 0]
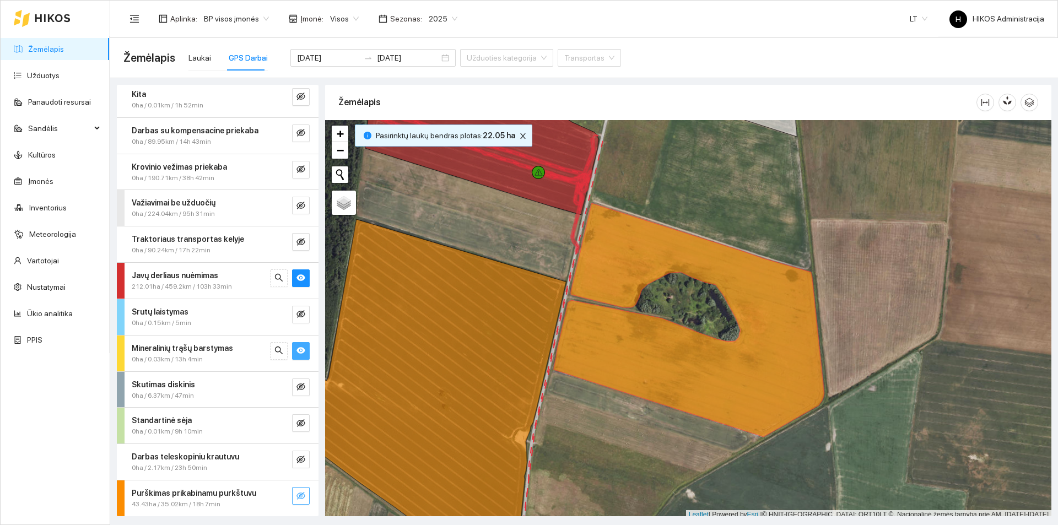
click at [297, 495] on icon "eye-invisible" at bounding box center [301, 496] width 9 height 9
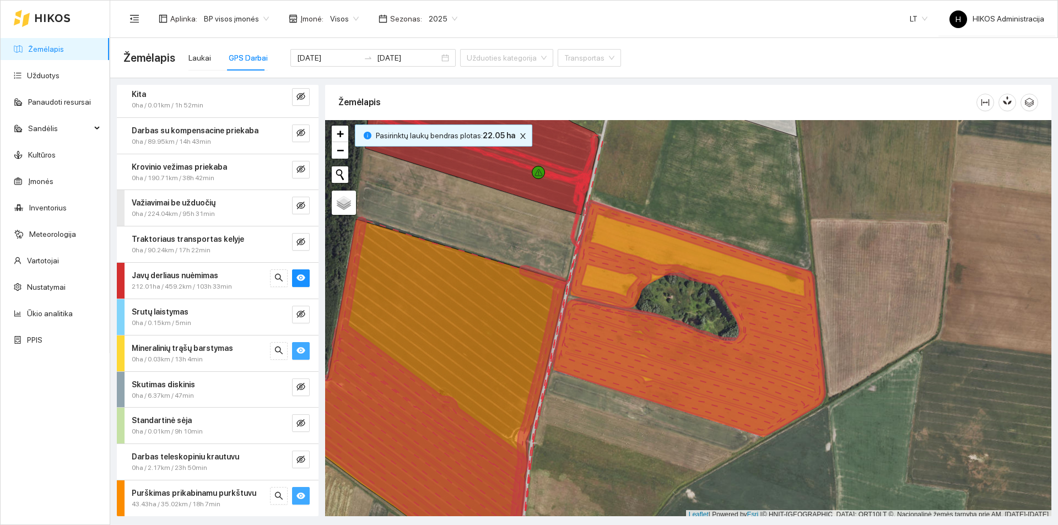
click at [234, 488] on span "Purškimas prikabinamu purkštuvu" at bounding box center [194, 493] width 125 height 12
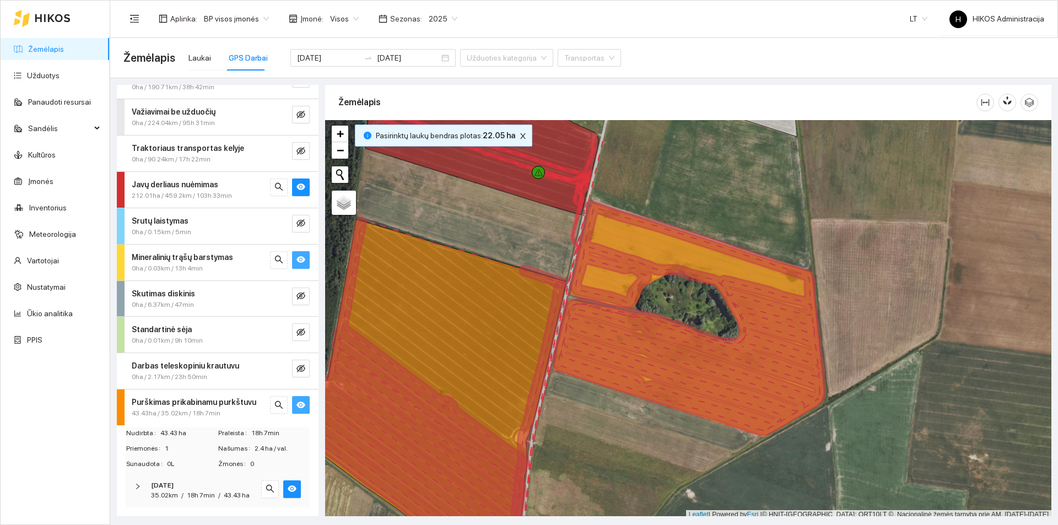
click at [219, 481] on div "2025-08-02" at bounding box center [202, 486] width 103 height 10
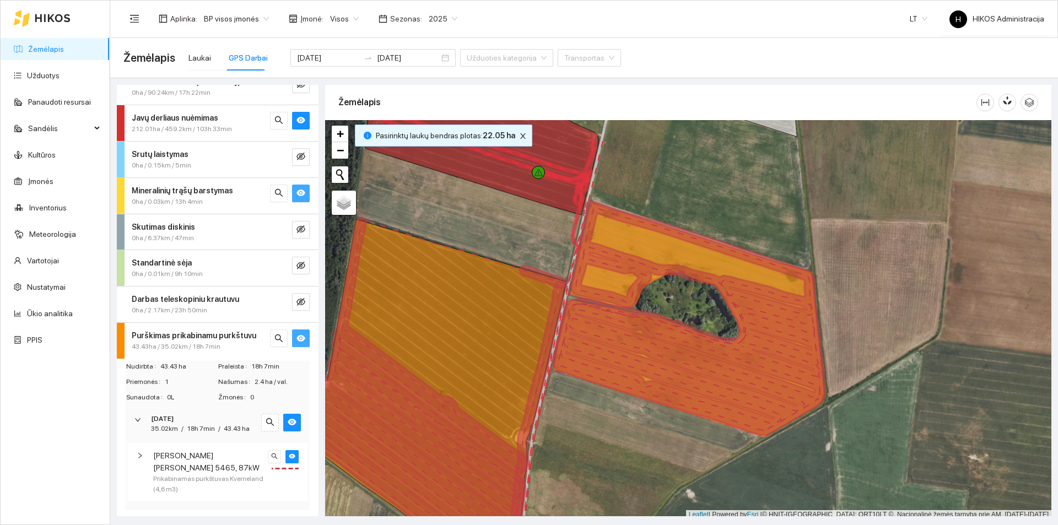
scroll to position [198, 0]
click at [564, 63] on input "search" at bounding box center [585, 58] width 42 height 17
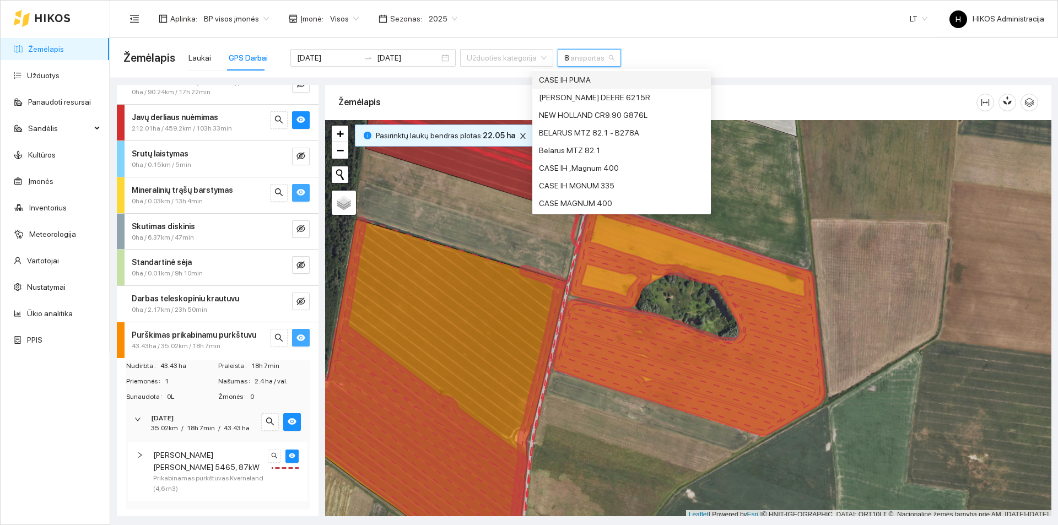
type input "87"
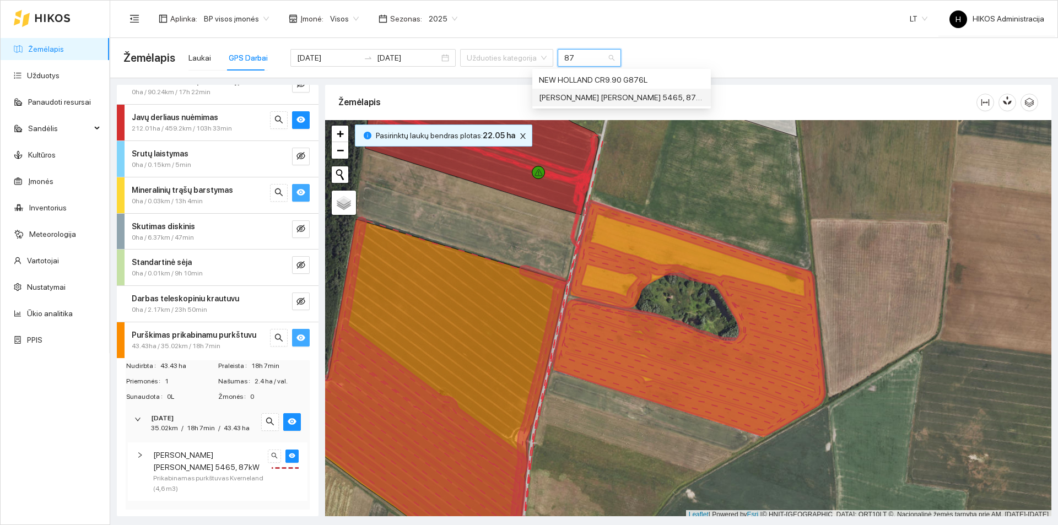
click at [620, 94] on div "Massey Ferguson 5465, 87kW" at bounding box center [621, 97] width 165 height 12
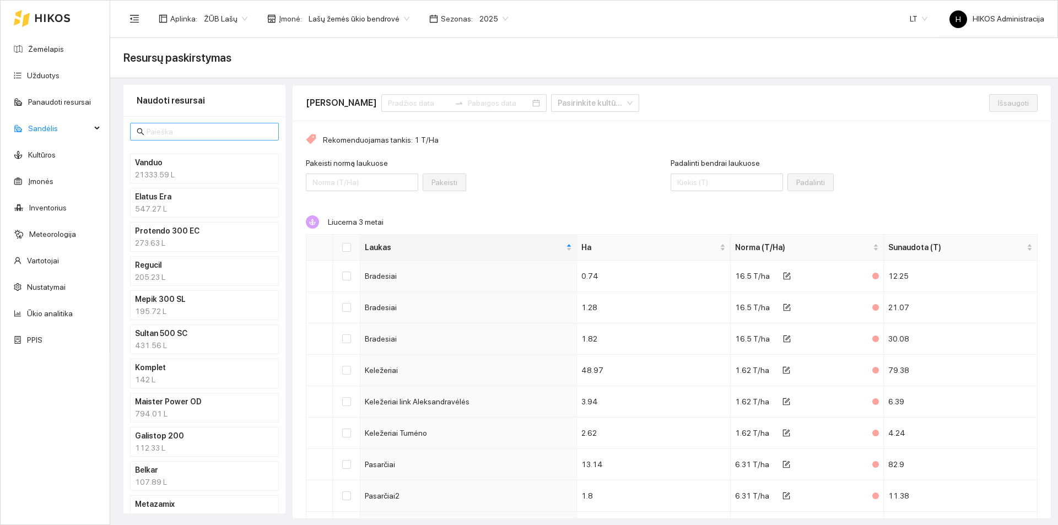
click at [195, 136] on input "text" at bounding box center [210, 132] width 126 height 12
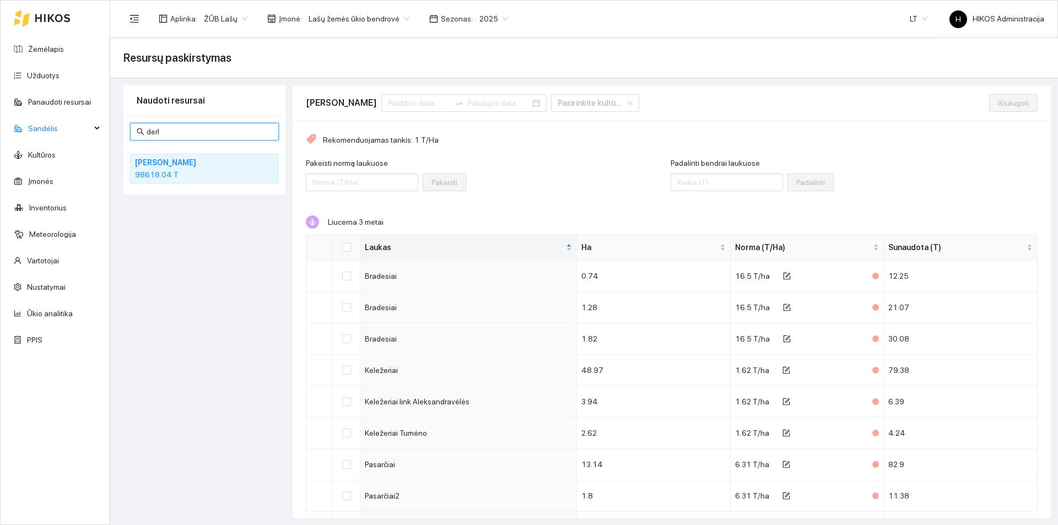
type input "derl"
click at [164, 171] on div "98618.04 T" at bounding box center [204, 175] width 139 height 12
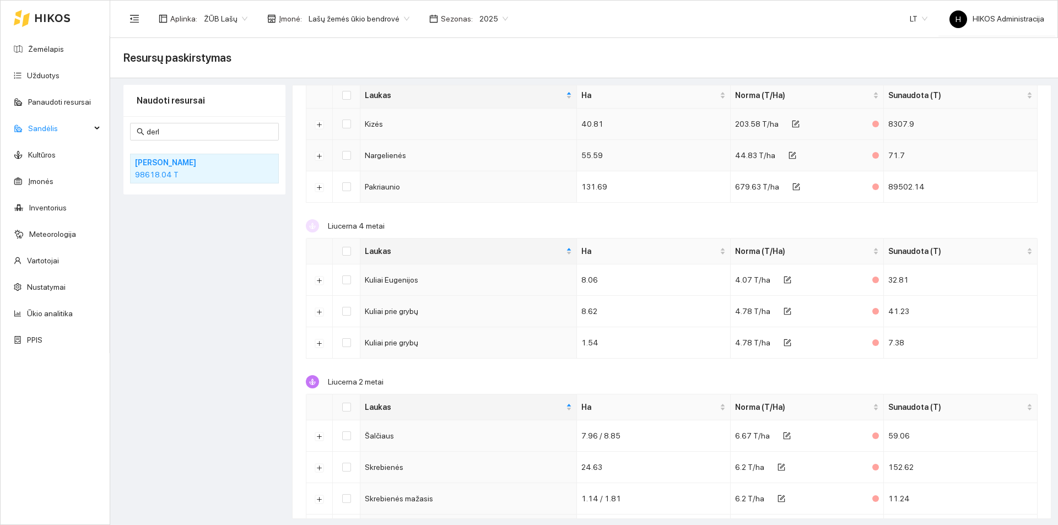
scroll to position [444, 0]
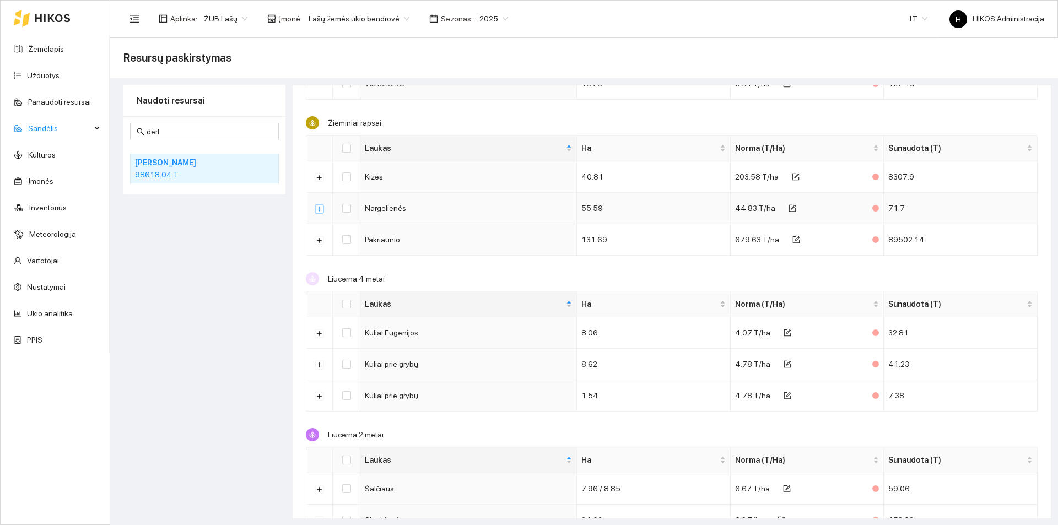
click at [321, 205] on button "Išskleisti" at bounding box center [319, 208] width 9 height 9
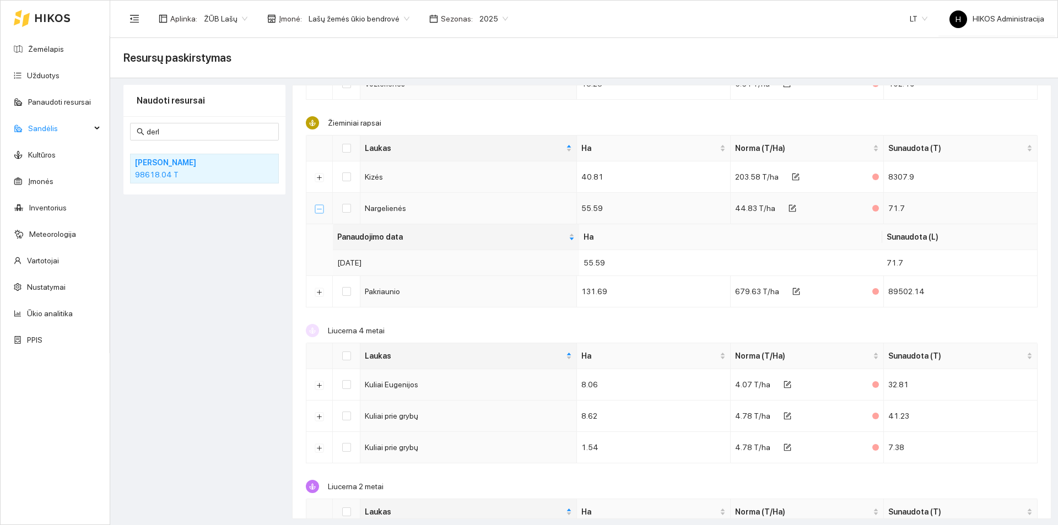
click at [321, 205] on button "Suskleisti" at bounding box center [319, 208] width 9 height 9
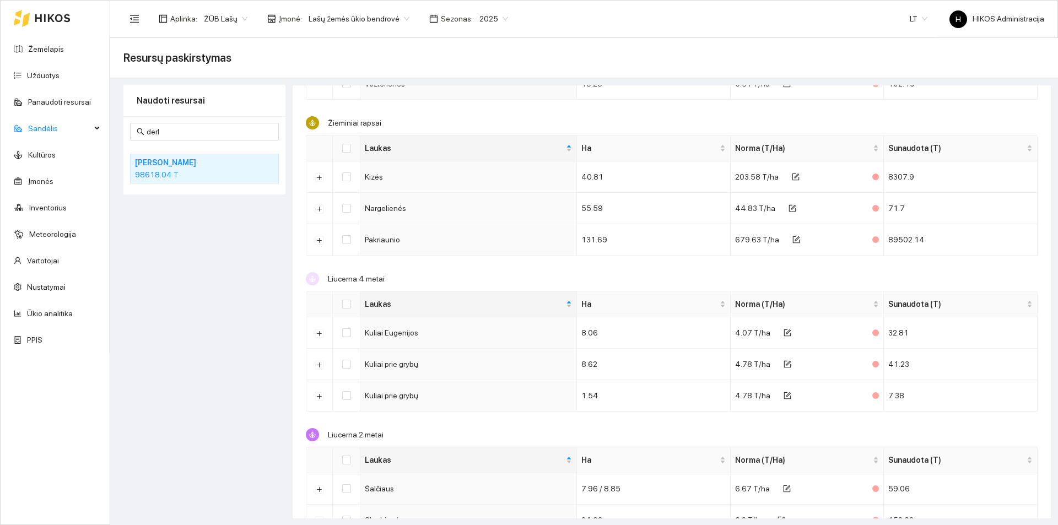
click at [172, 171] on div "98618.04 T" at bounding box center [204, 175] width 139 height 12
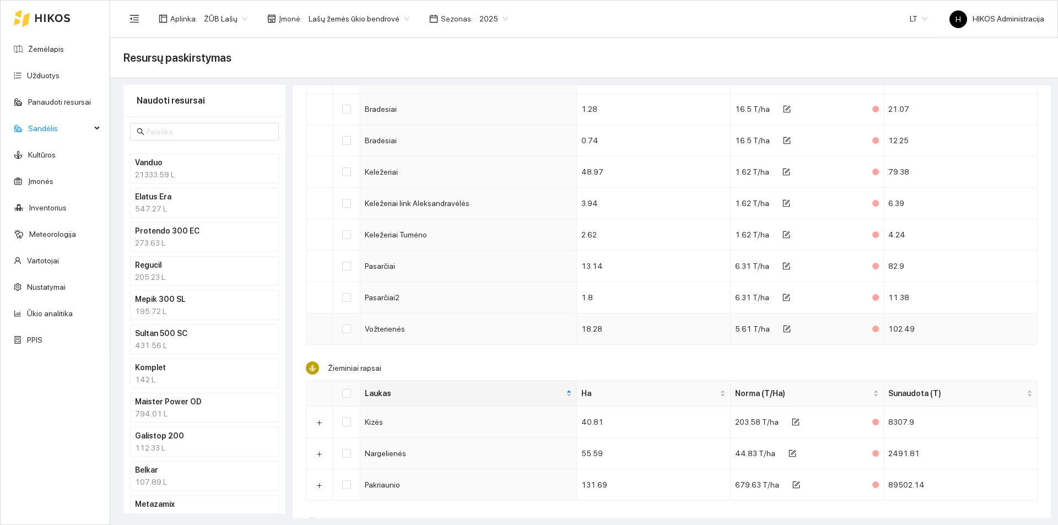
scroll to position [551, 0]
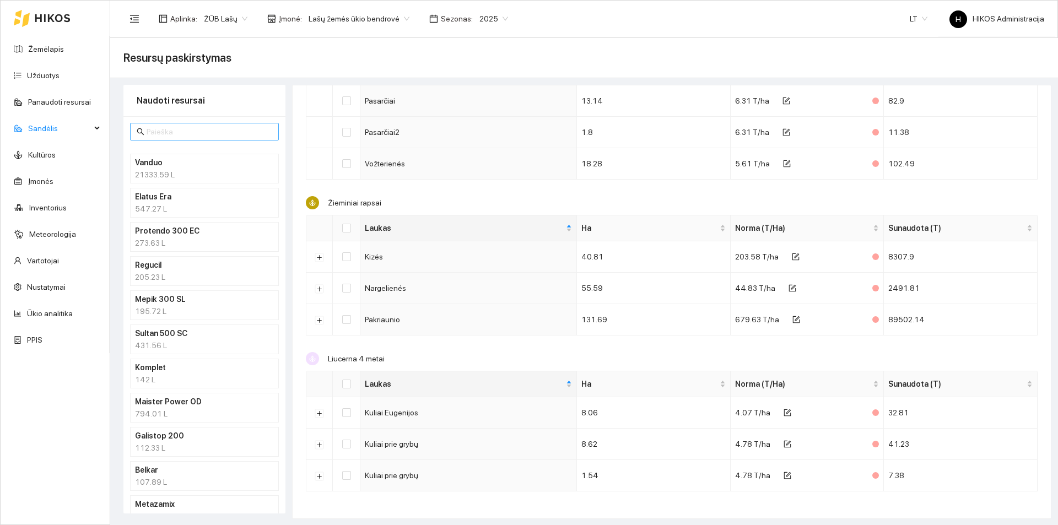
click at [170, 123] on span at bounding box center [204, 132] width 149 height 18
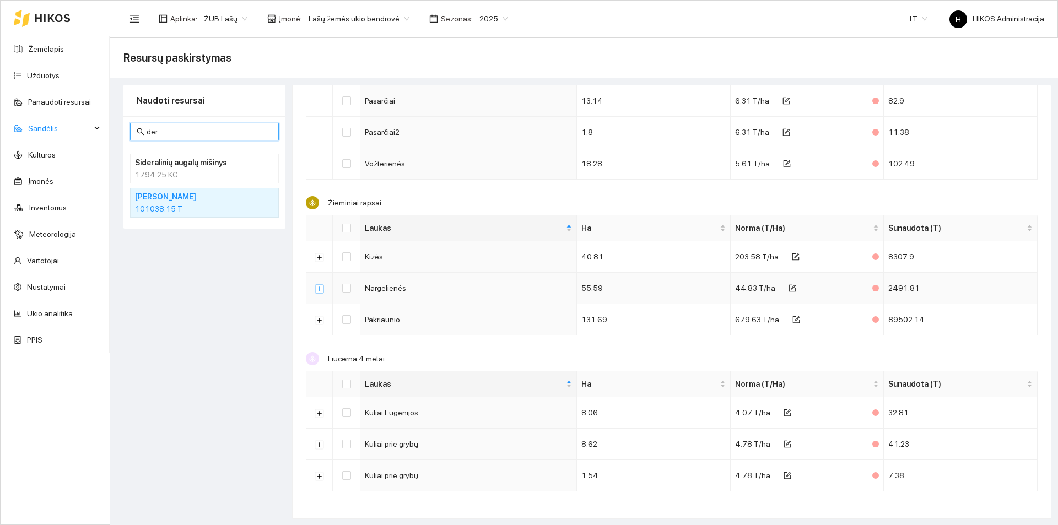
type input "der"
click at [321, 288] on button "Išskleisti" at bounding box center [319, 288] width 9 height 9
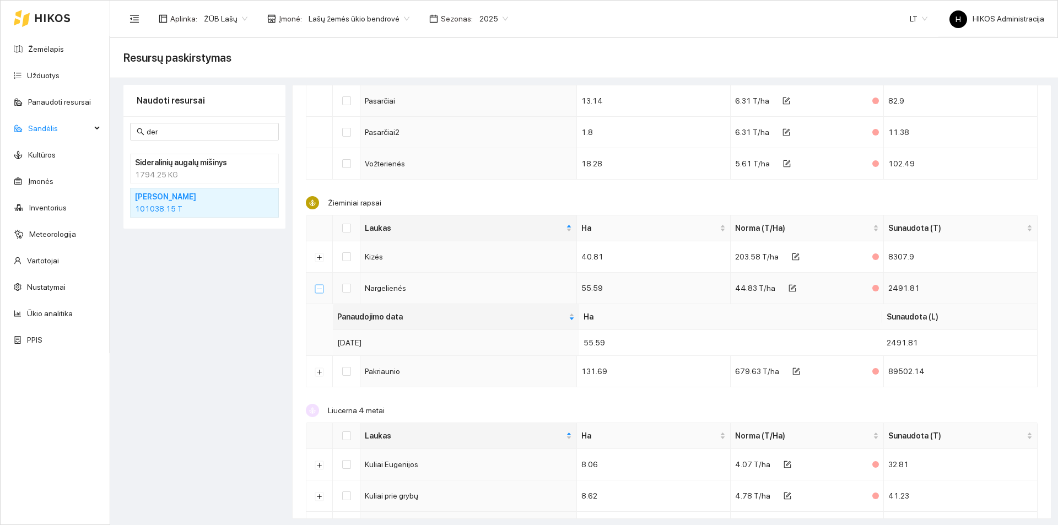
click at [321, 288] on button "Suskleisti" at bounding box center [319, 288] width 9 height 9
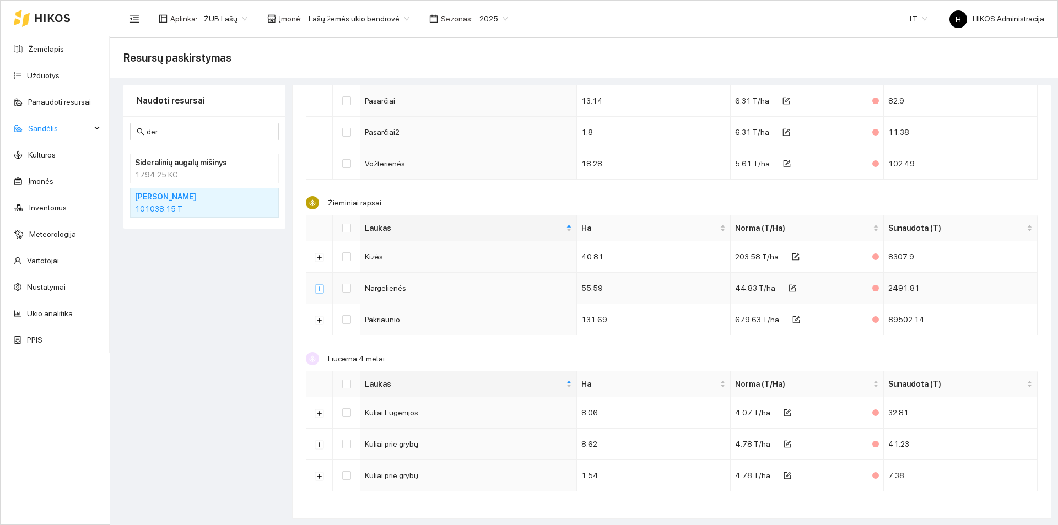
click at [315, 292] on button "Išskleisti" at bounding box center [319, 288] width 9 height 9
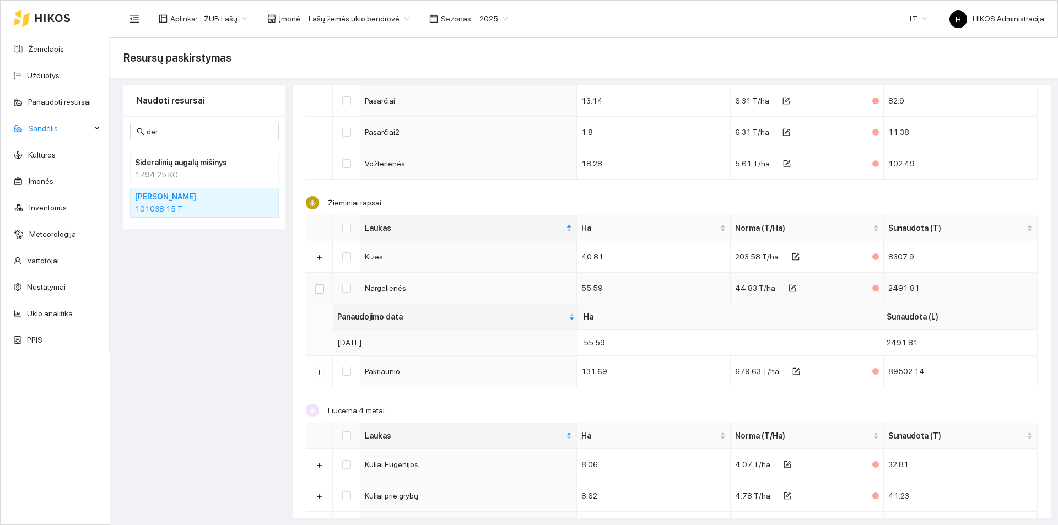
click at [315, 292] on button "Suskleisti" at bounding box center [319, 288] width 9 height 9
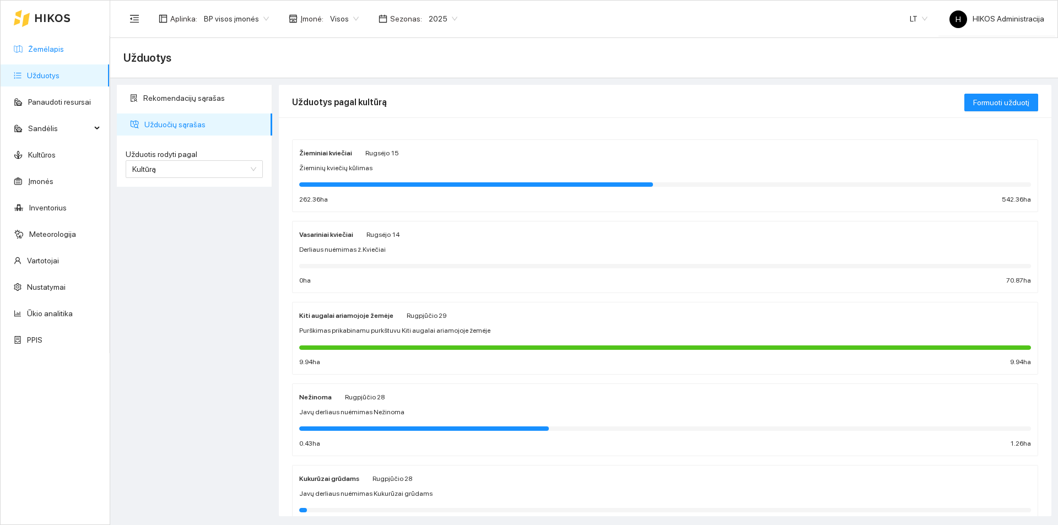
click at [60, 45] on link "Žemėlapis" at bounding box center [46, 49] width 36 height 9
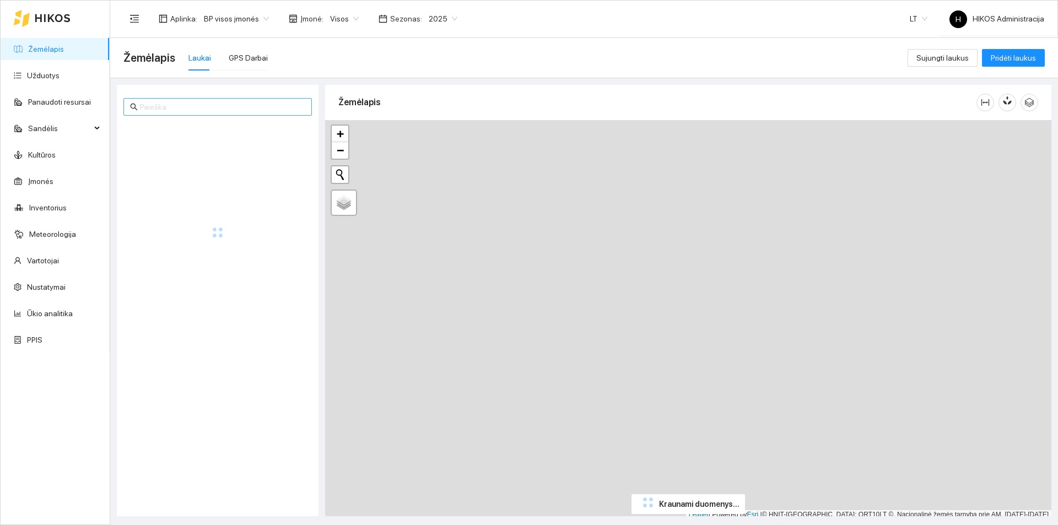
click at [217, 109] on input "text" at bounding box center [222, 107] width 165 height 12
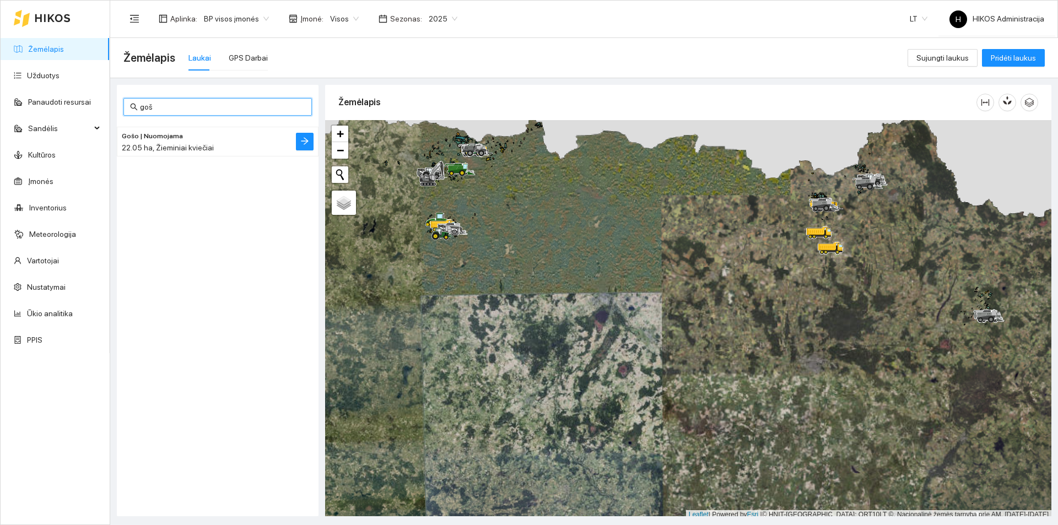
type input "goš"
click at [206, 148] on span "22.05 ha, Žieminiai kviečiai" at bounding box center [168, 147] width 92 height 9
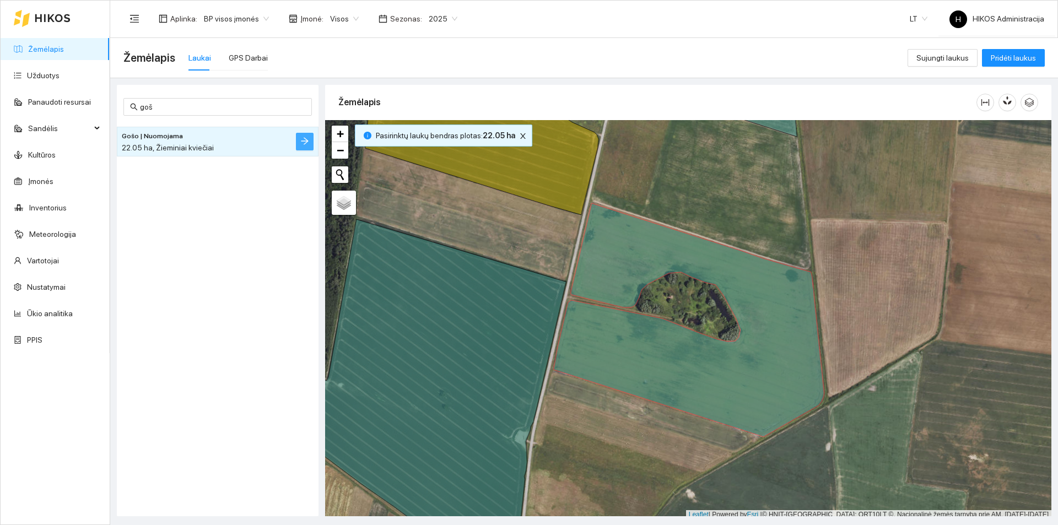
click at [304, 139] on icon "arrow-right" at bounding box center [304, 141] width 9 height 9
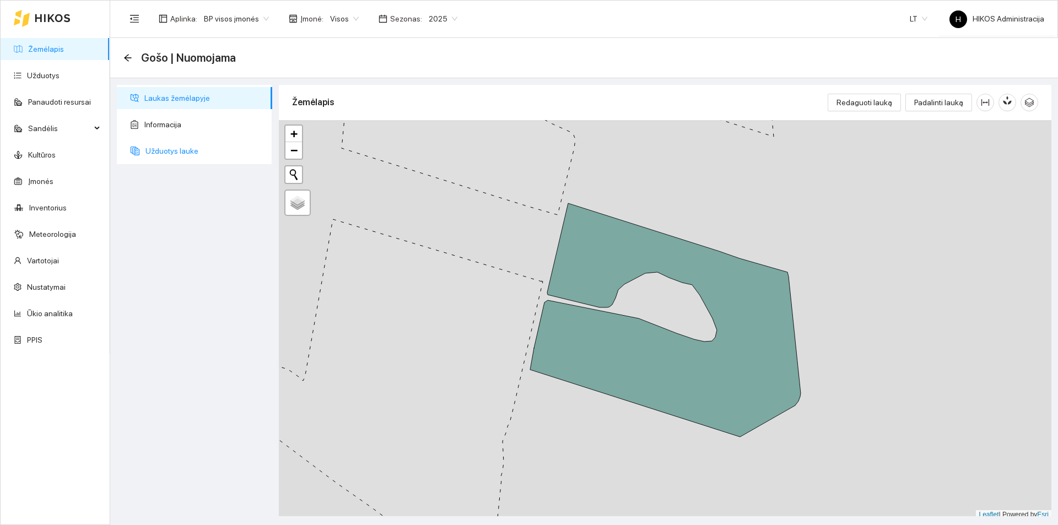
click at [162, 148] on span "Užduotys lauke" at bounding box center [205, 151] width 118 height 22
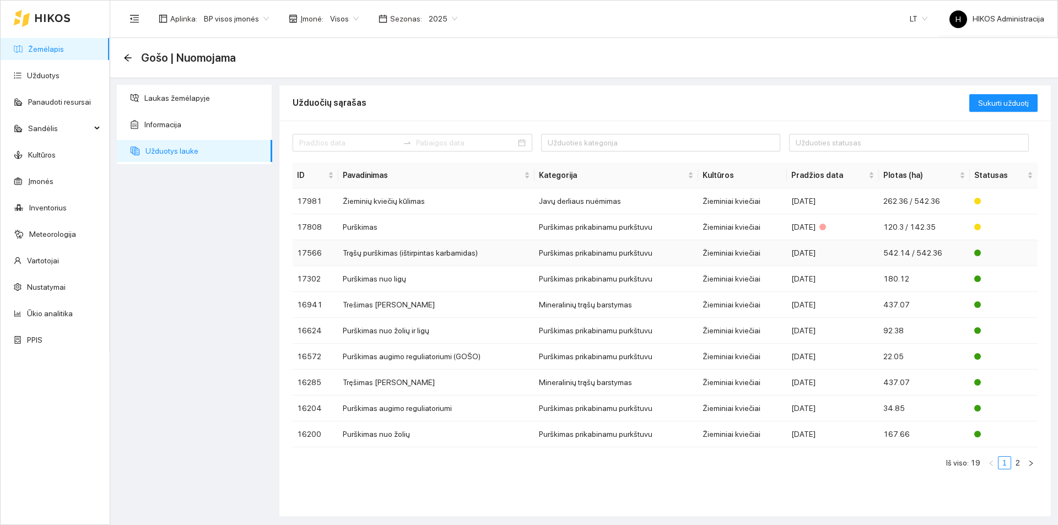
click at [403, 247] on td "Trąšų purškimas (ištirpintas karbamidas)" at bounding box center [436, 253] width 196 height 26
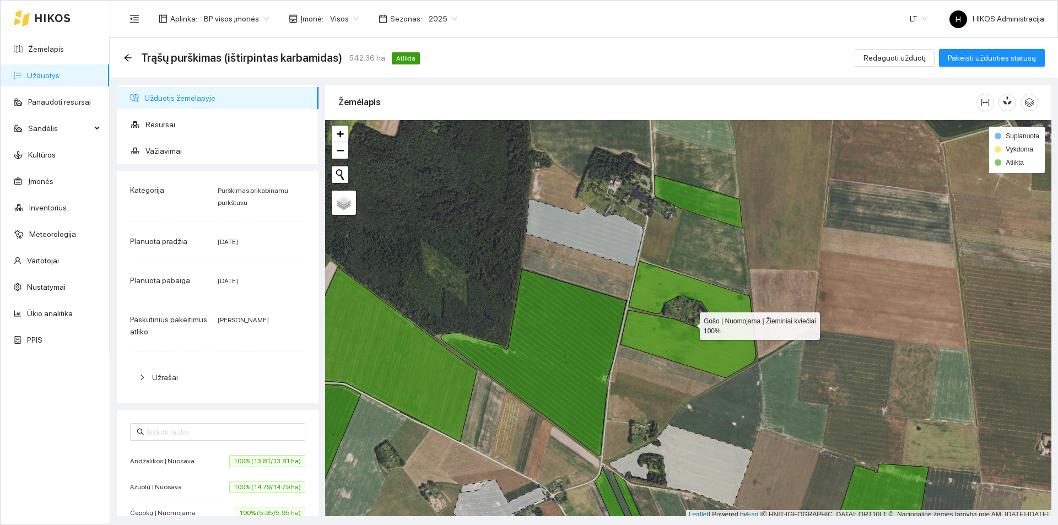
click at [683, 338] on icon at bounding box center [689, 319] width 136 height 117
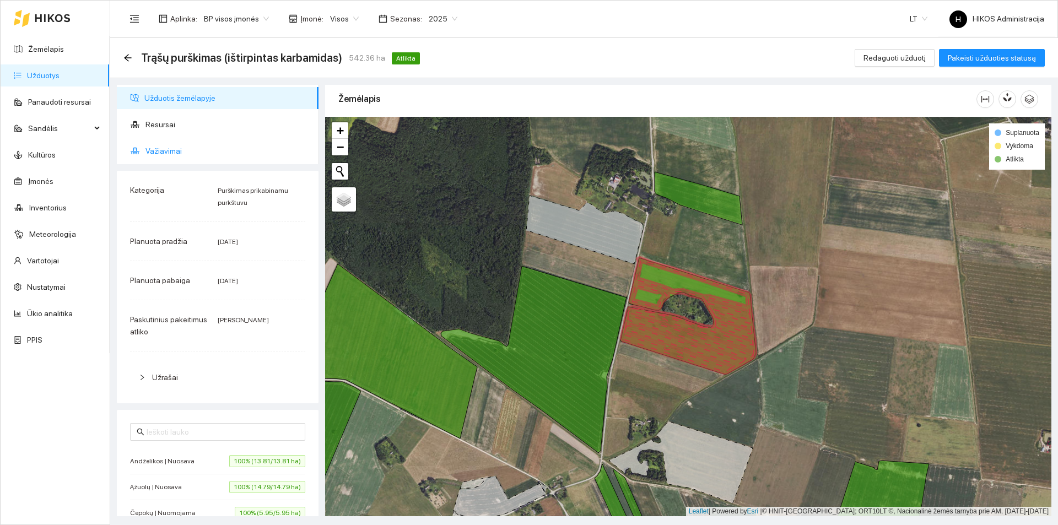
click at [174, 147] on span "Važiavimai" at bounding box center [228, 151] width 164 height 22
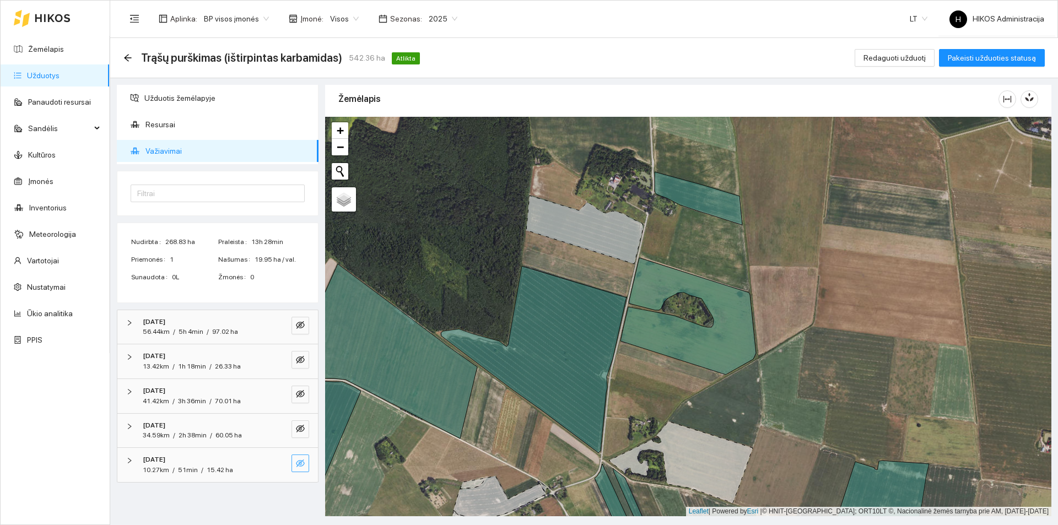
click at [297, 464] on icon "eye-invisible" at bounding box center [300, 464] width 9 height 8
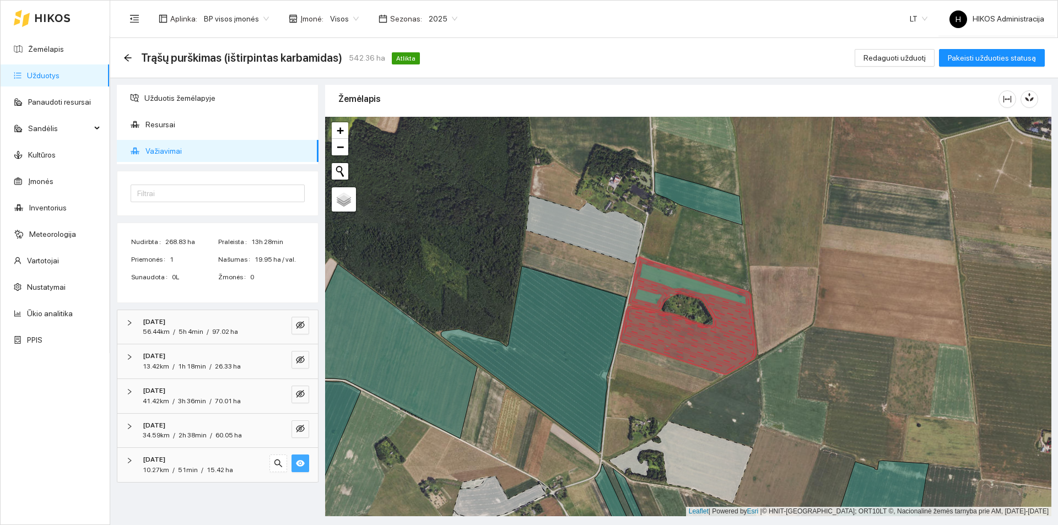
click at [297, 464] on icon "eye" at bounding box center [300, 463] width 9 height 7
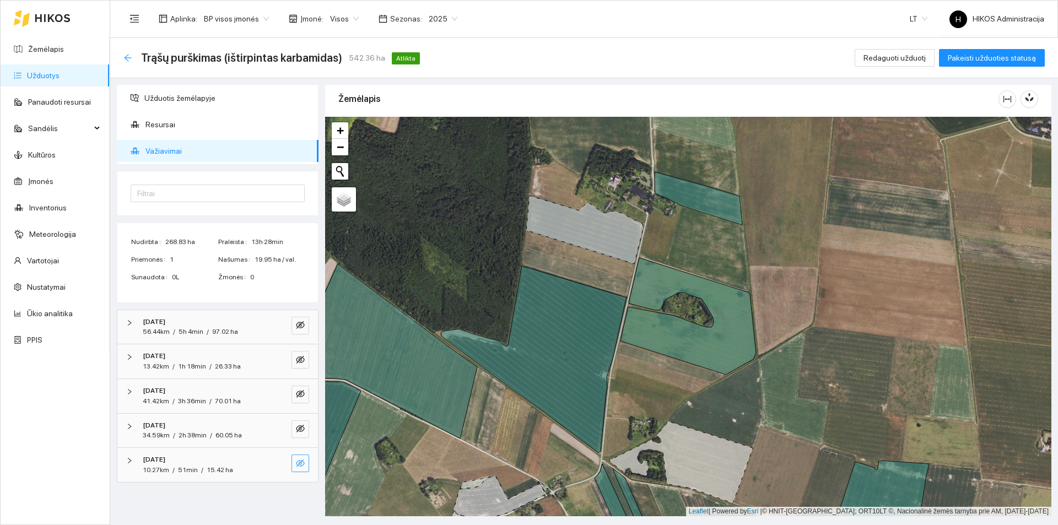
click at [126, 60] on icon "arrow-left" at bounding box center [127, 57] width 9 height 9
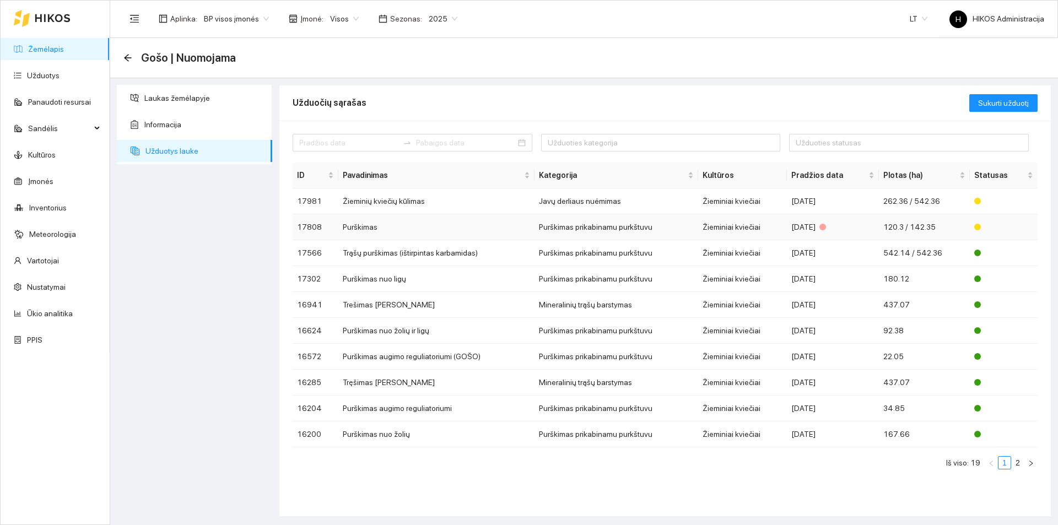
click at [422, 228] on td "Purškimas" at bounding box center [436, 227] width 196 height 26
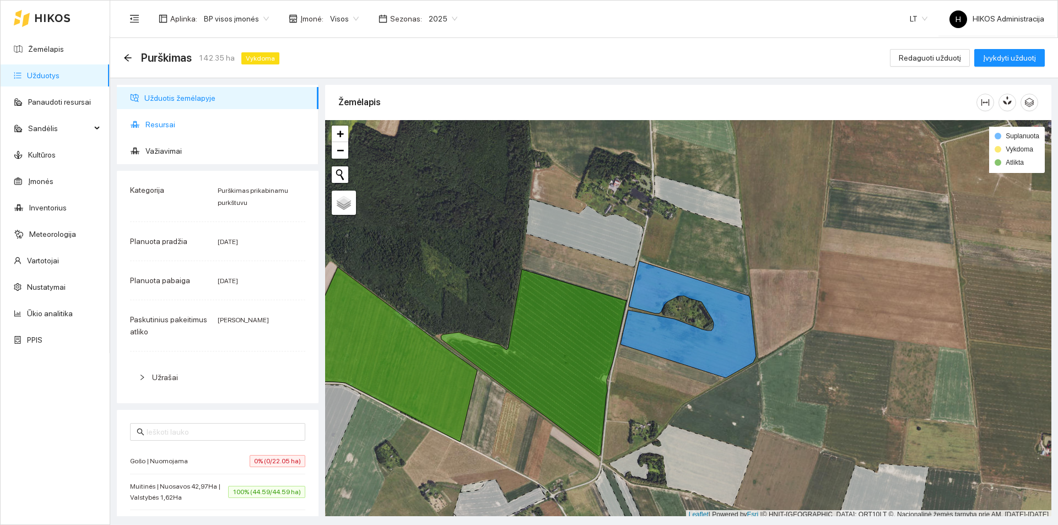
click at [201, 118] on span "Resursai" at bounding box center [228, 125] width 164 height 22
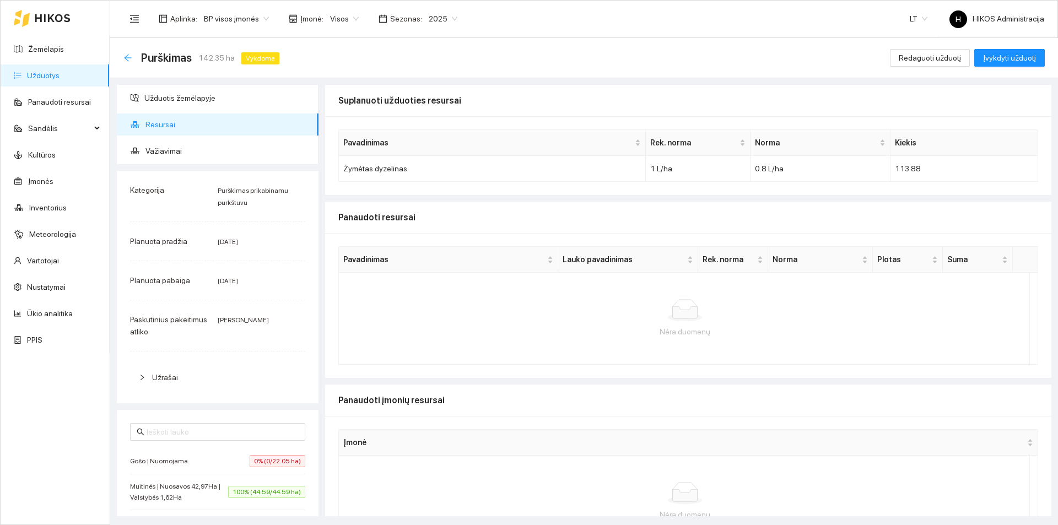
click at [126, 56] on icon "arrow-left" at bounding box center [127, 57] width 9 height 9
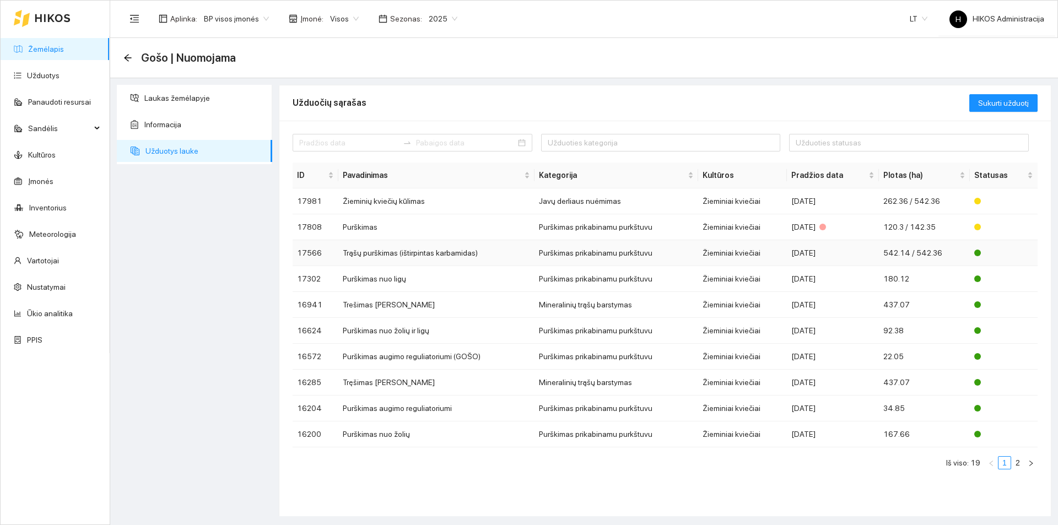
click at [446, 250] on td "Trąšų purškimas (ištirpintas karbamidas)" at bounding box center [436, 253] width 196 height 26
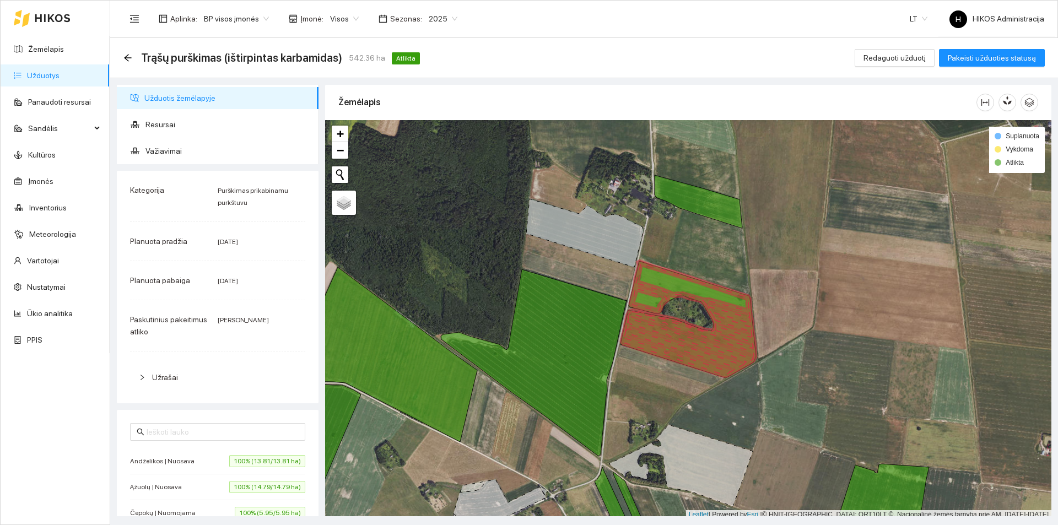
click at [343, 19] on span "Visos" at bounding box center [344, 18] width 29 height 17
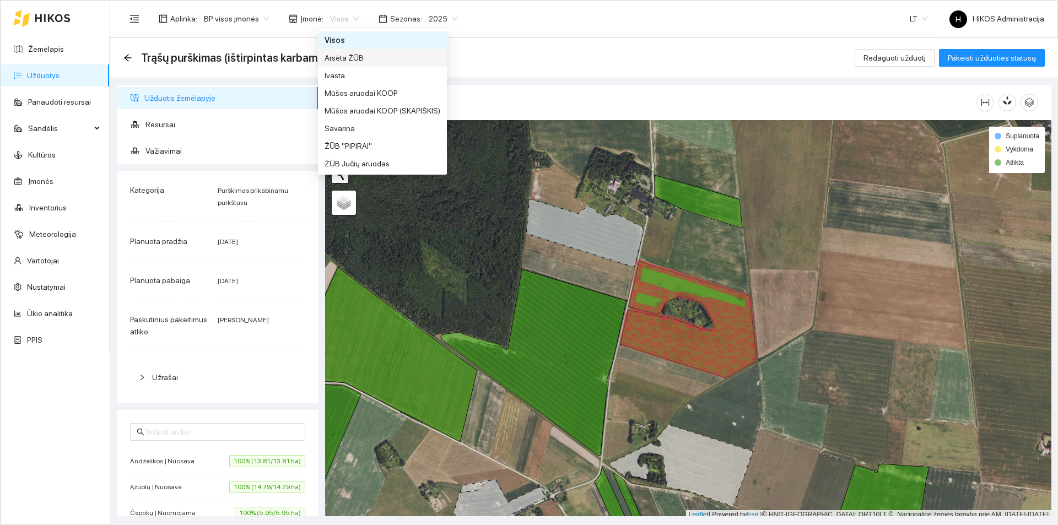
click at [360, 55] on div "Arsėta ŽŪB" at bounding box center [383, 58] width 116 height 12
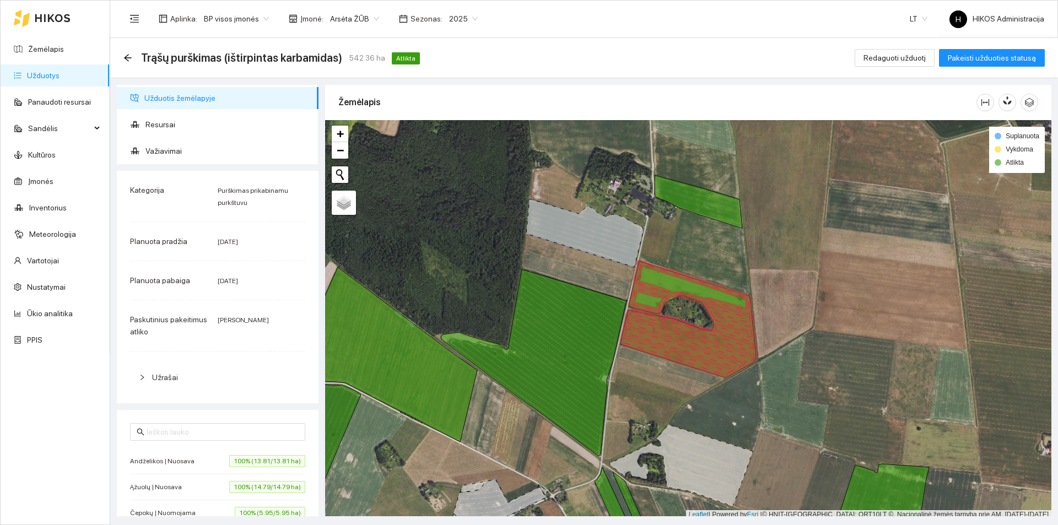
click at [353, 21] on span "Arsėta ŽŪB" at bounding box center [354, 18] width 49 height 17
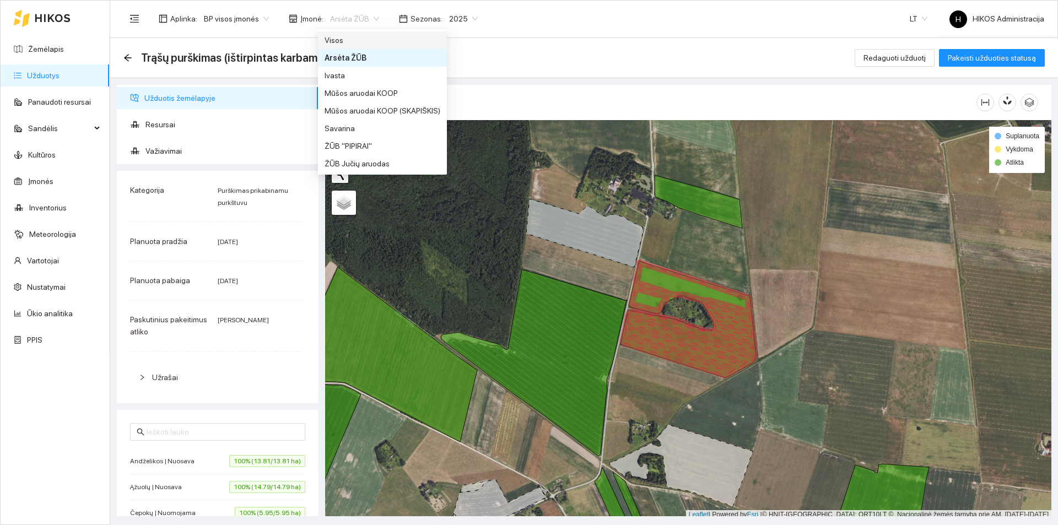
click at [359, 41] on div "Visos" at bounding box center [383, 40] width 116 height 12
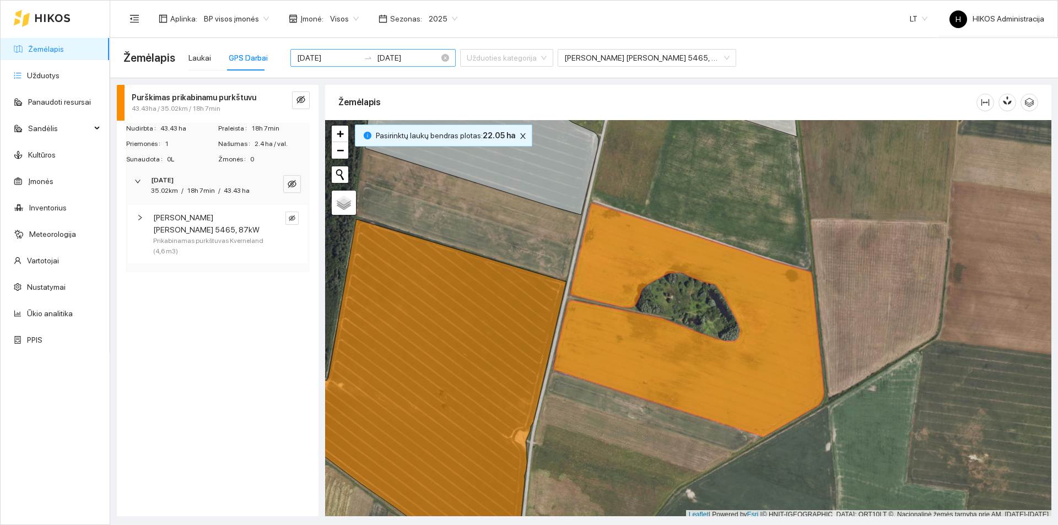
click at [340, 57] on input "[DATE]" at bounding box center [328, 58] width 62 height 12
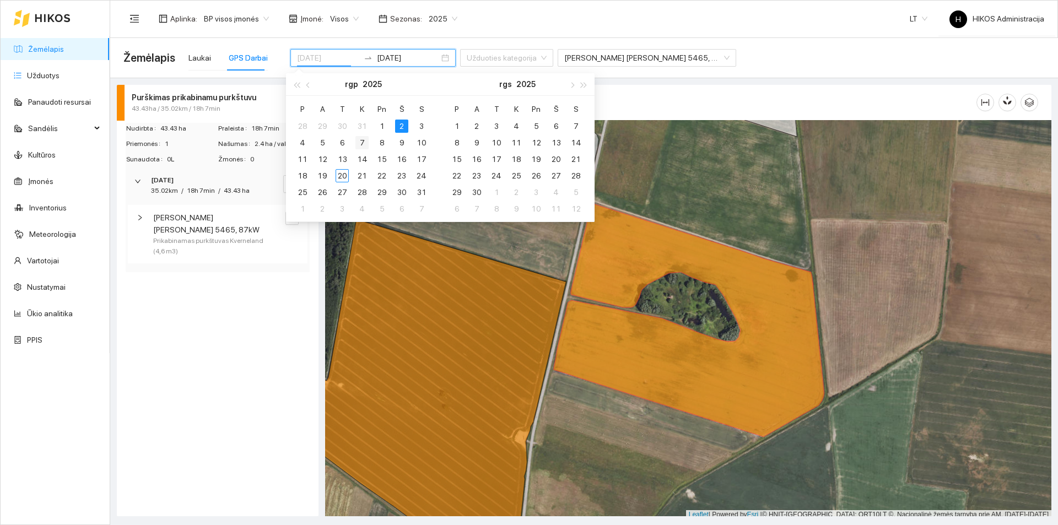
type input "[DATE]"
click at [364, 143] on div "7" at bounding box center [362, 142] width 13 height 13
type input "2025-08-07"
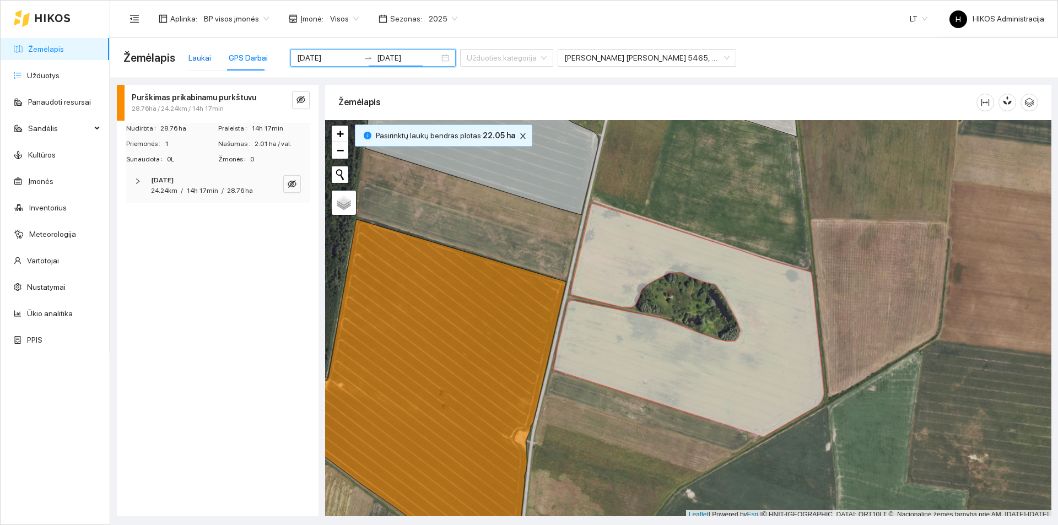
click at [190, 57] on div "Laukai" at bounding box center [199, 58] width 23 height 12
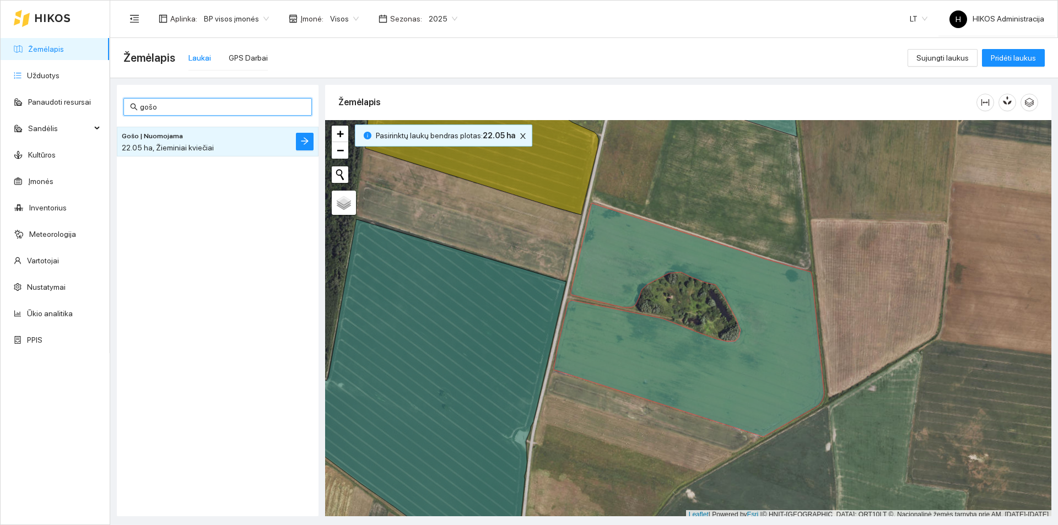
click at [234, 110] on input "gošo" at bounding box center [222, 107] width 165 height 12
click at [234, 109] on input "gošo" at bounding box center [222, 107] width 165 height 12
type input "vale"
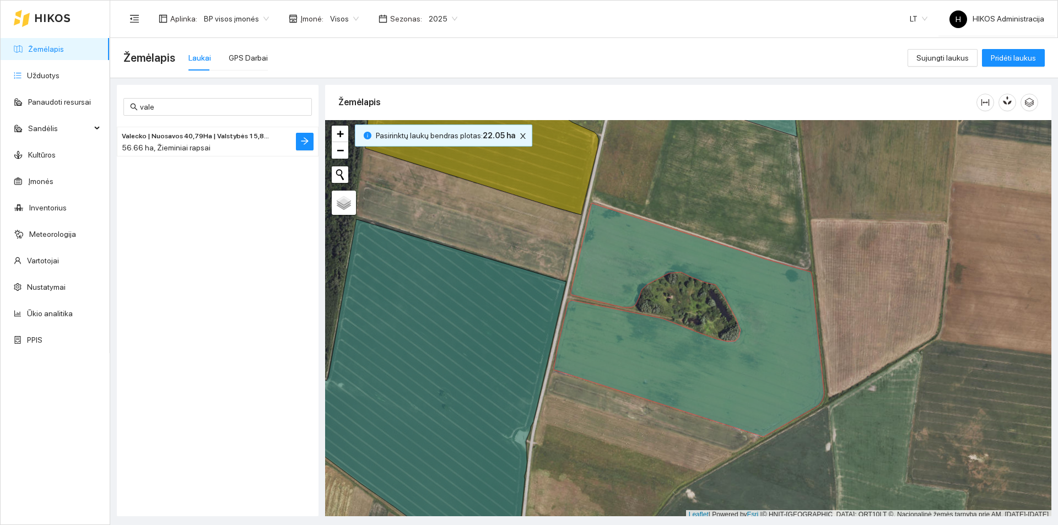
click at [215, 143] on div "56.66 ha, Žieminiai rapsai" at bounding box center [196, 148] width 148 height 12
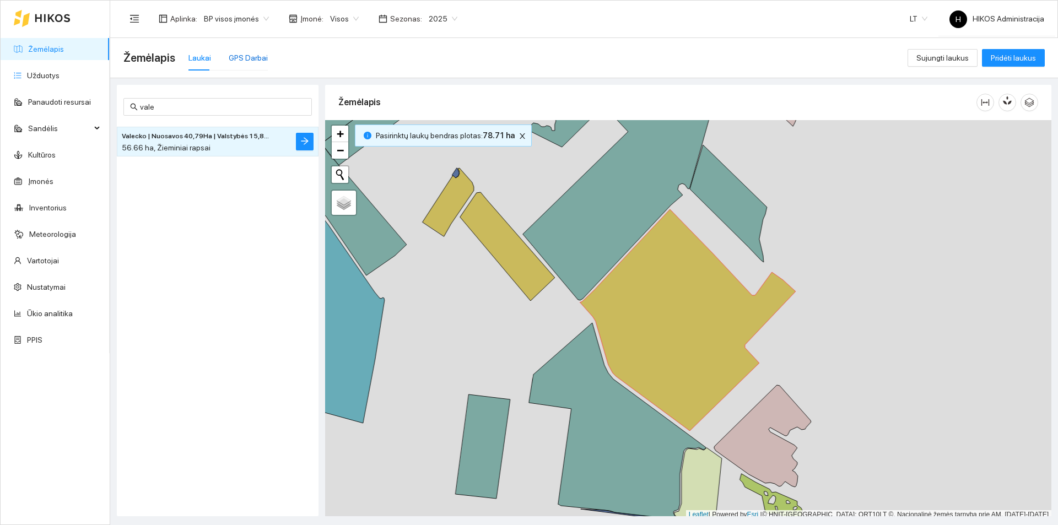
click at [252, 63] on div "GPS Darbai" at bounding box center [248, 58] width 39 height 12
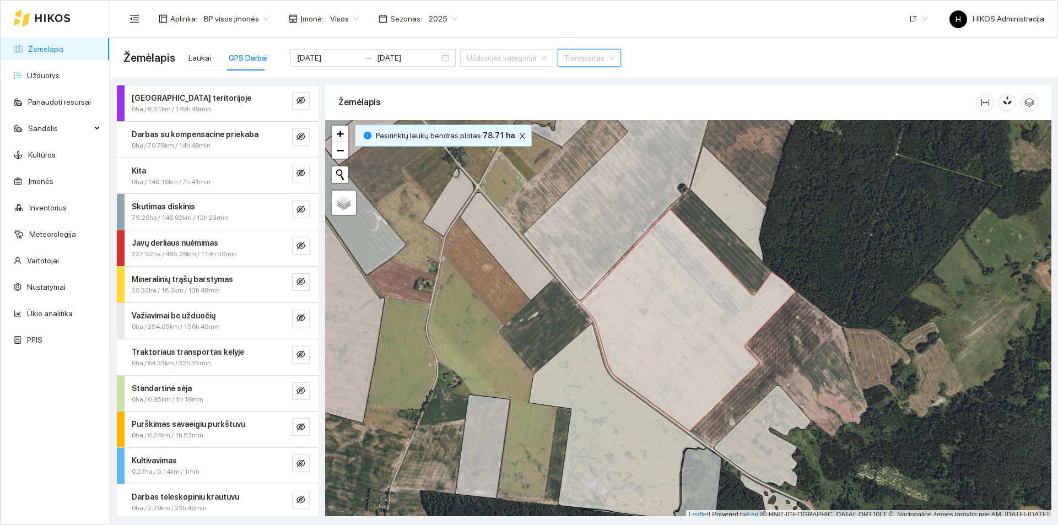
scroll to position [55, 0]
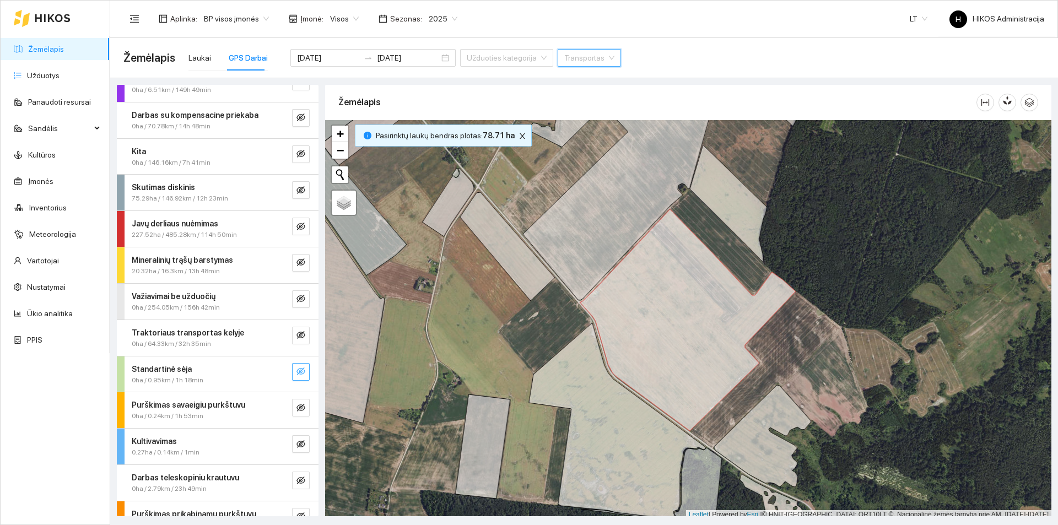
click at [297, 373] on icon "eye-invisible" at bounding box center [301, 372] width 9 height 8
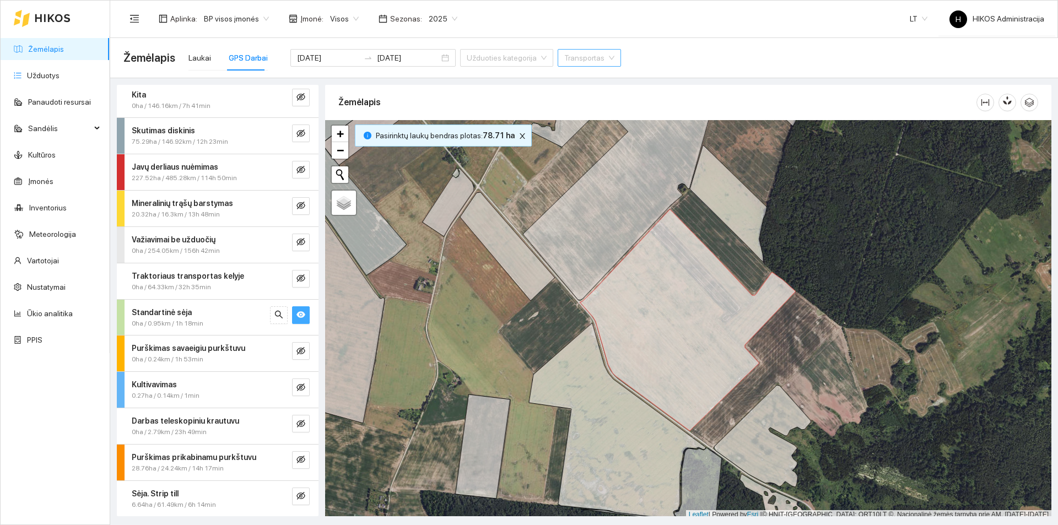
scroll to position [112, 0]
click at [297, 498] on icon "eye-invisible" at bounding box center [301, 495] width 9 height 9
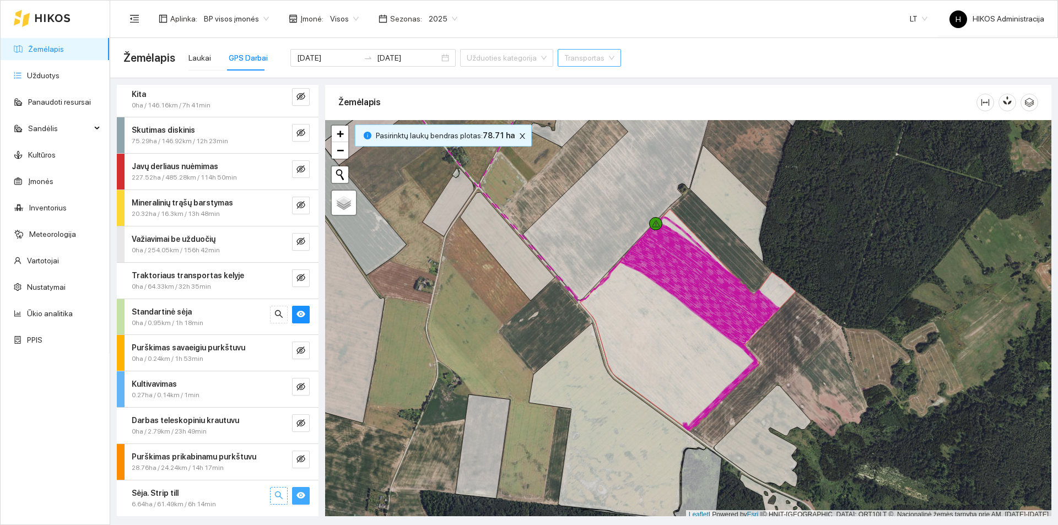
click at [274, 499] on icon "search" at bounding box center [278, 495] width 9 height 9
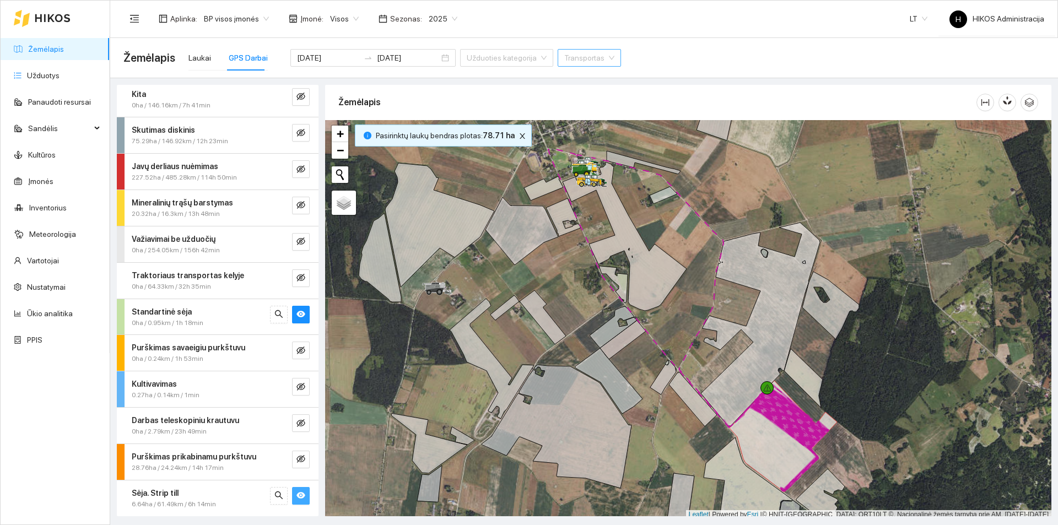
click at [213, 482] on div "Sėja. Strip till 6.64ha / 61.49km / 6h 14min" at bounding box center [218, 499] width 202 height 36
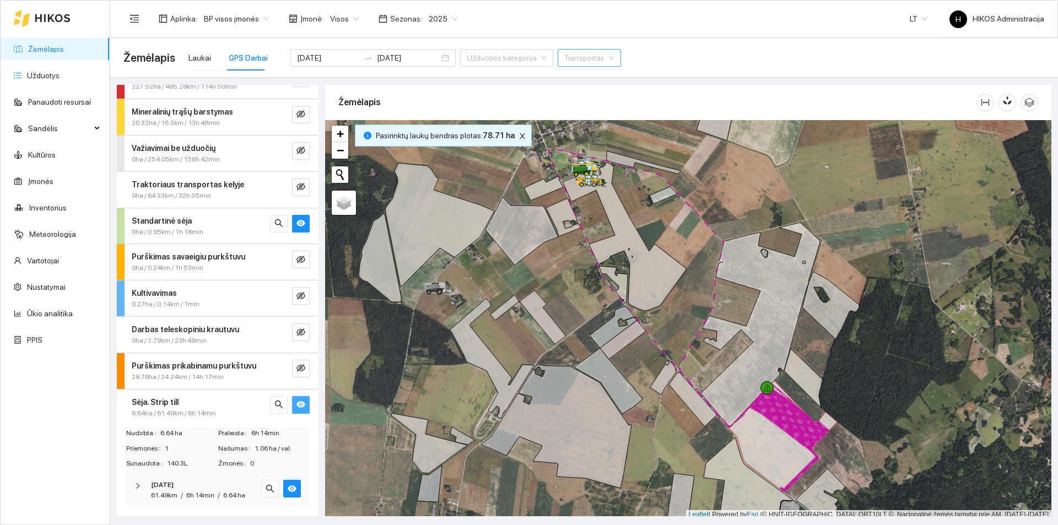
click at [220, 484] on div "2025-08-07" at bounding box center [202, 485] width 103 height 10
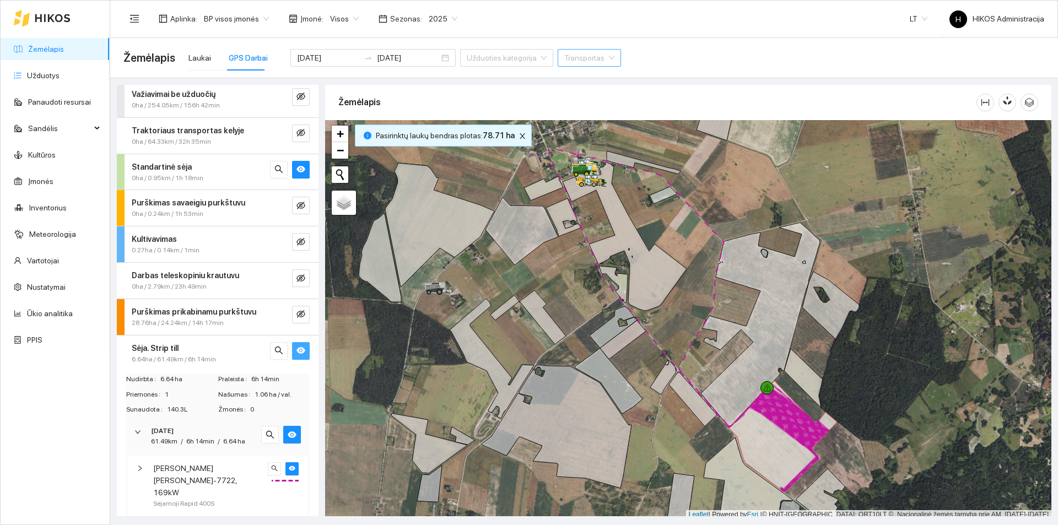
scroll to position [262, 0]
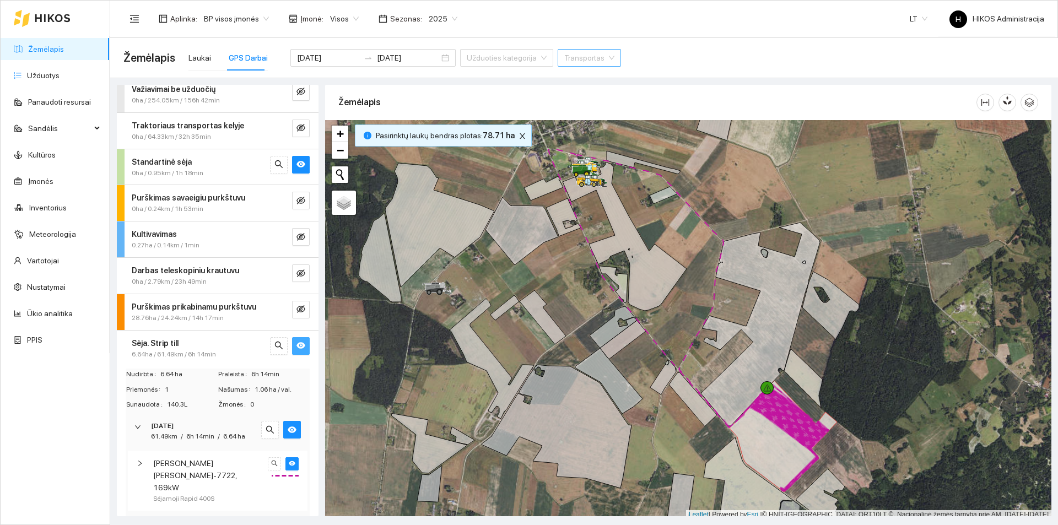
click at [564, 58] on input "search" at bounding box center [585, 58] width 42 height 17
type input "169"
click at [614, 86] on div "Massey Ferguson MF-7722, 169kW" at bounding box center [621, 80] width 179 height 18
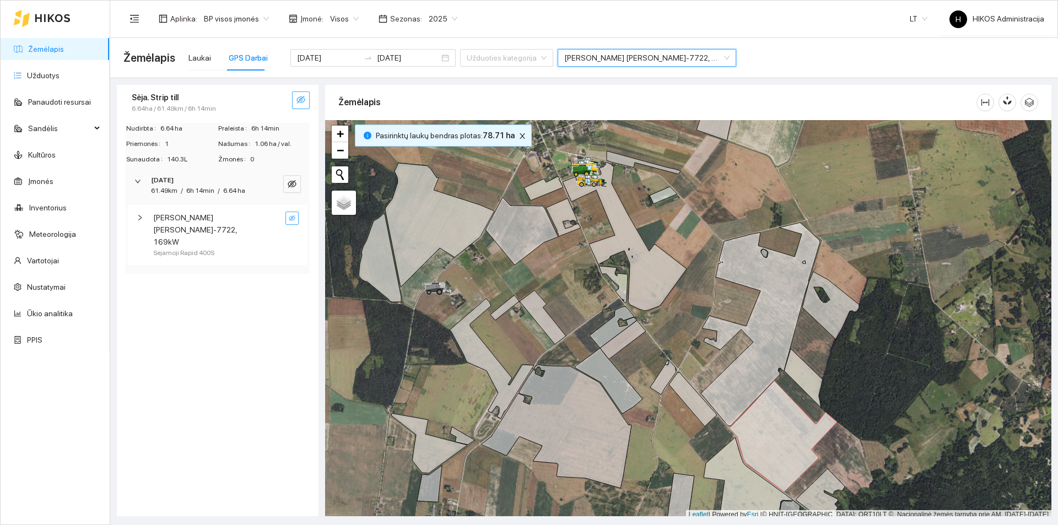
click at [296, 221] on button "button" at bounding box center [292, 218] width 13 height 13
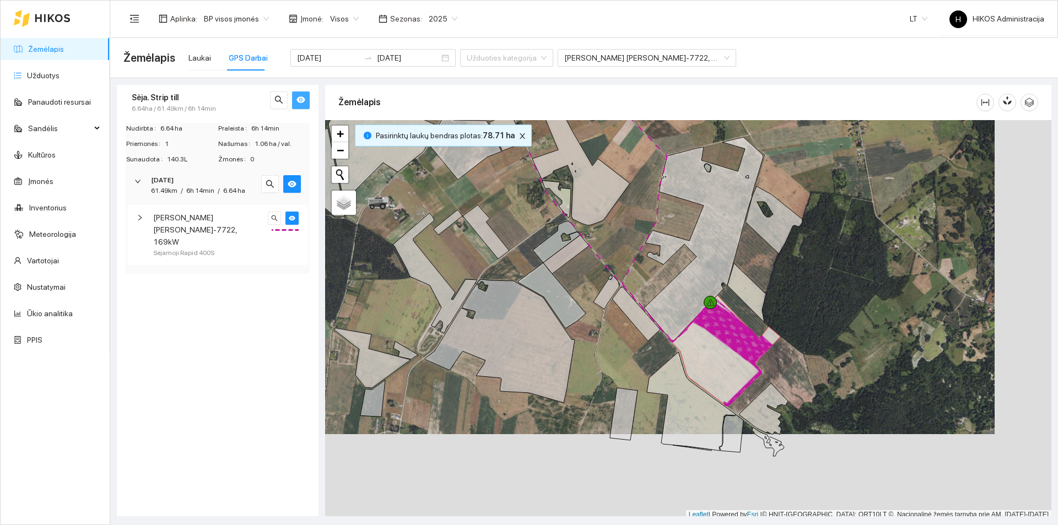
scroll to position [3, 0]
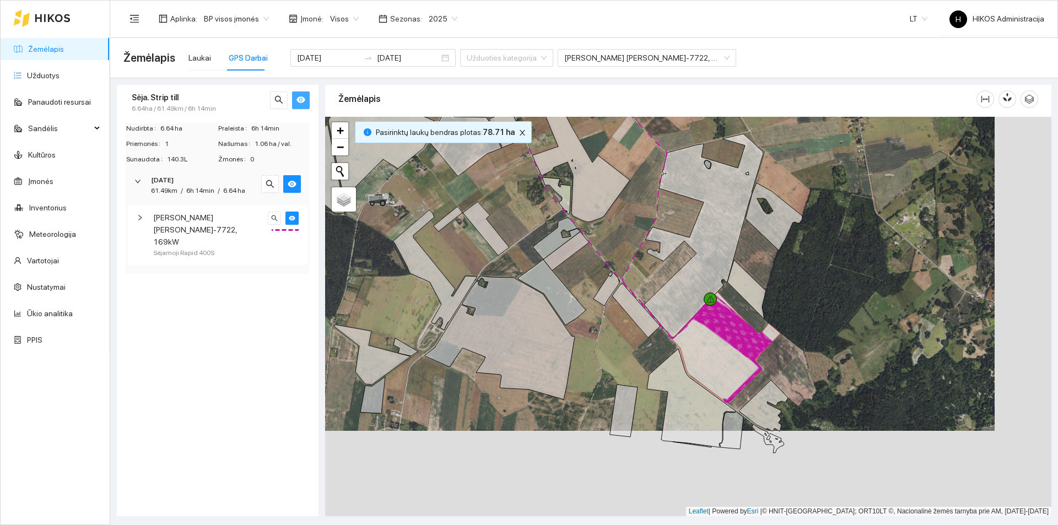
drag, startPoint x: 823, startPoint y: 470, endPoint x: 760, endPoint y: 373, distance: 116.3
click at [761, 373] on div at bounding box center [688, 317] width 726 height 400
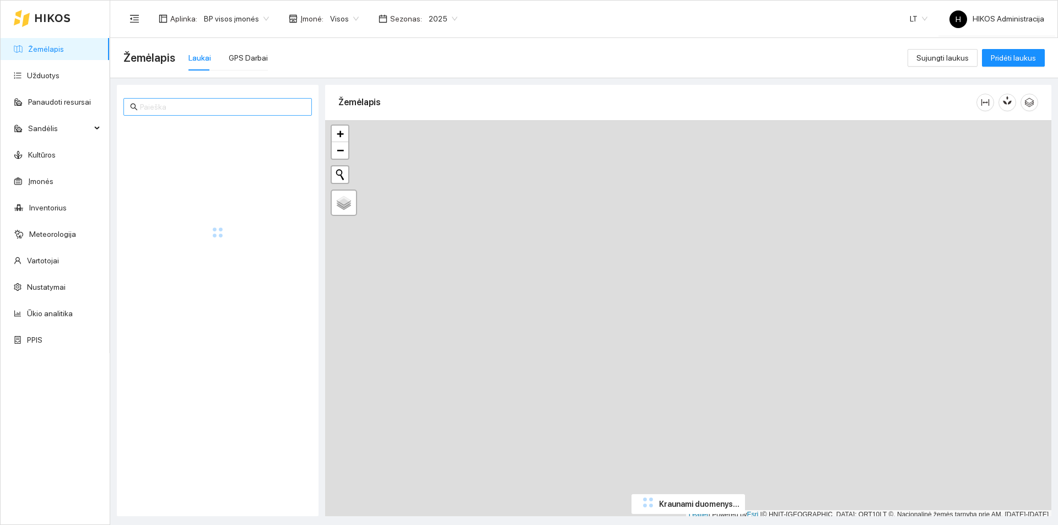
click at [191, 106] on input "text" at bounding box center [222, 107] width 165 height 12
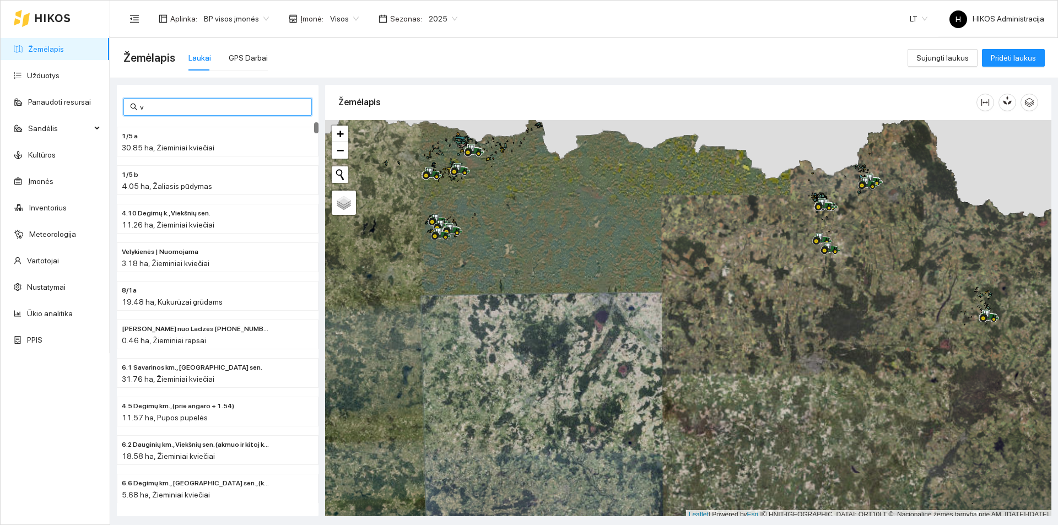
type input "va"
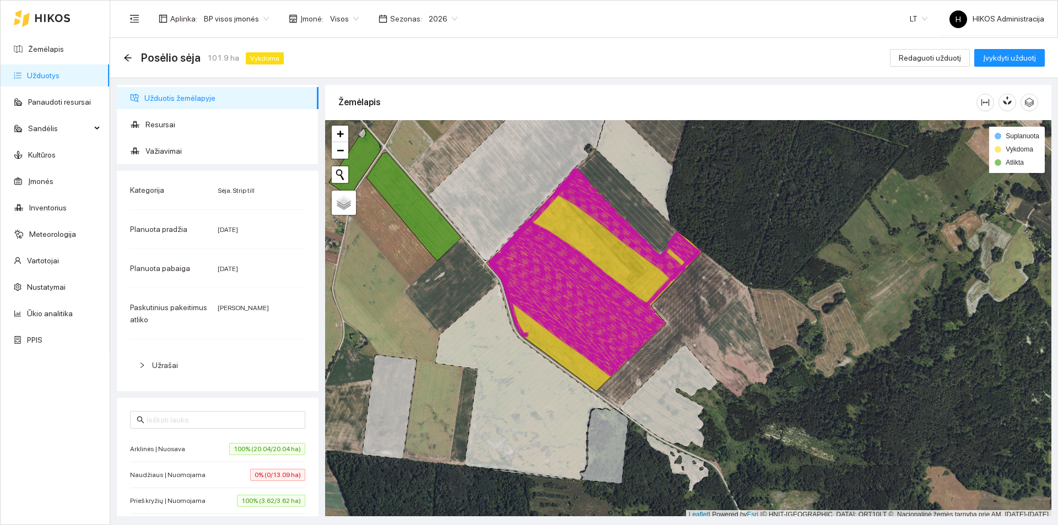
scroll to position [3, 0]
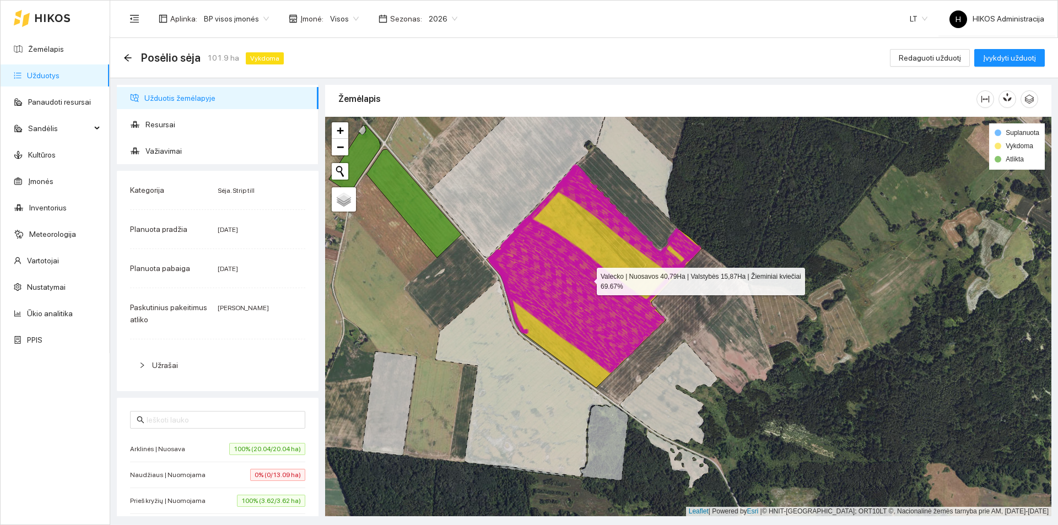
click at [400, 80] on div "Užduotis žemėlapyje Resursai Važiavimai Kategorija Sėja. Strip till Planuota pr…" at bounding box center [581, 297] width 948 height 438
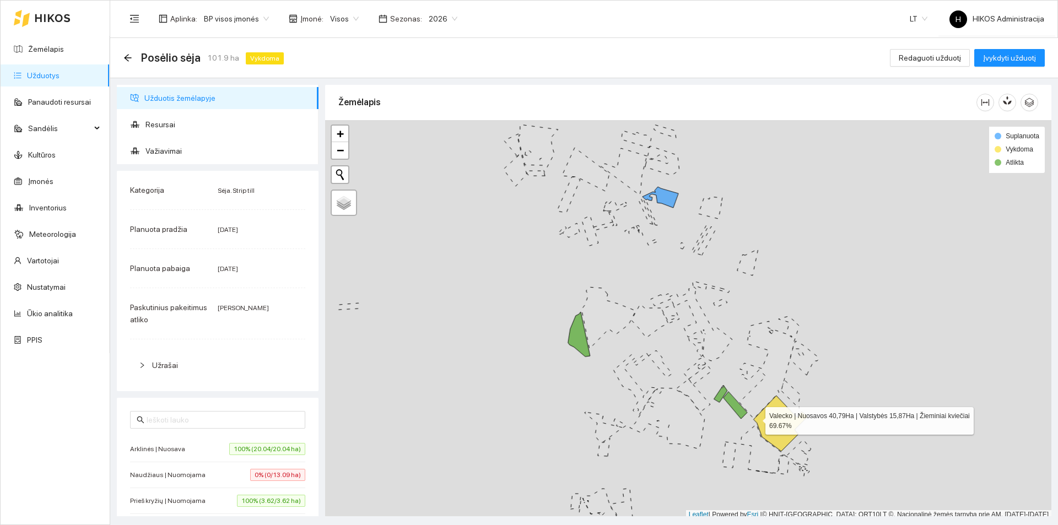
click at [771, 414] on icon at bounding box center [781, 424] width 54 height 56
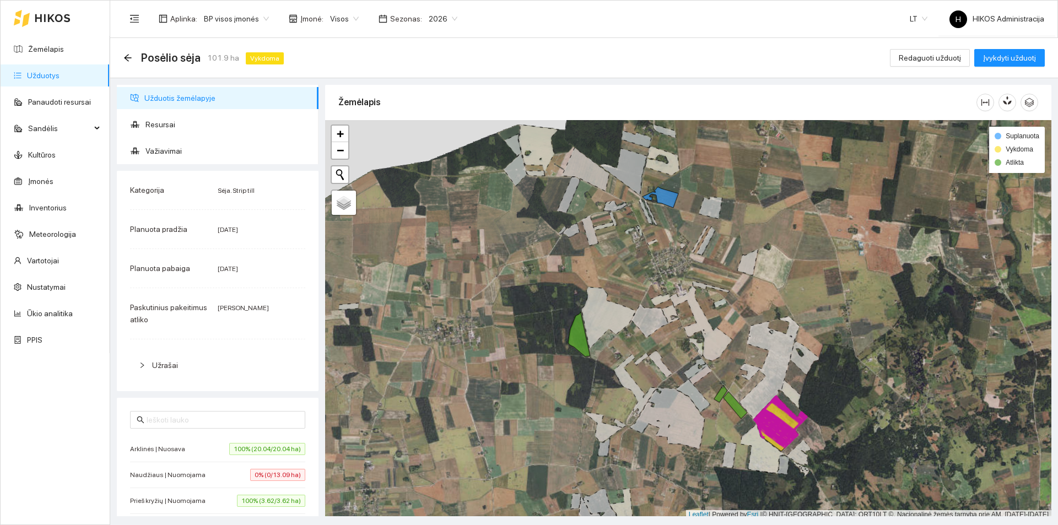
scroll to position [3, 0]
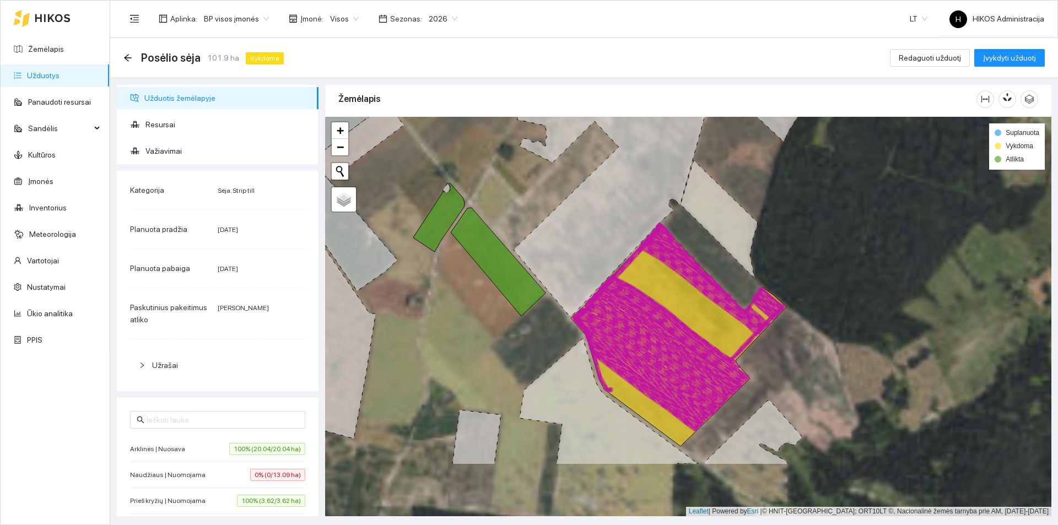
drag, startPoint x: 786, startPoint y: 424, endPoint x: 671, endPoint y: 328, distance: 149.8
click at [672, 328] on icon at bounding box center [675, 332] width 146 height 109
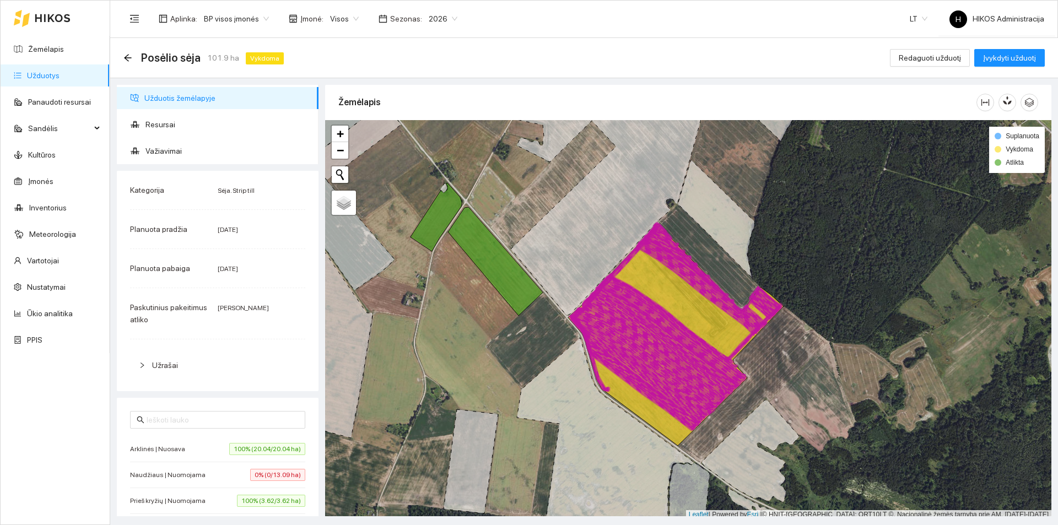
scroll to position [3, 0]
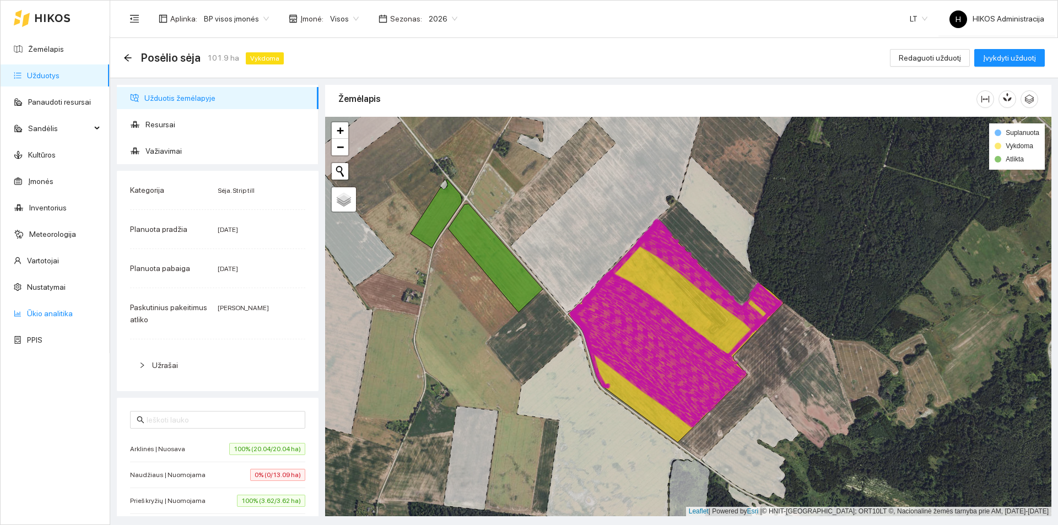
click at [51, 318] on link "Ūkio analitika" at bounding box center [50, 313] width 46 height 9
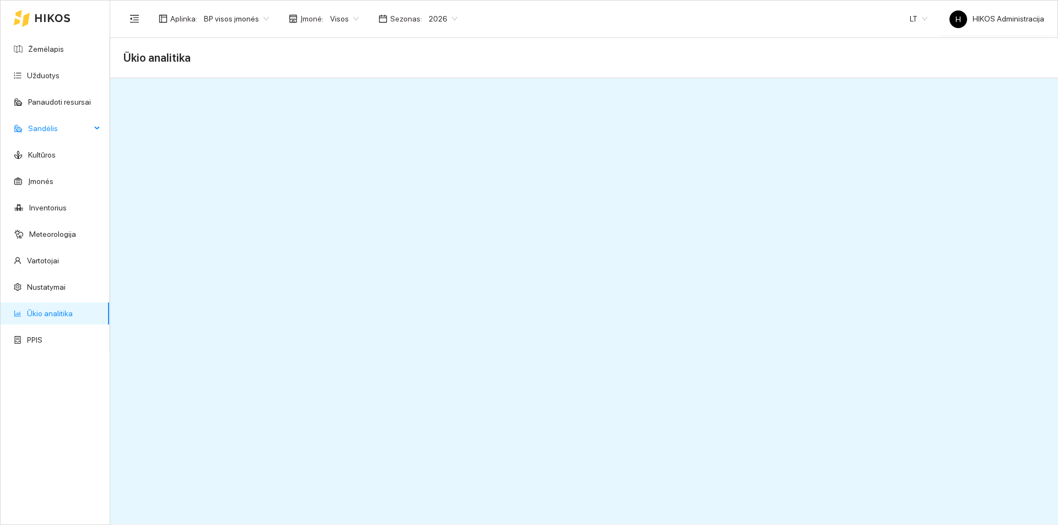
click at [76, 130] on span "Sandėlis" at bounding box center [59, 128] width 63 height 22
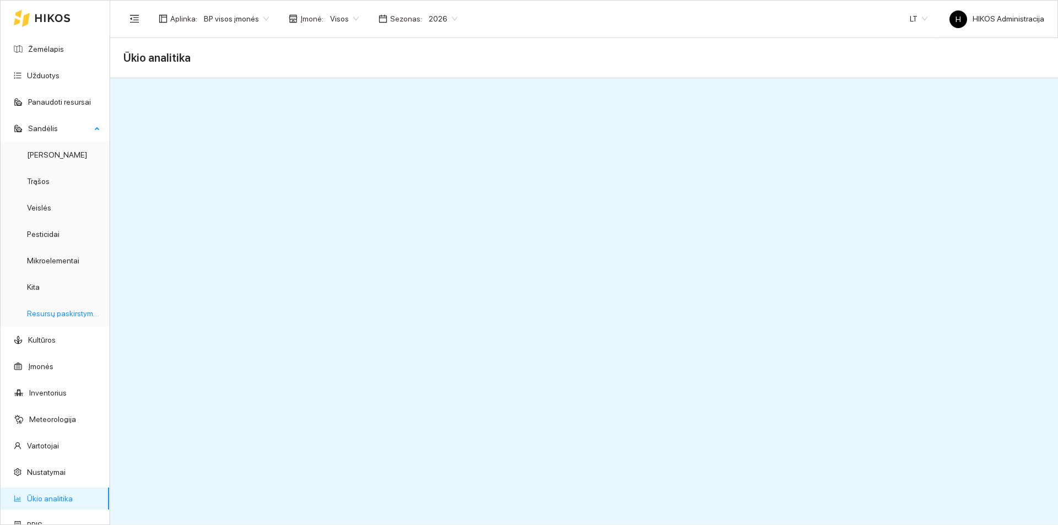
click at [68, 309] on link "Resursų paskirstymas" at bounding box center [64, 313] width 74 height 9
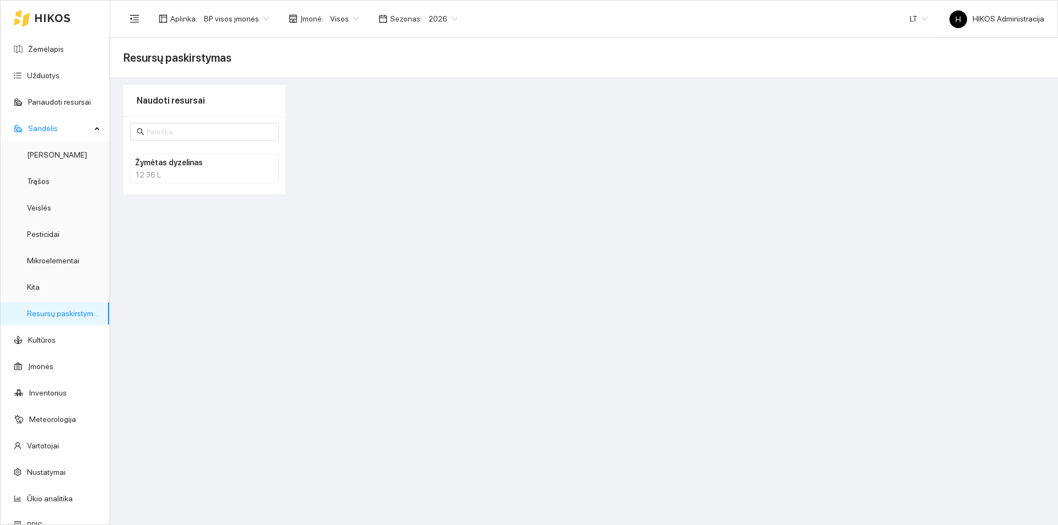
click at [202, 164] on h4 "Žymėtas dyzelinas" at bounding box center [190, 163] width 110 height 12
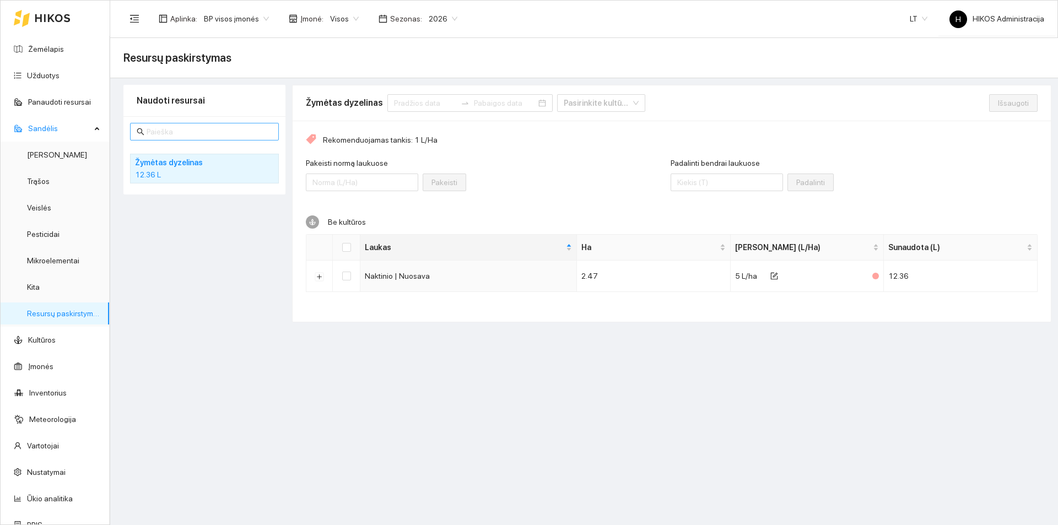
click at [196, 133] on input "text" at bounding box center [210, 132] width 126 height 12
click at [249, 6] on div "Aplinka : BP visos įmonės Įmonė : Visos Sezonas : 2026 LT H HIKOS Administracija" at bounding box center [583, 19] width 921 height 36
click at [240, 21] on span "BP visos įmonės" at bounding box center [236, 18] width 65 height 17
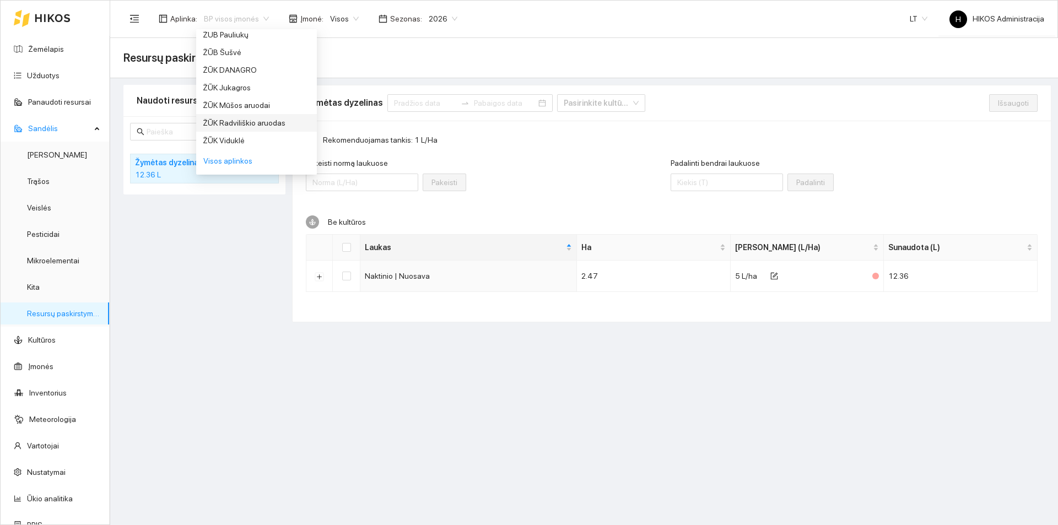
scroll to position [722, 0]
click at [236, 147] on div "ŽŪB Lašų" at bounding box center [256, 147] width 107 height 12
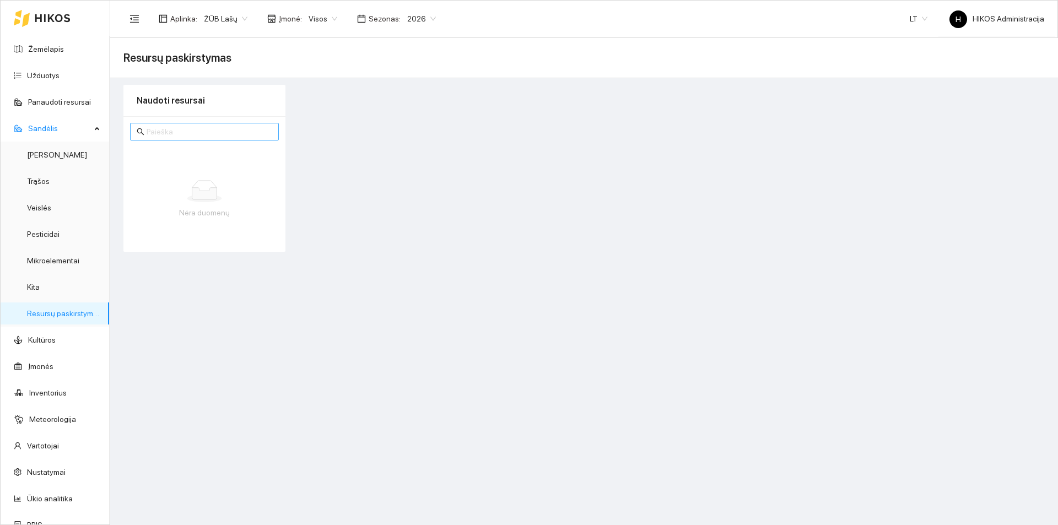
click at [188, 137] on input "text" at bounding box center [210, 132] width 126 height 12
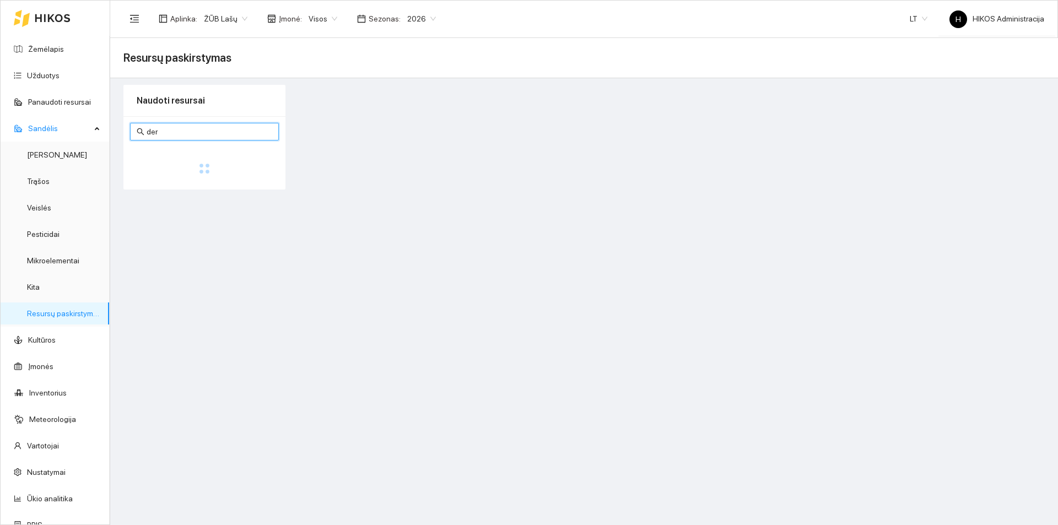
click at [401, 21] on div "2026" at bounding box center [422, 19] width 42 height 18
type input "der"
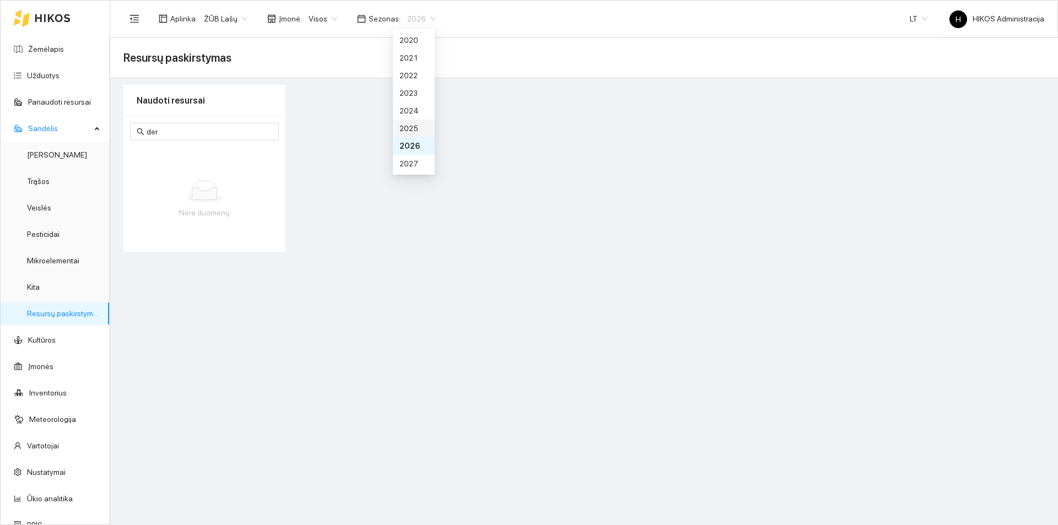
click at [408, 131] on div "2025" at bounding box center [414, 128] width 29 height 12
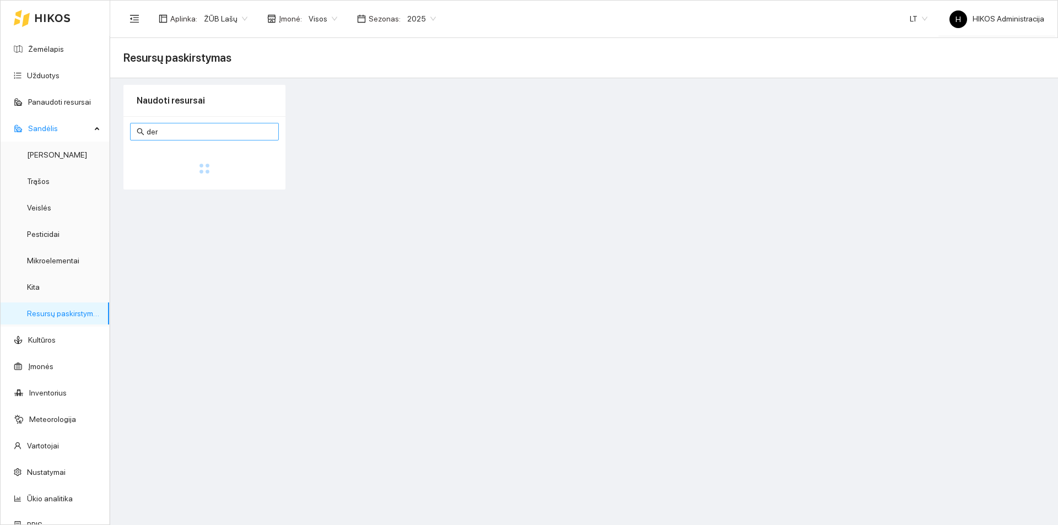
click at [164, 132] on input "der" at bounding box center [210, 132] width 126 height 12
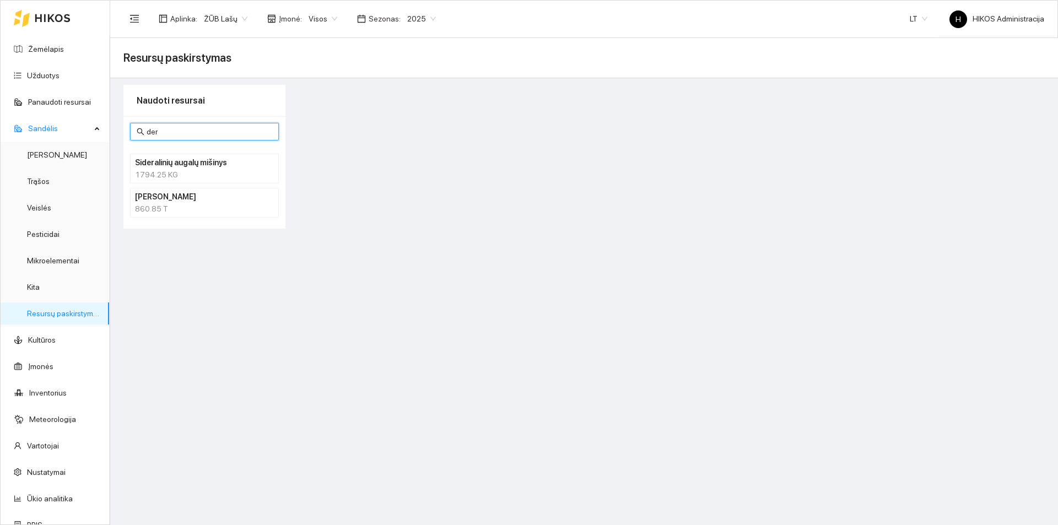
click at [153, 196] on h4 "[PERSON_NAME]" at bounding box center [190, 197] width 110 height 12
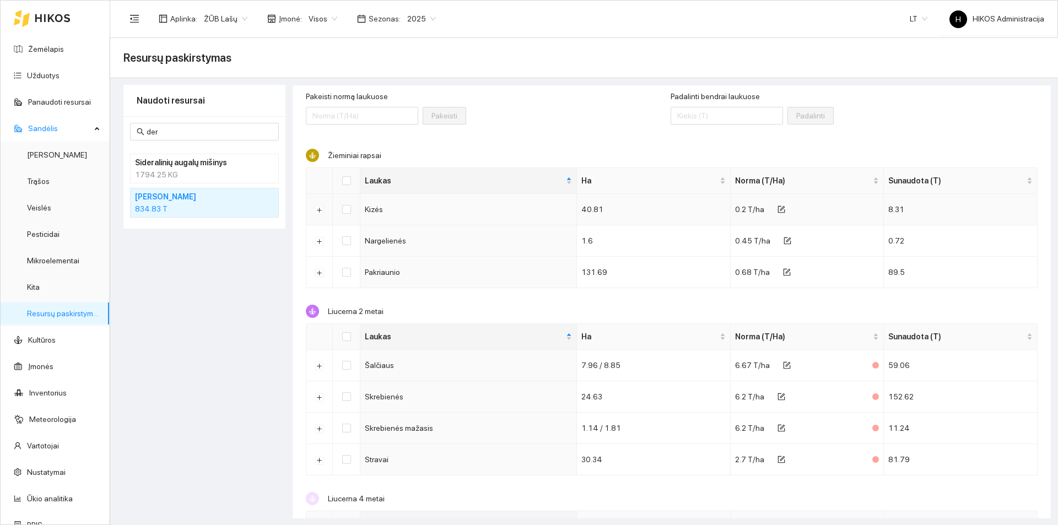
scroll to position [165, 0]
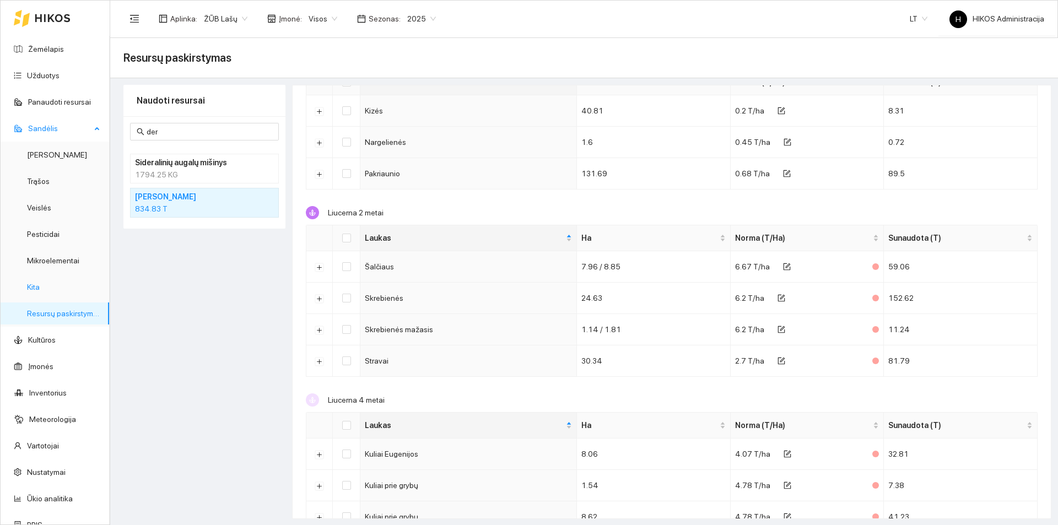
click at [33, 292] on link "Kita" at bounding box center [33, 287] width 13 height 9
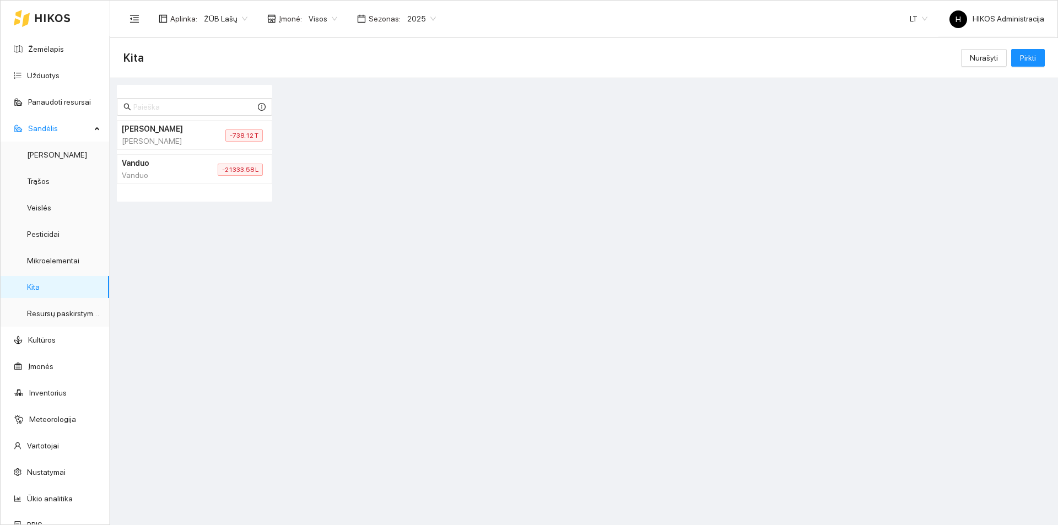
click at [188, 128] on h4 "[PERSON_NAME]" at bounding box center [160, 129] width 77 height 12
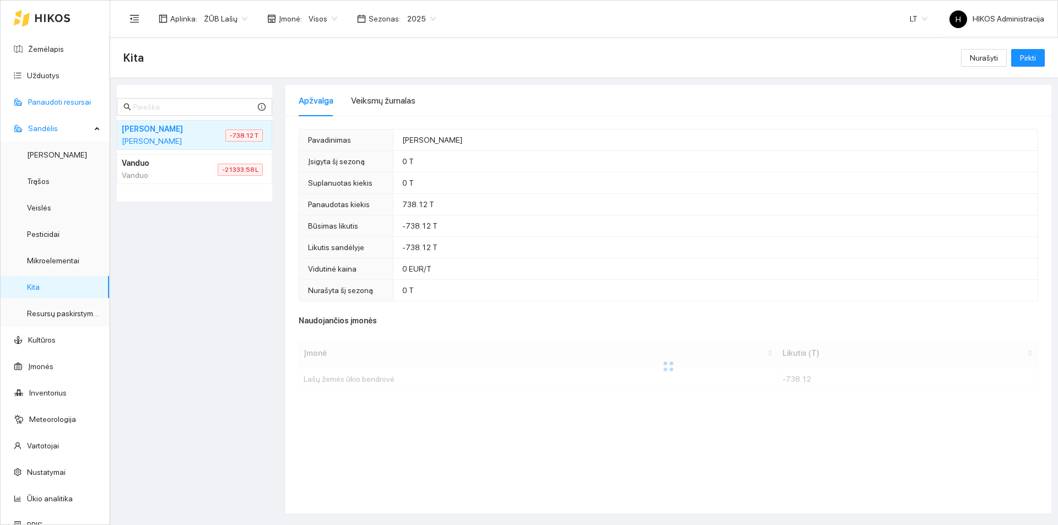
click at [81, 101] on link "Panaudoti resursai" at bounding box center [59, 102] width 63 height 9
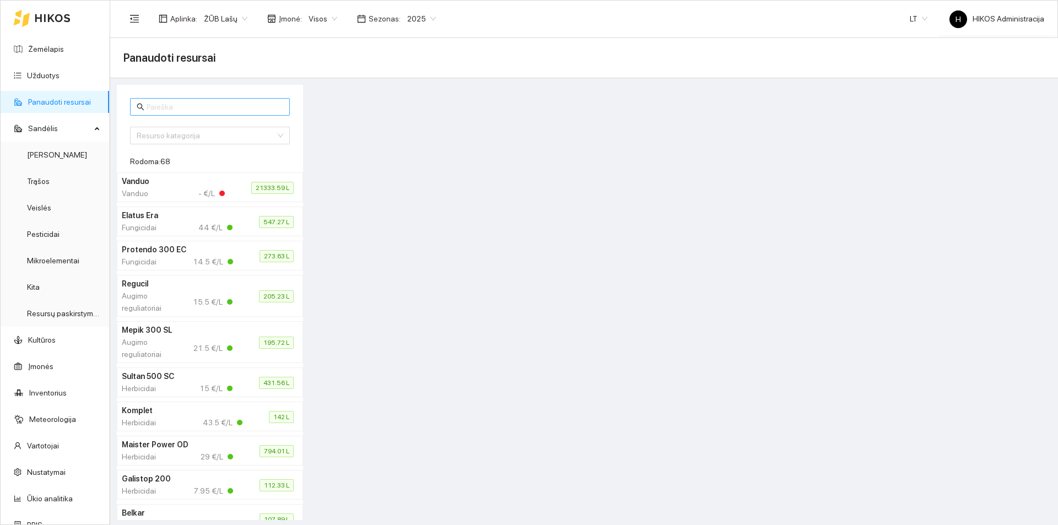
click at [205, 110] on input "text" at bounding box center [215, 107] width 137 height 12
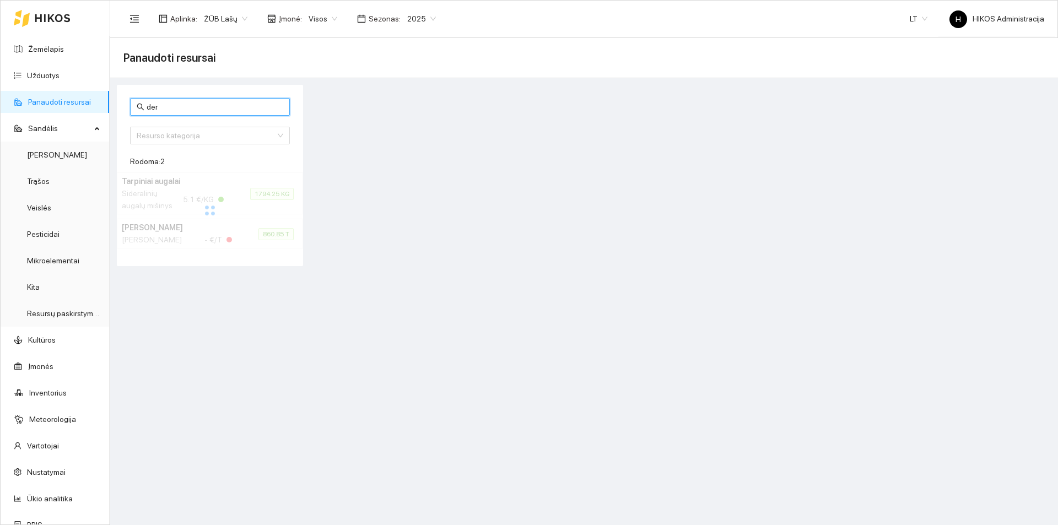
type input "der"
click at [205, 235] on div at bounding box center [210, 211] width 186 height 76
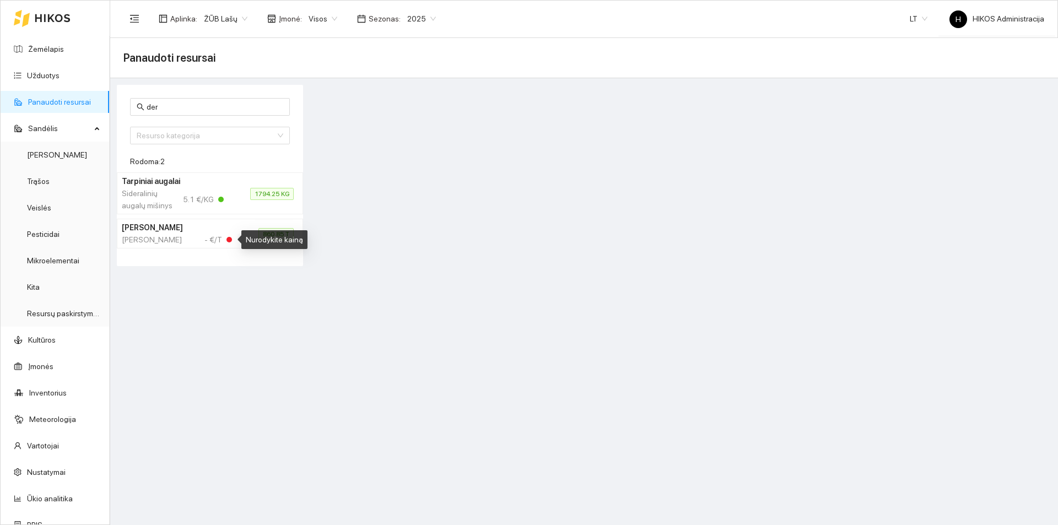
click at [205, 236] on div "- €/T" at bounding box center [218, 240] width 28 height 12
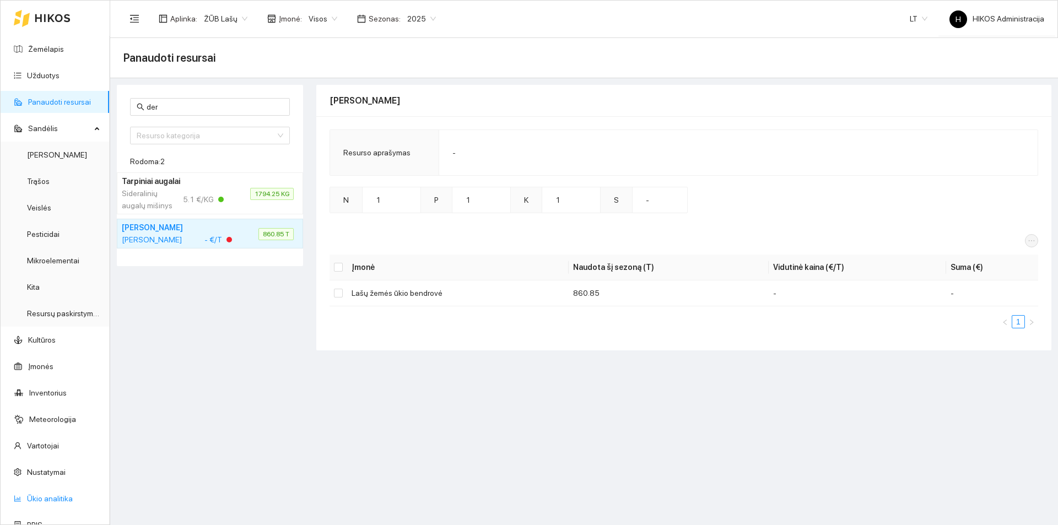
click at [73, 494] on link "Ūkio analitika" at bounding box center [50, 498] width 46 height 9
